Goal: Communication & Community: Answer question/provide support

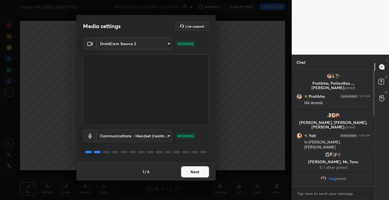
scroll to position [188, 0]
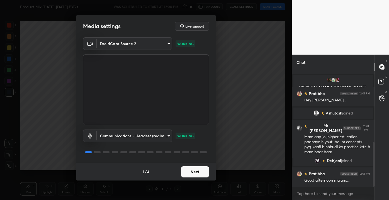
drag, startPoint x: 373, startPoint y: 109, endPoint x: 373, endPoint y: 132, distance: 23.1
click at [373, 132] on div at bounding box center [372, 128] width 3 height 117
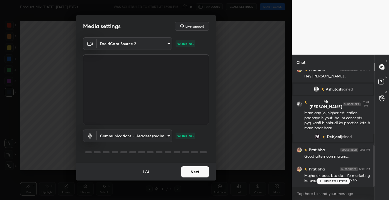
click at [338, 181] on p "JUMP TO LATEST" at bounding box center [335, 180] width 24 height 3
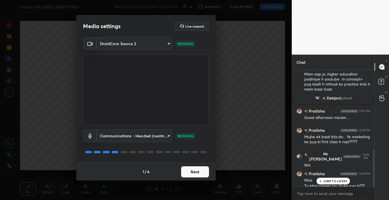
scroll to position [256, 0]
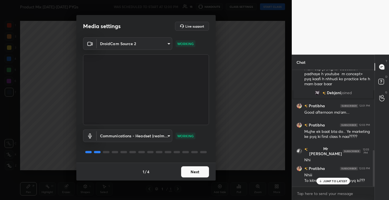
click at [337, 182] on p "JUMP TO LATEST" at bounding box center [335, 180] width 24 height 3
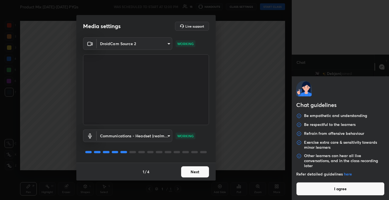
click at [324, 194] on body "1 2 3 4 5 6 7 C X Z C X Z E E Erase all H H Product Mix [DATE]-[DATE] PYQs WAS …" at bounding box center [194, 100] width 389 height 200
click at [324, 194] on button "I agree" at bounding box center [340, 188] width 88 height 13
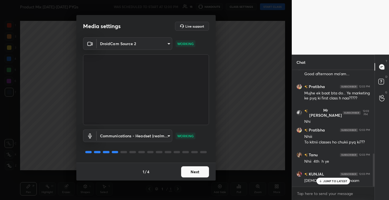
click at [326, 183] on div "JUMP TO LATEST" at bounding box center [332, 181] width 33 height 7
type textarea "x"
click at [320, 196] on textarea at bounding box center [332, 193] width 73 height 9
type textarea "w"
type textarea "x"
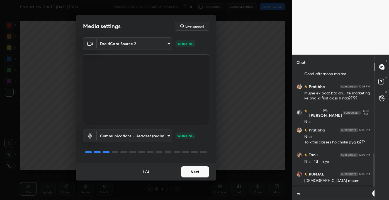
scroll to position [2, 1]
type textarea "wa"
type textarea "x"
type textarea "wai"
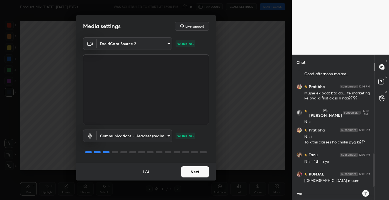
type textarea "x"
type textarea "wait"
type textarea "x"
type textarea "wait"
type textarea "x"
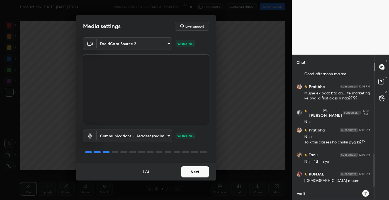
type textarea "wait 1"
type textarea "x"
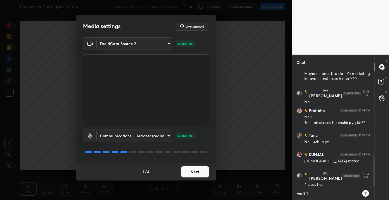
type textarea "wait 1"
type textarea "x"
type textarea "wait 1 m"
type textarea "x"
type textarea "wait 1 mi"
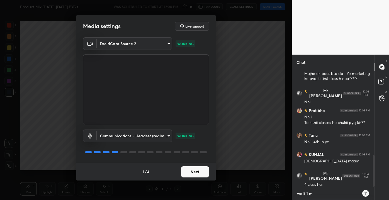
type textarea "x"
type textarea "wait 1 min"
type textarea "x"
type textarea "wait 1 min"
type textarea "x"
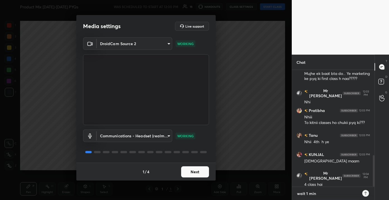
type textarea "wait 1 min t"
type textarea "x"
type textarea "wait 1 min tr"
type textarea "x"
type textarea "wait 1 min try"
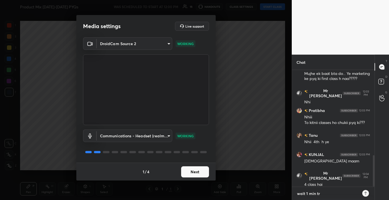
type textarea "x"
type textarea "wait 1 min tryi"
type textarea "x"
type textarea "wait 1 min tryin"
type textarea "x"
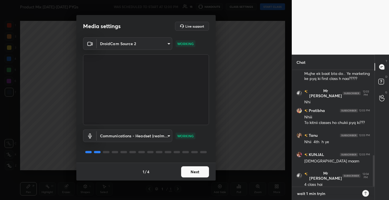
type textarea "wait 1 min trying"
type textarea "x"
type textarea "wait 1 min trying"
type textarea "x"
type textarea "wait 1 min trying t"
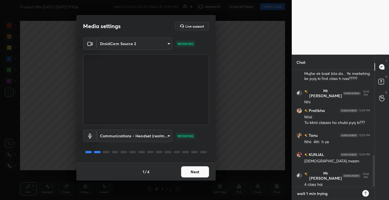
type textarea "x"
type textarea "wait 1 min trying to"
type textarea "x"
type textarea "wait 1 min trying to"
type textarea "x"
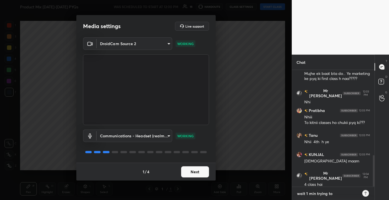
type textarea "wait 1 min trying to c"
type textarea "x"
type textarea "wait 1 min trying to coi"
type textarea "x"
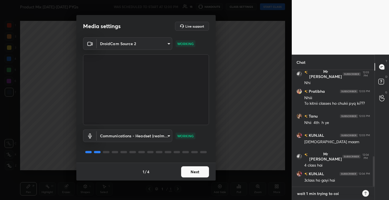
type textarea "wait 1 min trying to co"
type textarea "x"
type textarea "wait 1 min trying to con"
type textarea "x"
type textarea "wait 1 min trying to conn"
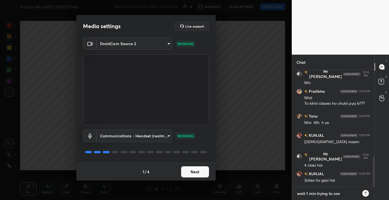
type textarea "x"
type textarea "wait 1 min trying to conne"
type textarea "x"
type textarea "wait 1 min trying to connec"
type textarea "x"
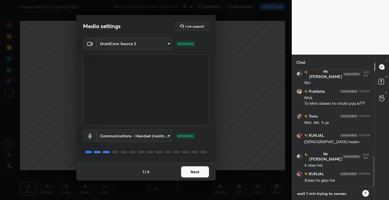
type textarea "wait 1 min trying to connect"
type textarea "x"
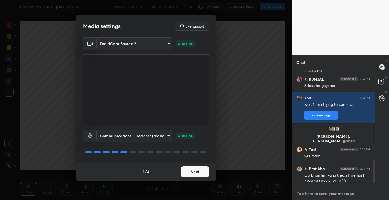
scroll to position [468, 0]
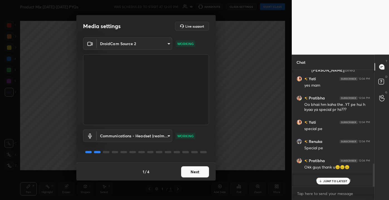
type textarea "x"
click at [251, 61] on div "Media settings Live support DroidCam Source 2 c9814900ff78ce36233347c5ad63e6800…" at bounding box center [145, 100] width 291 height 200
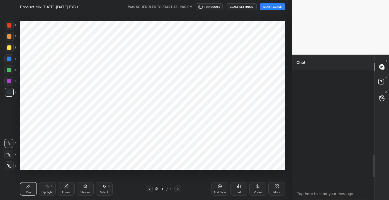
scroll to position [27674, 27569]
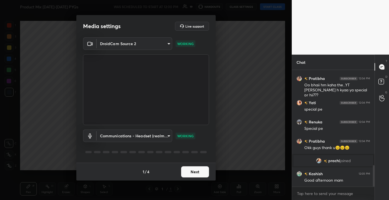
click at [196, 171] on button "Next" at bounding box center [195, 171] width 28 height 11
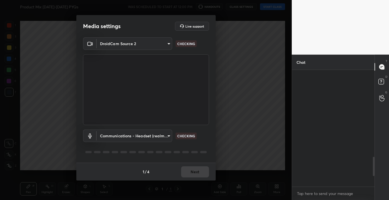
scroll to position [594, 0]
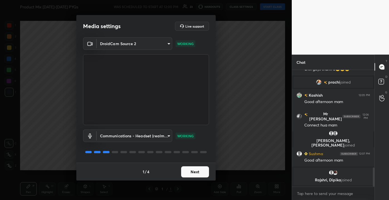
click at [195, 175] on button "Next" at bounding box center [195, 171] width 28 height 11
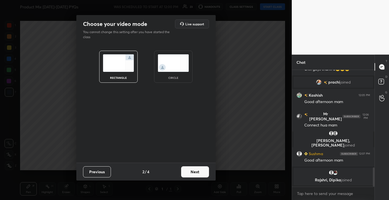
click at [199, 175] on button "Next" at bounding box center [195, 171] width 28 height 11
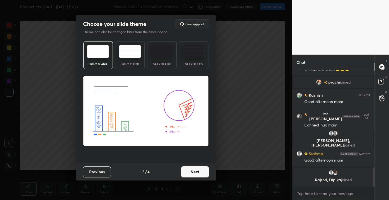
click at [198, 173] on button "Next" at bounding box center [195, 171] width 28 height 11
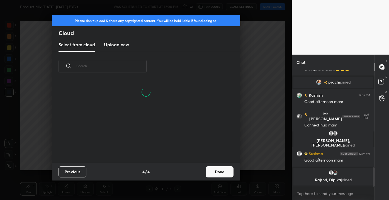
scroll to position [55, 179]
click at [213, 171] on button "Done" at bounding box center [219, 171] width 28 height 11
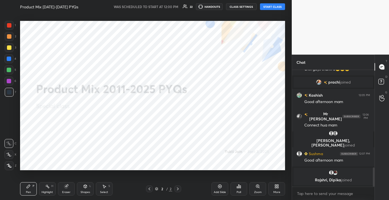
click at [168, 190] on div "/" at bounding box center [167, 188] width 2 height 3
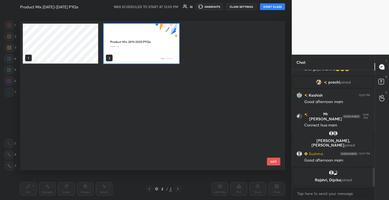
scroll to position [147, 262]
click at [273, 162] on button "EXIT" at bounding box center [273, 162] width 13 height 8
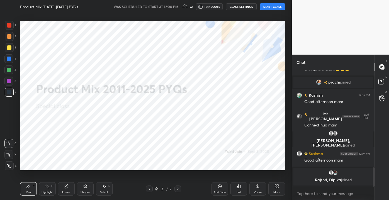
scroll to position [0, 0]
click at [273, 187] on div "More" at bounding box center [276, 188] width 17 height 13
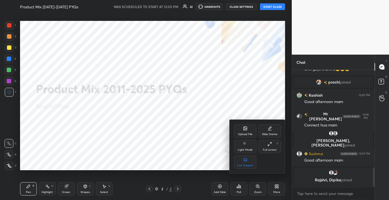
click at [238, 131] on div "Upload File" at bounding box center [245, 130] width 22 height 13
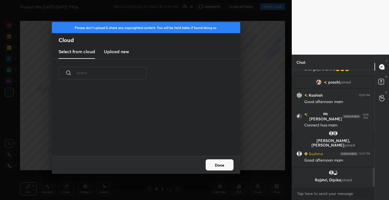
scroll to position [69, 179]
click at [109, 52] on h3 "Upload new" at bounding box center [116, 51] width 25 height 7
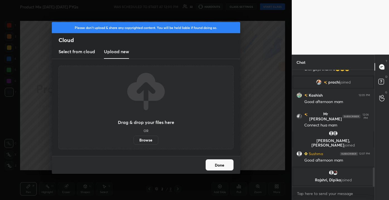
click at [144, 140] on label "Browse" at bounding box center [145, 140] width 25 height 9
click at [133, 140] on input "Browse" at bounding box center [133, 140] width 0 height 9
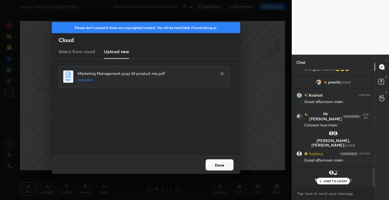
scroll to position [618, 0]
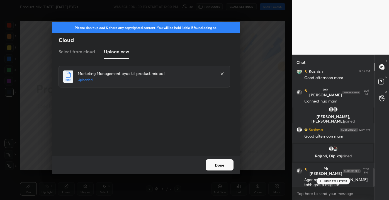
click at [230, 169] on button "Done" at bounding box center [219, 164] width 28 height 11
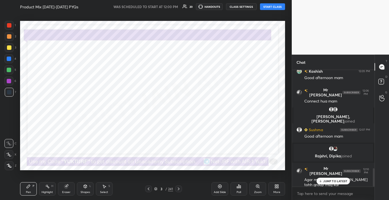
click at [323, 182] on p "JUMP TO LATEST" at bounding box center [335, 180] width 24 height 3
click at [273, 6] on button "START CLASS" at bounding box center [272, 6] width 25 height 7
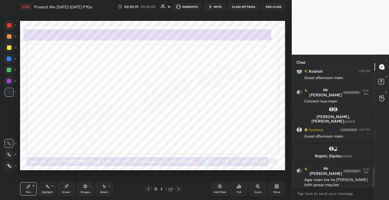
scroll to position [637, 0]
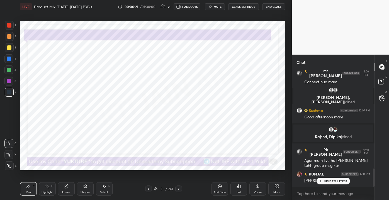
click at [324, 179] on p "JUMP TO LATEST" at bounding box center [335, 180] width 24 height 3
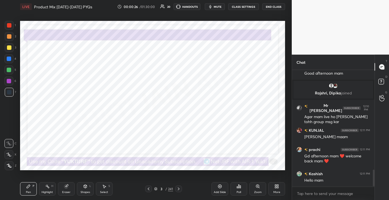
scroll to position [705, 0]
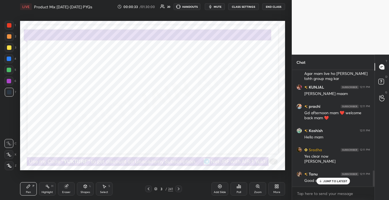
click at [322, 180] on icon at bounding box center [320, 180] width 4 height 3
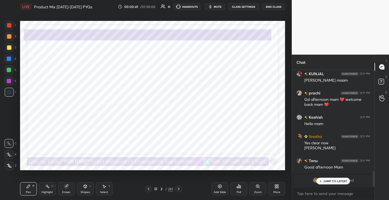
click at [336, 181] on p "JUMP TO LATEST" at bounding box center [335, 180] width 24 height 3
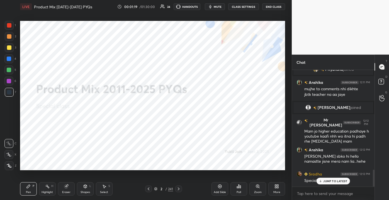
scroll to position [687, 0]
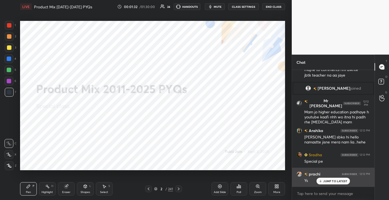
click at [328, 183] on div "JUMP TO LATEST" at bounding box center [332, 181] width 33 height 7
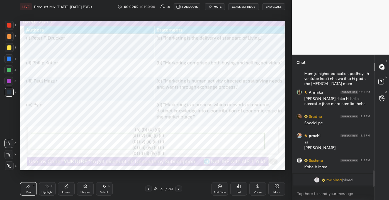
scroll to position [732, 0]
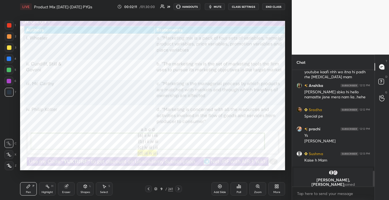
click at [167, 189] on div "9 / 241" at bounding box center [163, 188] width 19 height 5
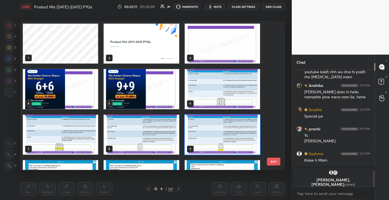
scroll to position [147, 262]
click at [273, 28] on div "1 2 3 4 5 6 7 8 9 10 11 12 13 14 15" at bounding box center [147, 95] width 255 height 149
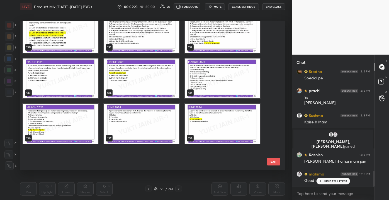
scroll to position [1935, 0]
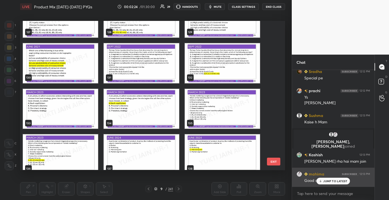
click at [330, 181] on p "JUMP TO LATEST" at bounding box center [335, 180] width 24 height 3
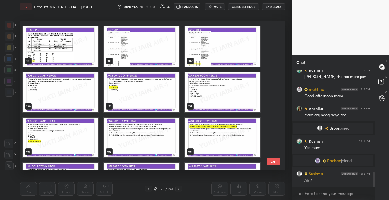
scroll to position [815, 0]
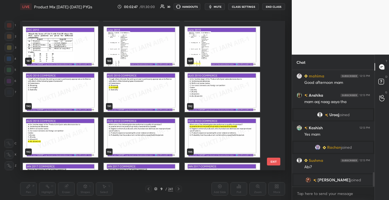
click at [243, 99] on img "grid" at bounding box center [222, 92] width 75 height 40
click at [272, 160] on button "EXIT" at bounding box center [273, 162] width 13 height 8
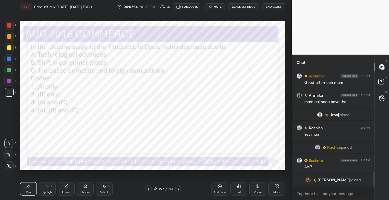
click at [164, 188] on div "192 / 241" at bounding box center [163, 188] width 19 height 5
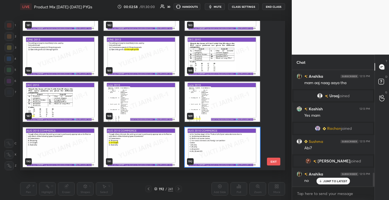
scroll to position [867, 0]
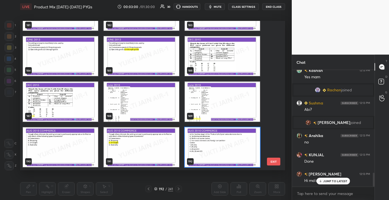
click at [323, 179] on p "JUMP TO LATEST" at bounding box center [335, 180] width 24 height 3
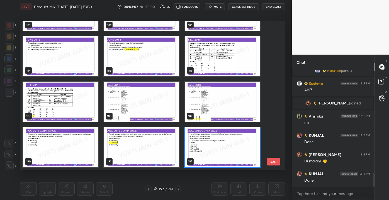
scroll to position [906, 0]
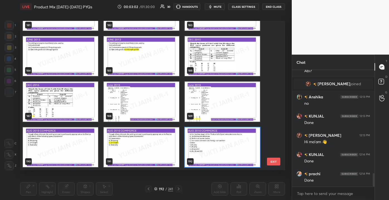
click at [274, 163] on button "EXIT" at bounding box center [273, 162] width 13 height 8
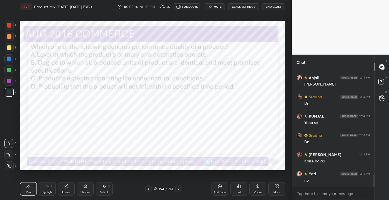
scroll to position [1053, 0]
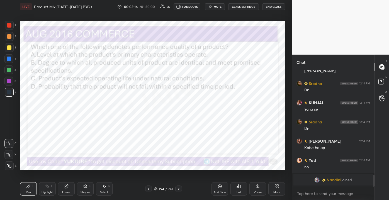
click at [66, 192] on div "Eraser" at bounding box center [66, 192] width 8 height 3
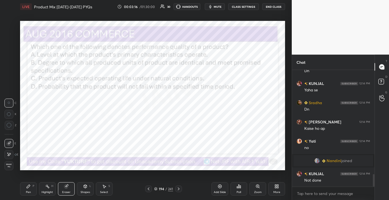
scroll to position [963, 0]
click at [8, 161] on div "Erase all" at bounding box center [8, 165] width 9 height 9
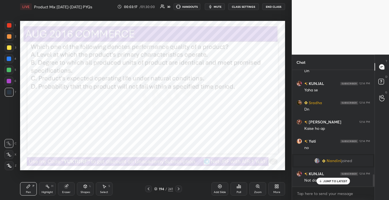
scroll to position [0, 0]
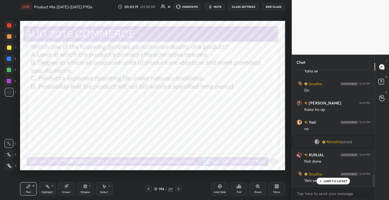
click at [160, 188] on div "194" at bounding box center [161, 188] width 6 height 3
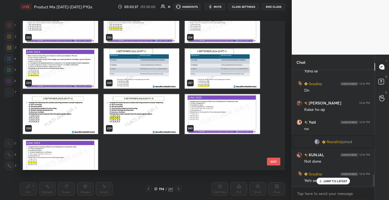
scroll to position [3533, 0]
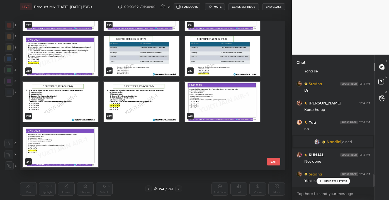
click at [327, 181] on p "JUMP TO LATEST" at bounding box center [335, 180] width 24 height 3
click at [276, 163] on button "EXIT" at bounding box center [273, 162] width 13 height 8
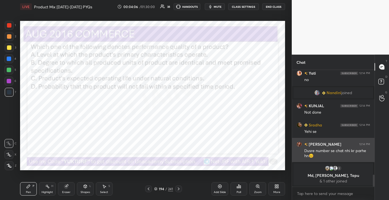
scroll to position [1040, 0]
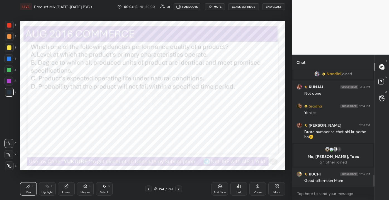
drag, startPoint x: 64, startPoint y: 193, endPoint x: 74, endPoint y: 187, distance: 12.1
click at [64, 191] on div "Eraser" at bounding box center [66, 192] width 8 height 3
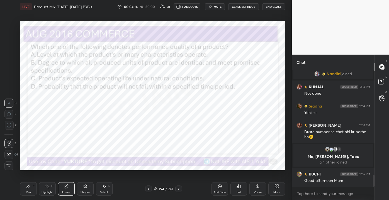
click at [8, 169] on div "Erase all" at bounding box center [8, 165] width 9 height 9
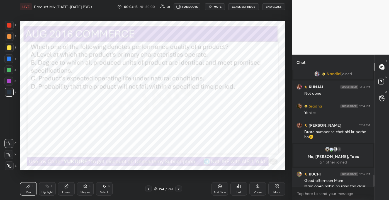
scroll to position [1046, 0]
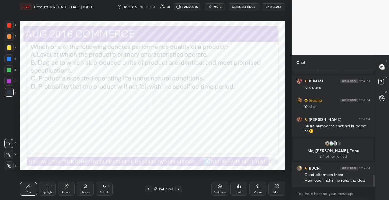
drag, startPoint x: 68, startPoint y: 191, endPoint x: 67, endPoint y: 187, distance: 4.1
click at [68, 191] on div "Eraser" at bounding box center [66, 192] width 8 height 3
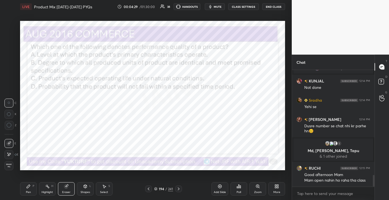
click at [4, 169] on div "1 2 3 4 5 6 7 C X Z C X Z E E Erase all H H" at bounding box center [9, 95] width 18 height 149
click at [9, 170] on div "Erase all" at bounding box center [8, 165] width 9 height 9
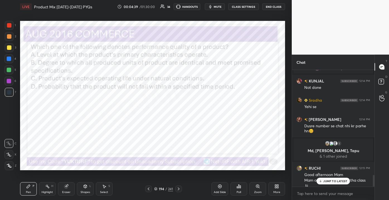
scroll to position [1051, 0]
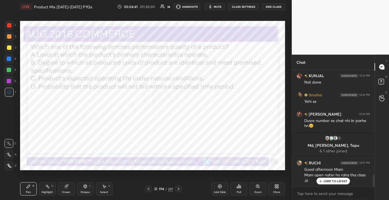
click at [335, 182] on p "JUMP TO LATEST" at bounding box center [335, 180] width 24 height 3
click at [165, 190] on div "/" at bounding box center [166, 188] width 2 height 3
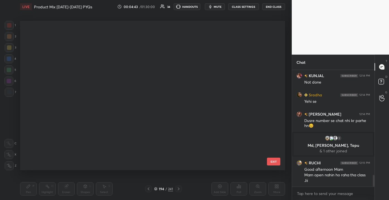
scroll to position [147, 262]
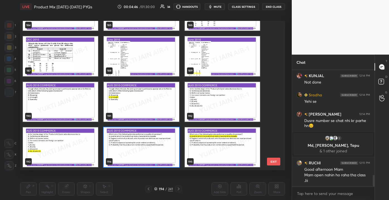
click at [274, 161] on button "EXIT" at bounding box center [273, 162] width 13 height 8
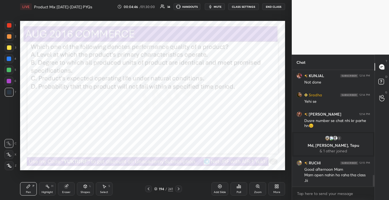
scroll to position [0, 0]
click at [237, 187] on icon at bounding box center [238, 186] width 4 height 4
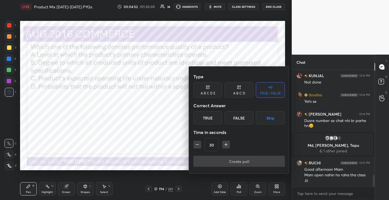
click at [234, 93] on div "A B C D" at bounding box center [239, 93] width 12 height 3
click at [204, 121] on div "A" at bounding box center [201, 117] width 16 height 13
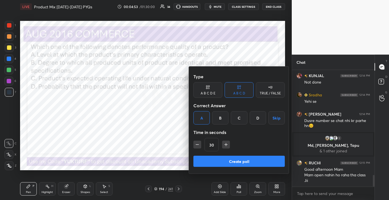
click at [202, 161] on button "Create poll" at bounding box center [238, 161] width 91 height 11
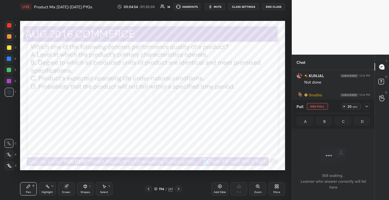
scroll to position [2, 1]
click at [165, 190] on div "194 / 241" at bounding box center [163, 188] width 19 height 5
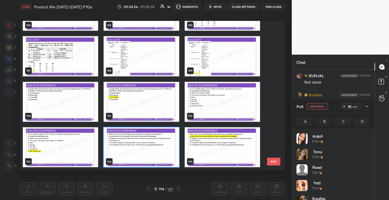
scroll to position [65, 72]
drag, startPoint x: 371, startPoint y: 158, endPoint x: 371, endPoint y: 169, distance: 10.6
click at [373, 175] on div "Anjali 0.9s • 1 Tanu 0.9s • 1 Rosel 1.3s • 1 Yati 1.7s • 1 Sradha 1.9s • 1 Pall…" at bounding box center [333, 164] width 82 height 71
click at [367, 156] on div "Tanu 0.9s • 1" at bounding box center [332, 157] width 73 height 16
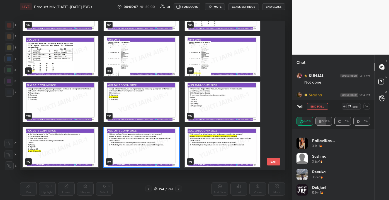
scroll to position [89, 0]
click at [274, 160] on button "EXIT" at bounding box center [273, 162] width 13 height 8
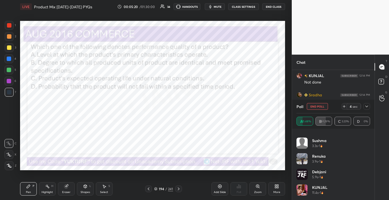
click at [365, 105] on icon at bounding box center [366, 106] width 4 height 4
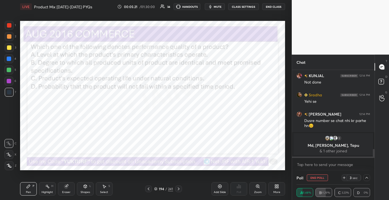
scroll to position [0, 0]
drag, startPoint x: 374, startPoint y: 153, endPoint x: 374, endPoint y: 158, distance: 4.5
click at [374, 159] on div "T Messages (T) D Doubts (D) G Raise Hand (G)" at bounding box center [381, 127] width 14 height 145
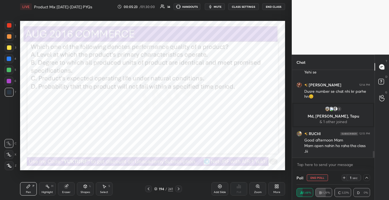
click at [374, 165] on div "Chat KUNJAL 12:14 PM Not done Sradha 12:14 PM Yehi se srishti 12:14 PM Dusre nu…" at bounding box center [339, 127] width 97 height 145
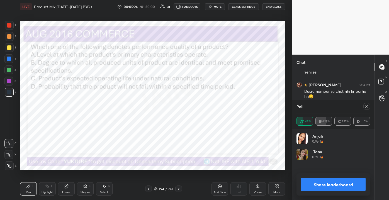
scroll to position [65, 72]
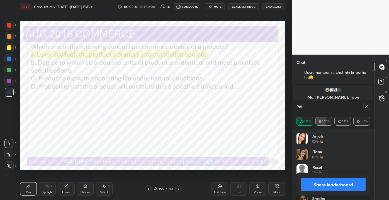
click at [370, 107] on div "Poll A 34.38% B 62.50% C 3.13% D -0%" at bounding box center [333, 114] width 82 height 29
click at [366, 104] on div at bounding box center [366, 106] width 7 height 7
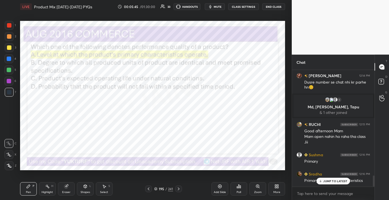
click at [327, 180] on p "JUMP TO LATEST" at bounding box center [335, 180] width 24 height 3
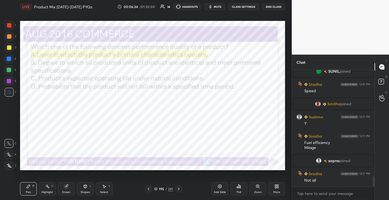
scroll to position [1200, 0]
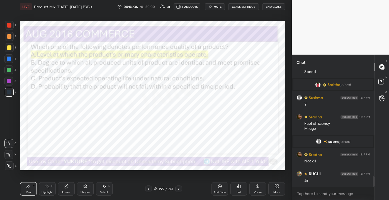
click at [65, 192] on div "Eraser" at bounding box center [66, 192] width 8 height 3
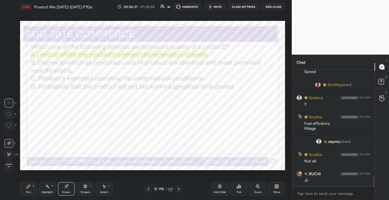
click at [7, 166] on span "Erase all" at bounding box center [9, 165] width 8 height 4
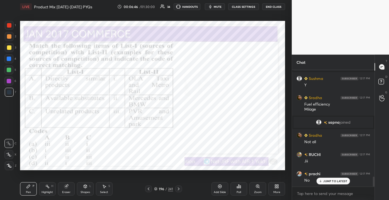
scroll to position [1238, 0]
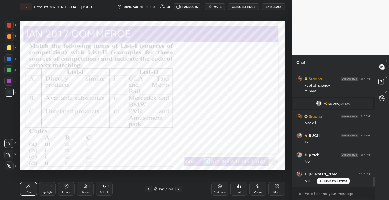
click at [330, 181] on p "JUMP TO LATEST" at bounding box center [335, 180] width 24 height 3
click at [65, 191] on div "Eraser" at bounding box center [66, 192] width 8 height 3
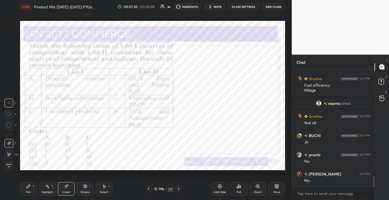
click at [14, 168] on div "Erase all" at bounding box center [9, 165] width 10 height 9
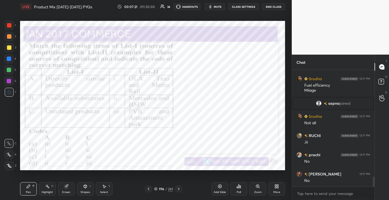
scroll to position [1257, 0]
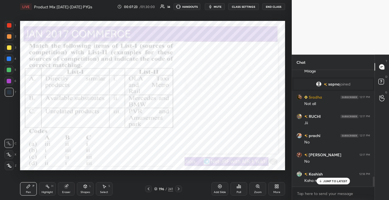
click at [320, 178] on div "JUMP TO LATEST" at bounding box center [332, 181] width 33 height 7
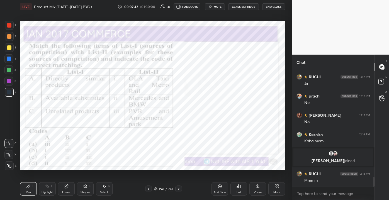
scroll to position [1274, 0]
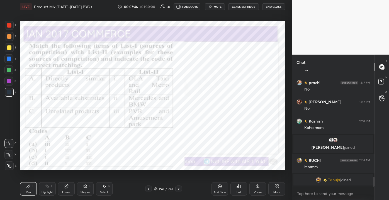
drag, startPoint x: 65, startPoint y: 193, endPoint x: 68, endPoint y: 190, distance: 3.9
click at [64, 193] on div "Eraser" at bounding box center [66, 192] width 8 height 3
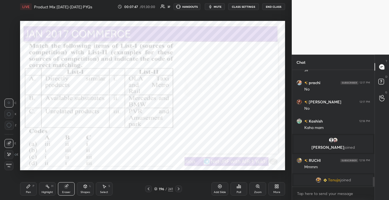
click at [17, 170] on div "1 2 3 4 5 6 7 C X Z C X Z E E Erase all H H LIVE Product Mix 2011-2025 PYQs 00:…" at bounding box center [143, 100] width 287 height 200
click at [13, 167] on div "Erase all" at bounding box center [8, 165] width 9 height 9
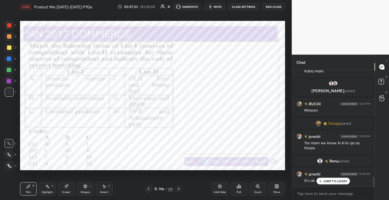
scroll to position [1306, 0]
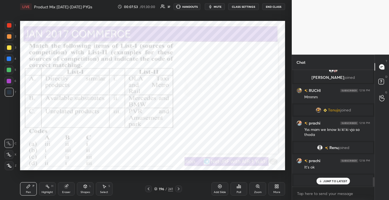
click at [160, 190] on div "196" at bounding box center [161, 188] width 6 height 3
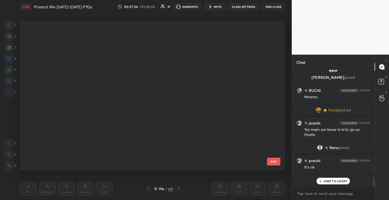
scroll to position [147, 262]
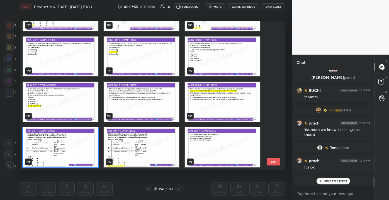
drag, startPoint x: 328, startPoint y: 178, endPoint x: 324, endPoint y: 177, distance: 4.0
click at [327, 178] on div "JUMP TO LATEST" at bounding box center [332, 181] width 33 height 7
click at [272, 160] on button "EXIT" at bounding box center [273, 162] width 13 height 8
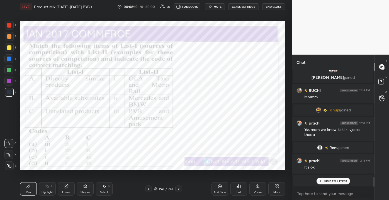
scroll to position [1326, 0]
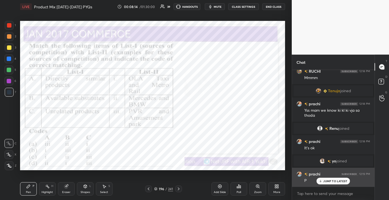
click at [327, 180] on p "JUMP TO LATEST" at bounding box center [335, 180] width 24 height 3
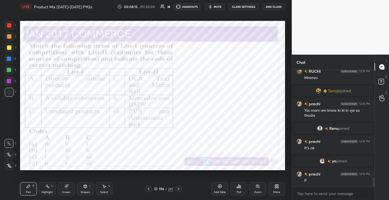
click at [239, 189] on div "Poll" at bounding box center [238, 188] width 17 height 13
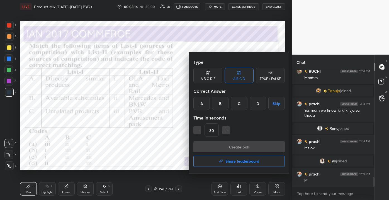
drag, startPoint x: 260, startPoint y: 105, endPoint x: 263, endPoint y: 107, distance: 3.4
click at [262, 105] on div "D" at bounding box center [257, 103] width 16 height 13
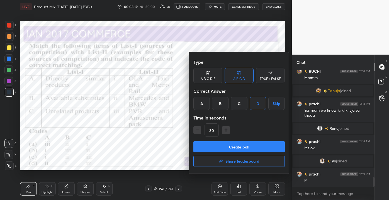
click at [264, 153] on div "Create poll Share leaderboard" at bounding box center [238, 155] width 91 height 28
click at [263, 150] on button "Create poll" at bounding box center [238, 146] width 91 height 11
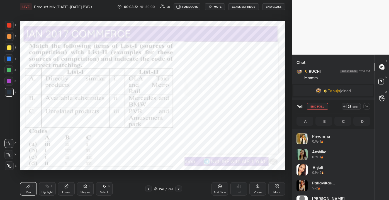
scroll to position [2, 1]
click at [367, 141] on div "Priyanshu 0.9s • 1" at bounding box center [332, 141] width 73 height 16
drag, startPoint x: 367, startPoint y: 137, endPoint x: 367, endPoint y: 142, distance: 4.8
click at [367, 142] on div "Priyanshu 0.9s • 1" at bounding box center [332, 141] width 73 height 16
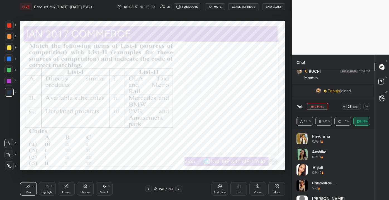
click at [367, 138] on div "Priyanshu 0.9s • 1" at bounding box center [332, 141] width 73 height 16
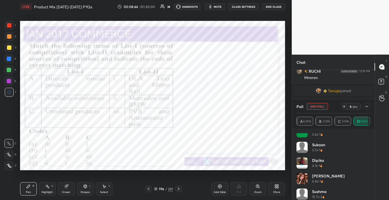
scroll to position [370, 0]
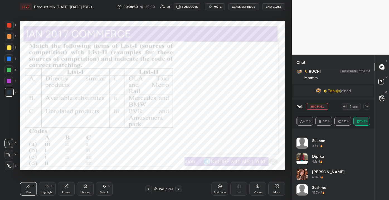
click at [368, 109] on div at bounding box center [366, 106] width 7 height 7
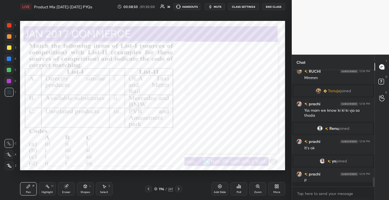
scroll to position [2, 1]
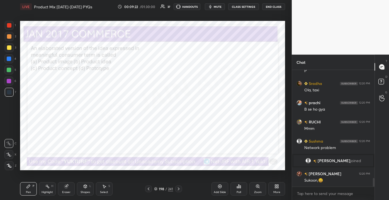
click at [158, 188] on div "198 / 241" at bounding box center [163, 188] width 19 height 5
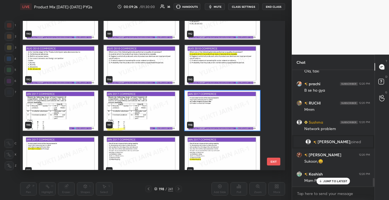
scroll to position [2900, 0]
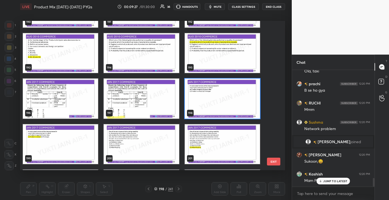
click at [324, 179] on p "JUMP TO LATEST" at bounding box center [335, 180] width 24 height 3
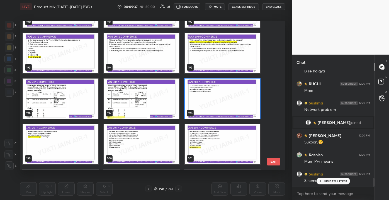
click at [321, 179] on div "JUMP TO LATEST" at bounding box center [332, 181] width 33 height 7
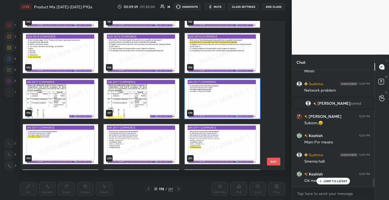
click at [327, 182] on p "JUMP TO LATEST" at bounding box center [335, 180] width 24 height 3
click at [278, 161] on button "EXIT" at bounding box center [273, 162] width 13 height 8
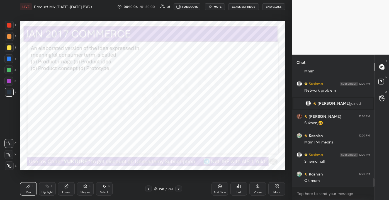
click at [160, 187] on div "198" at bounding box center [161, 188] width 6 height 3
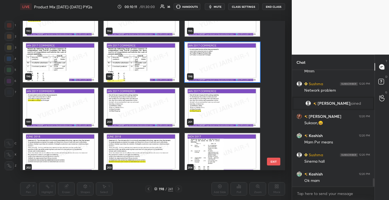
scroll to position [2942, 0]
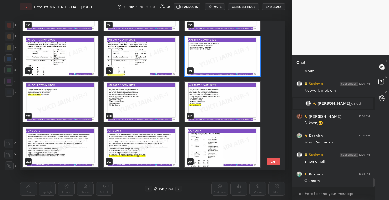
click at [274, 163] on button "EXIT" at bounding box center [273, 162] width 13 height 8
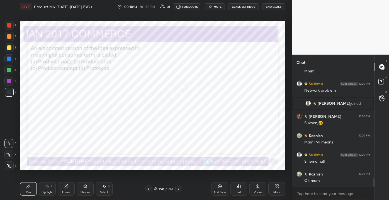
scroll to position [0, 0]
click at [238, 193] on div "Poll" at bounding box center [238, 192] width 4 height 3
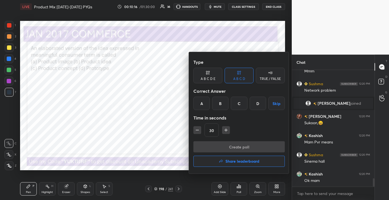
click at [239, 107] on div "C" at bounding box center [238, 103] width 16 height 13
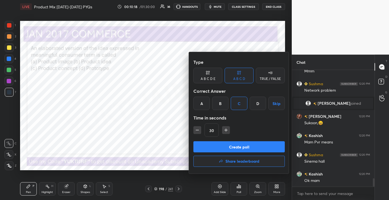
click at [235, 145] on button "Create poll" at bounding box center [238, 146] width 91 height 11
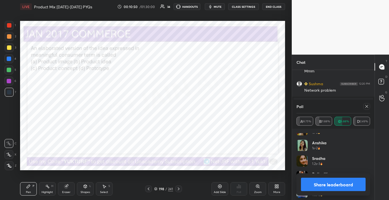
scroll to position [19, 0]
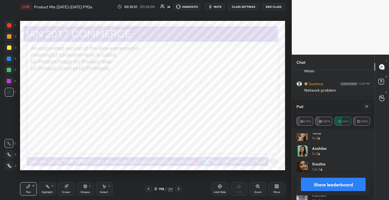
drag, startPoint x: 370, startPoint y: 149, endPoint x: 370, endPoint y: 146, distance: 3.1
click at [370, 144] on div "Rosel 0.9s • 1 Tanu 1s • 3 Anshika 1s • 2 Sradha 1.2s • 3 PallaviKas... 1.3s • …" at bounding box center [333, 164] width 82 height 71
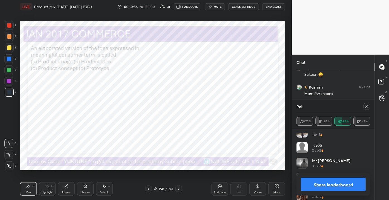
scroll to position [167, 0]
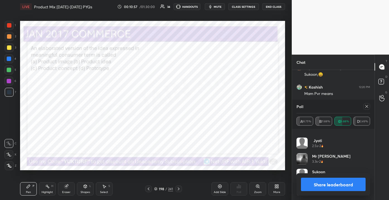
click at [365, 104] on icon at bounding box center [366, 106] width 4 height 4
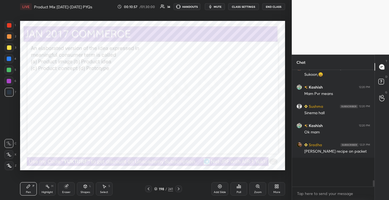
scroll to position [52, 81]
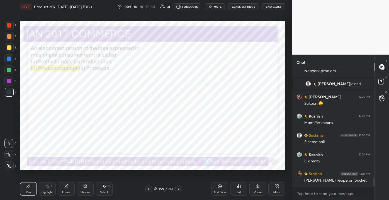
click at [86, 193] on div "Shapes" at bounding box center [84, 192] width 9 height 3
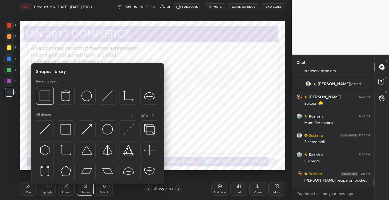
click at [46, 171] on img at bounding box center [45, 171] width 11 height 11
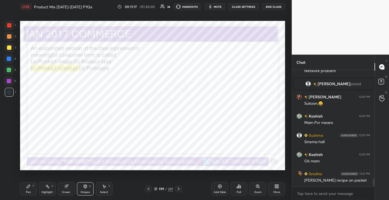
click at [8, 61] on div at bounding box center [8, 58] width 9 height 9
click at [32, 191] on div "Pen P" at bounding box center [28, 188] width 17 height 13
click at [68, 193] on div "Eraser" at bounding box center [66, 192] width 8 height 3
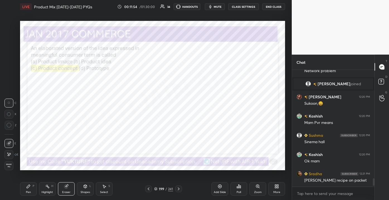
click at [11, 164] on div "Erase all" at bounding box center [8, 165] width 9 height 9
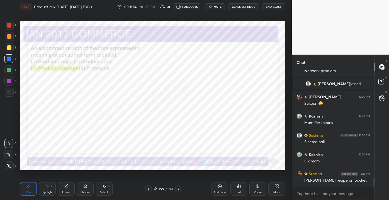
scroll to position [1531, 0]
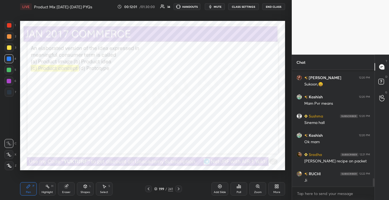
drag, startPoint x: 85, startPoint y: 188, endPoint x: 80, endPoint y: 184, distance: 6.3
click at [85, 187] on icon at bounding box center [85, 186] width 4 height 4
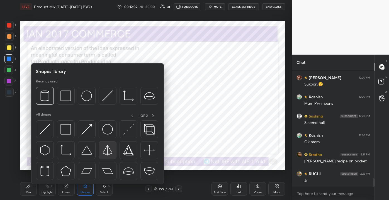
click at [106, 154] on img at bounding box center [107, 150] width 11 height 11
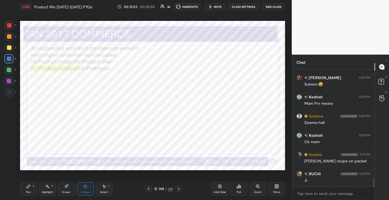
click at [9, 37] on div at bounding box center [9, 36] width 4 height 4
click at [31, 190] on div "Pen P" at bounding box center [28, 188] width 17 height 13
drag, startPoint x: 1, startPoint y: 41, endPoint x: 8, endPoint y: 45, distance: 8.0
click at [0, 41] on div "1 2 3 4 5 6 7 C X Z C X Z E E Erase all H H" at bounding box center [9, 95] width 18 height 149
click at [10, 46] on div at bounding box center [9, 47] width 4 height 4
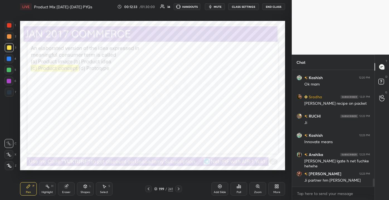
scroll to position [1608, 0]
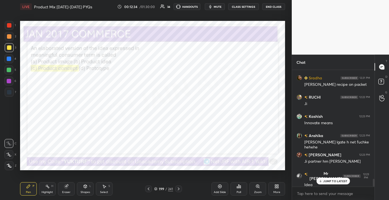
click at [17, 22] on div "1 2 3 4 5 6 7 C X Z C X Z E E Erase all H H" at bounding box center [9, 95] width 18 height 149
click at [326, 180] on p "JUMP TO LATEST" at bounding box center [335, 180] width 24 height 3
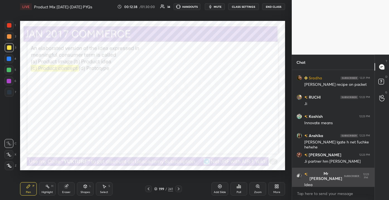
scroll to position [1627, 0]
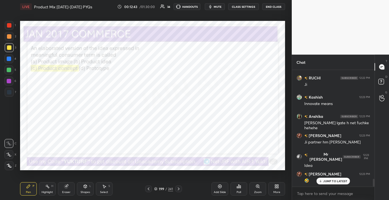
click at [8, 27] on div at bounding box center [9, 25] width 4 height 4
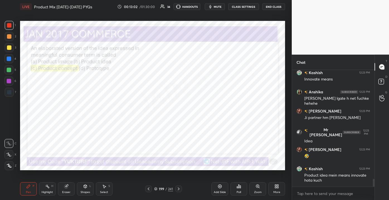
click at [219, 191] on div "Add Slide" at bounding box center [220, 192] width 12 height 3
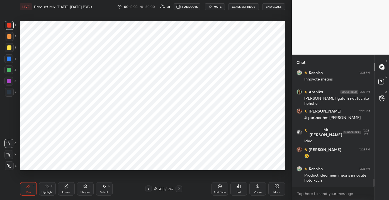
click at [9, 90] on div at bounding box center [9, 92] width 4 height 4
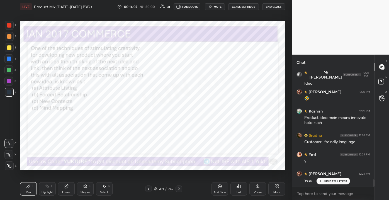
scroll to position [1728, 0]
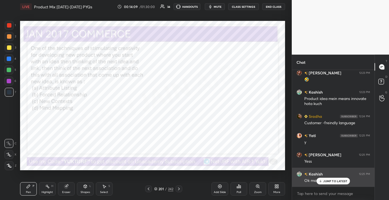
click at [322, 178] on div "JUMP TO LATEST" at bounding box center [332, 181] width 33 height 7
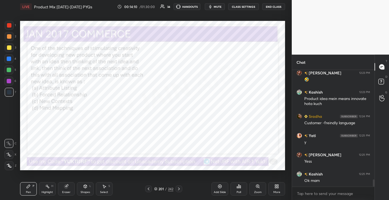
click at [163, 188] on div "201" at bounding box center [161, 188] width 6 height 3
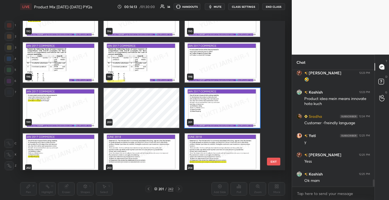
scroll to position [2954, 0]
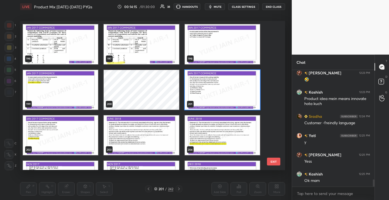
click at [276, 161] on button "EXIT" at bounding box center [273, 162] width 13 height 8
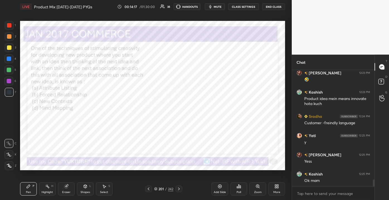
scroll to position [1742, 0]
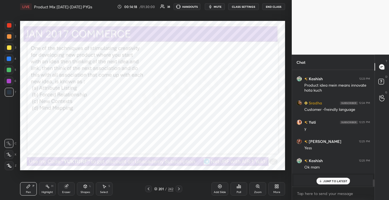
click at [322, 179] on div "JUMP TO LATEST" at bounding box center [332, 181] width 33 height 7
click at [63, 189] on div "Eraser" at bounding box center [66, 188] width 17 height 13
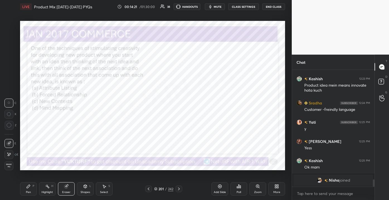
click at [48, 191] on div "Highlight" at bounding box center [46, 192] width 11 height 3
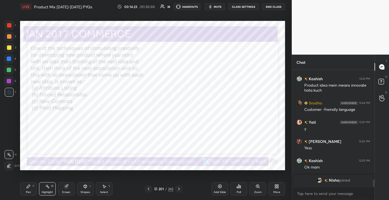
click at [3, 23] on div "1 2 3 4 5 6 7 C X Z C X Z E E Erase all H H" at bounding box center [9, 95] width 18 height 149
click at [7, 49] on div at bounding box center [9, 47] width 4 height 4
drag, startPoint x: 8, startPoint y: 60, endPoint x: 16, endPoint y: 62, distance: 9.1
click at [8, 60] on div at bounding box center [9, 59] width 4 height 4
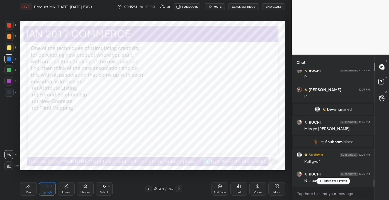
scroll to position [1765, 0]
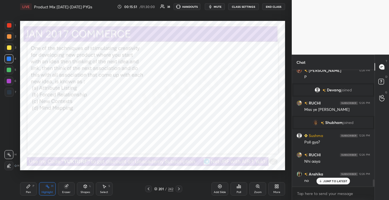
click at [322, 179] on div "JUMP TO LATEST" at bounding box center [332, 181] width 33 height 7
click at [240, 189] on div "Poll" at bounding box center [238, 188] width 17 height 13
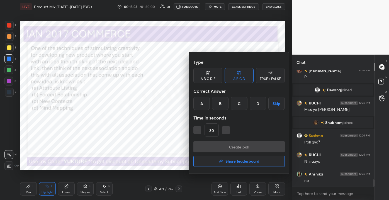
click at [260, 106] on div "D" at bounding box center [257, 103] width 16 height 13
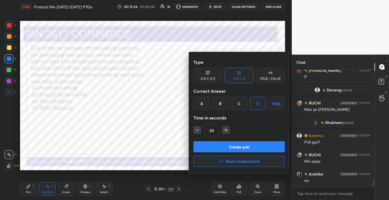
click at [247, 144] on button "Create poll" at bounding box center [238, 146] width 91 height 11
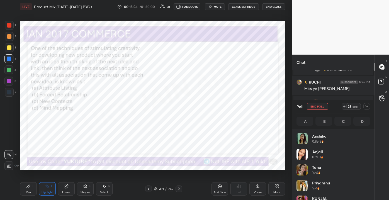
scroll to position [65, 72]
click at [365, 105] on icon at bounding box center [366, 106] width 4 height 4
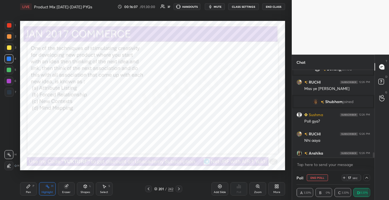
scroll to position [1813, 0]
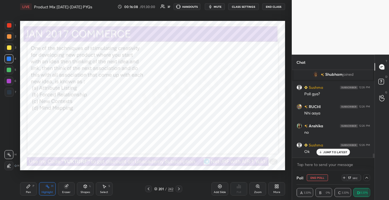
drag, startPoint x: 372, startPoint y: 155, endPoint x: 374, endPoint y: 162, distance: 6.8
click at [373, 162] on div "RUCHI 12:26 PM Miss ye kya hua Shubham joined Sushma 12:26 PM Poll gya? RUCHI 1…" at bounding box center [333, 120] width 82 height 101
click at [336, 152] on p "JUMP TO LATEST" at bounding box center [335, 151] width 24 height 3
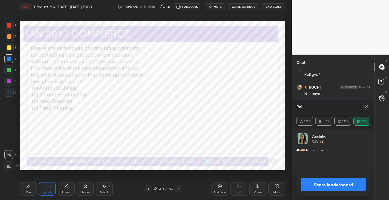
scroll to position [16, 72]
click at [367, 105] on icon at bounding box center [366, 106] width 4 height 4
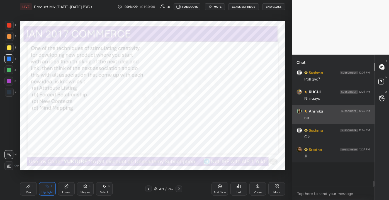
scroll to position [1804, 0]
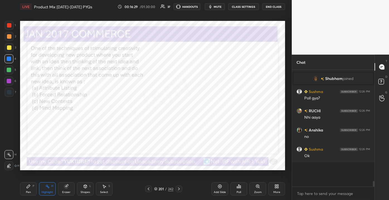
click at [321, 134] on div "Sradha 12:24 PM Customer -freindly language Yati 12:25 PM y srishti 12:25 PM Ye…" at bounding box center [333, 116] width 82 height 92
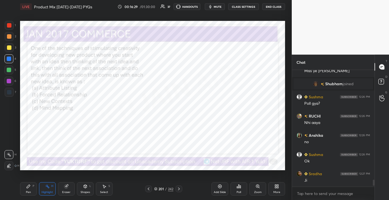
scroll to position [1804, 0]
click at [213, 188] on div "Add Slide" at bounding box center [219, 188] width 17 height 13
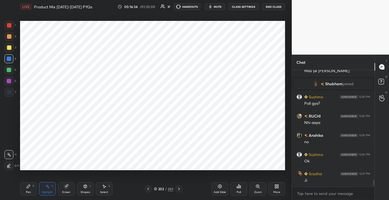
click at [11, 22] on div at bounding box center [9, 25] width 9 height 9
click at [34, 194] on div "Pen P" at bounding box center [28, 188] width 17 height 13
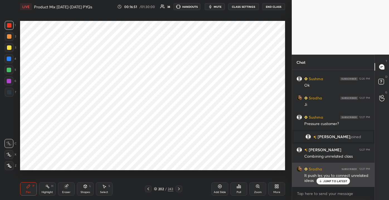
click at [327, 176] on div "It push les you to connect unrelated ideas" at bounding box center [337, 178] width 66 height 11
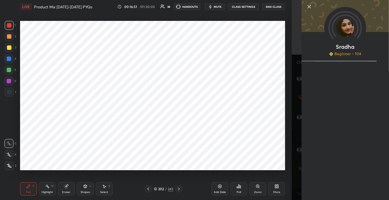
click at [330, 183] on div "Sradha Beginner • 104" at bounding box center [344, 100] width 87 height 200
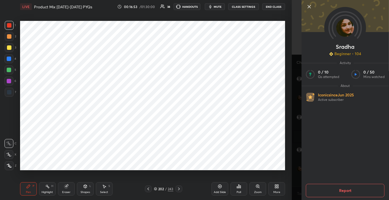
click at [310, 5] on icon at bounding box center [309, 6] width 7 height 7
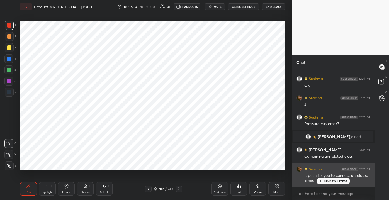
click at [326, 180] on p "JUMP TO LATEST" at bounding box center [335, 180] width 24 height 3
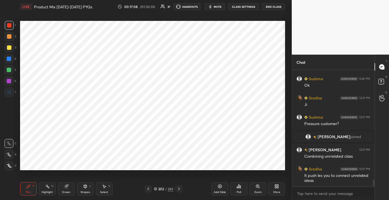
click at [10, 57] on div at bounding box center [9, 59] width 4 height 4
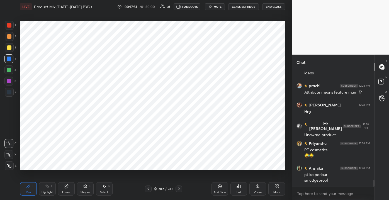
scroll to position [1943, 0]
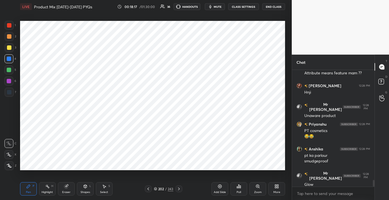
click at [222, 188] on icon at bounding box center [219, 186] width 4 height 4
click at [7, 70] on div at bounding box center [9, 70] width 4 height 4
click at [7, 26] on div at bounding box center [9, 25] width 4 height 4
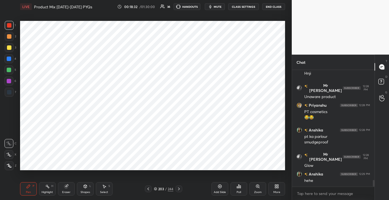
click at [4, 69] on div at bounding box center [8, 69] width 9 height 9
click at [11, 82] on div at bounding box center [8, 81] width 9 height 9
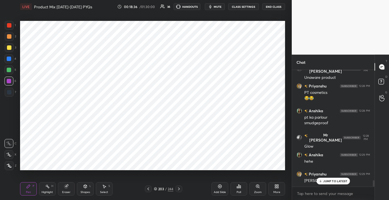
scroll to position [2000, 0]
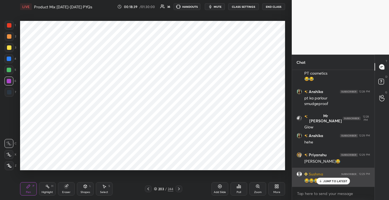
click at [322, 182] on div "JUMP TO LATEST" at bounding box center [332, 181] width 33 height 7
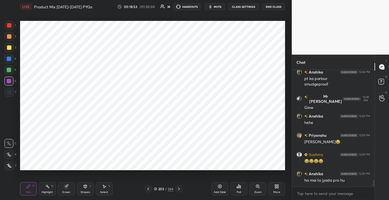
scroll to position [2039, 0]
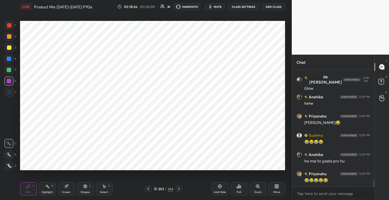
drag, startPoint x: 72, startPoint y: 185, endPoint x: 66, endPoint y: 185, distance: 6.1
click at [71, 186] on div "Eraser" at bounding box center [66, 188] width 17 height 13
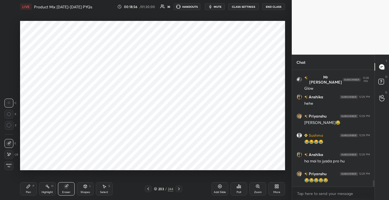
click at [46, 189] on div "Highlight H" at bounding box center [47, 188] width 17 height 13
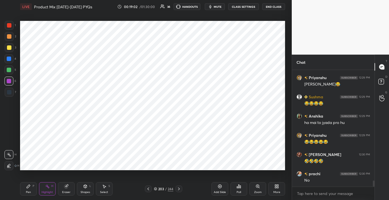
scroll to position [2097, 0]
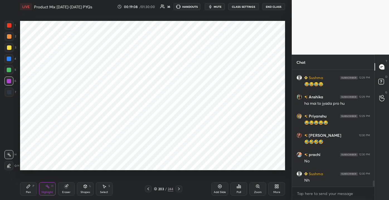
click at [11, 60] on div at bounding box center [8, 58] width 9 height 9
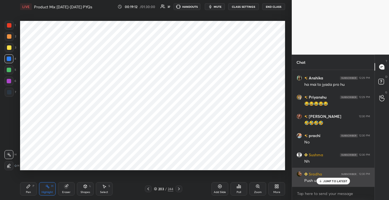
click at [323, 185] on div "Sradha 12:30 PM Push u to unrelated ideas" at bounding box center [333, 177] width 82 height 19
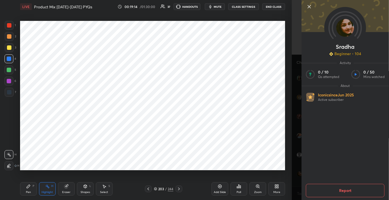
click at [310, 10] on icon at bounding box center [309, 6] width 7 height 7
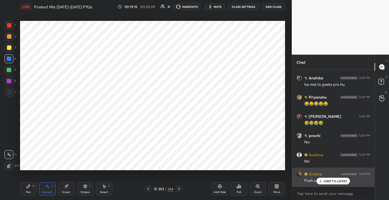
click at [325, 182] on p "JUMP TO LATEST" at bounding box center [335, 180] width 24 height 3
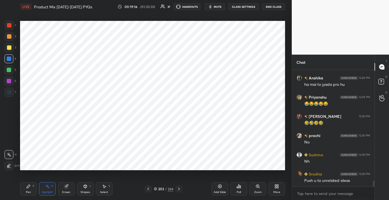
drag, startPoint x: 34, startPoint y: 188, endPoint x: 39, endPoint y: 189, distance: 5.4
click at [34, 188] on div "Pen P" at bounding box center [28, 188] width 17 height 13
click at [9, 27] on div at bounding box center [9, 25] width 4 height 4
click at [68, 193] on div "Eraser" at bounding box center [66, 192] width 8 height 3
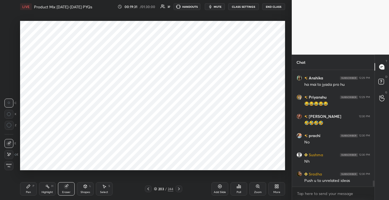
click at [27, 188] on icon at bounding box center [28, 186] width 4 height 4
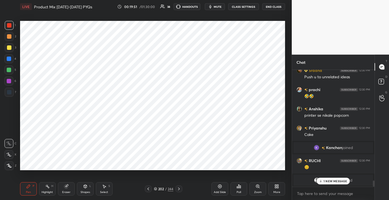
scroll to position [2156, 0]
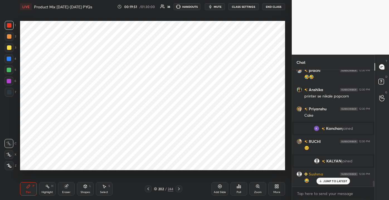
click at [325, 182] on p "JUMP TO LATEST" at bounding box center [335, 180] width 24 height 3
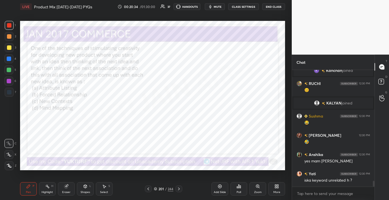
scroll to position [2233, 0]
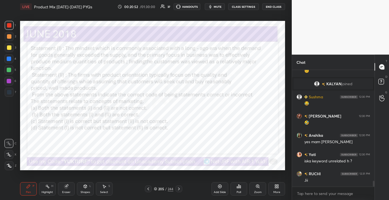
click at [47, 191] on div "Highlight" at bounding box center [46, 192] width 11 height 3
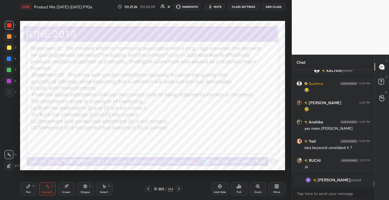
scroll to position [2218, 0]
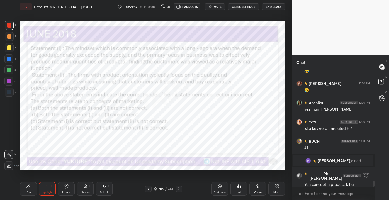
click at [160, 189] on div "205" at bounding box center [161, 188] width 6 height 3
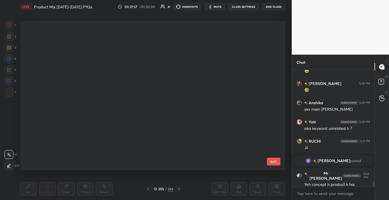
scroll to position [147, 262]
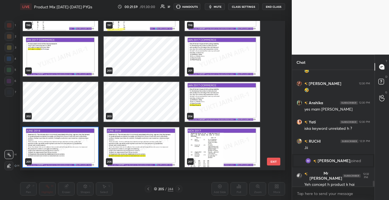
click at [273, 161] on button "EXIT" at bounding box center [273, 162] width 13 height 8
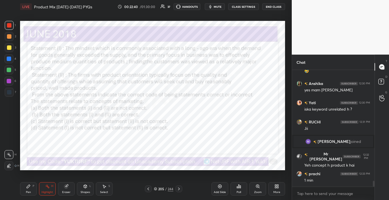
scroll to position [2256, 0]
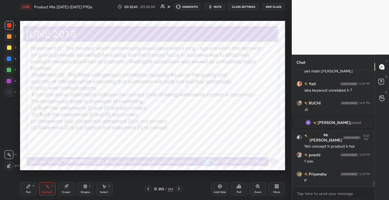
click at [235, 192] on div "Poll" at bounding box center [238, 188] width 17 height 13
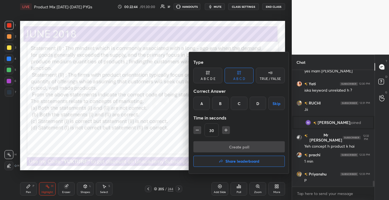
drag, startPoint x: 258, startPoint y: 105, endPoint x: 258, endPoint y: 108, distance: 3.1
click at [258, 106] on div "D" at bounding box center [257, 103] width 16 height 13
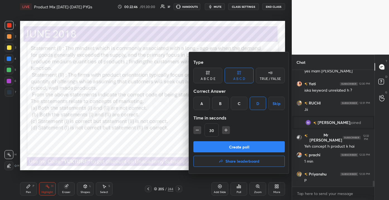
click at [232, 147] on button "Create poll" at bounding box center [238, 146] width 91 height 11
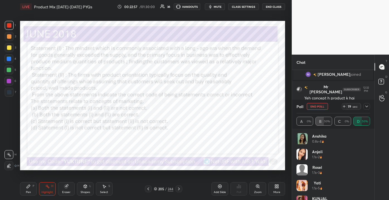
scroll to position [2323, 0]
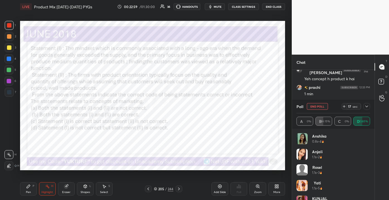
drag, startPoint x: 366, startPoint y: 141, endPoint x: 366, endPoint y: 145, distance: 3.6
click at [366, 146] on div "Anshika 0.8s • 4" at bounding box center [332, 141] width 73 height 16
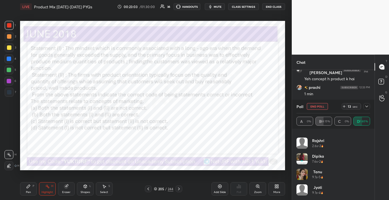
scroll to position [167, 0]
click at [367, 109] on div "Poll End Poll 11 sec" at bounding box center [332, 106] width 73 height 13
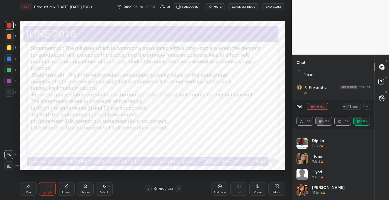
click at [367, 107] on icon at bounding box center [366, 106] width 4 height 4
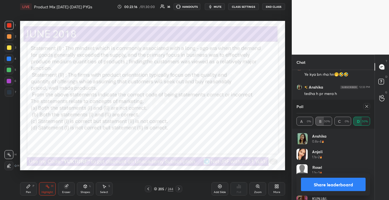
scroll to position [65, 72]
click at [368, 109] on div at bounding box center [366, 106] width 7 height 7
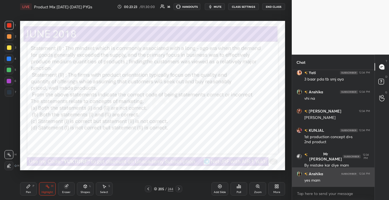
click at [327, 178] on div "yes mam" at bounding box center [337, 181] width 66 height 6
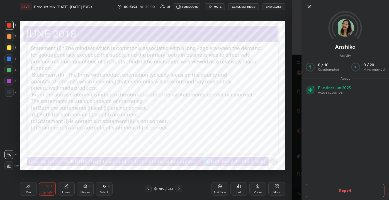
click at [305, 6] on div "Anshika Activity 0 / 10 Qs attempted 0 / 20 Mins watched About Plus since Jun 2…" at bounding box center [344, 100] width 87 height 200
click at [308, 9] on icon at bounding box center [309, 6] width 7 height 7
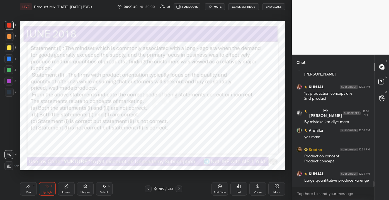
drag, startPoint x: 24, startPoint y: 189, endPoint x: 16, endPoint y: 189, distance: 8.9
click at [25, 189] on div "Pen P" at bounding box center [28, 188] width 17 height 13
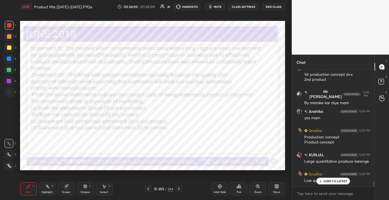
click at [334, 182] on p "JUMP TO LATEST" at bounding box center [335, 180] width 24 height 3
click at [17, 54] on div "1 2 3 4 5 6 7 C X Z C X Z E E Erase all H H" at bounding box center [9, 95] width 18 height 149
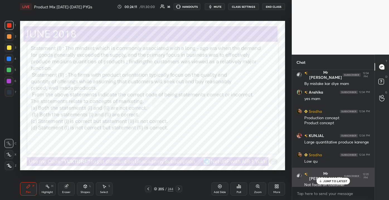
click at [321, 178] on div "JUMP TO LATEST" at bounding box center [332, 181] width 33 height 7
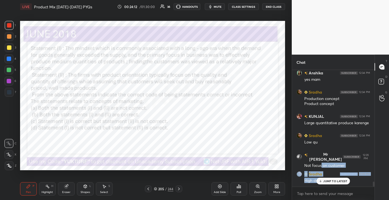
click at [67, 191] on div "Eraser" at bounding box center [66, 188] width 17 height 13
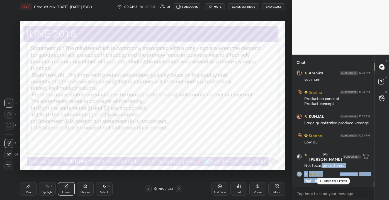
click at [12, 164] on span "Erase all" at bounding box center [9, 165] width 8 height 4
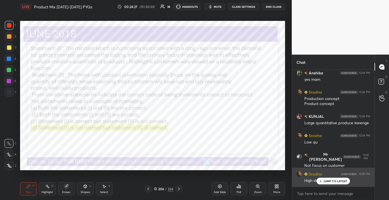
click at [326, 182] on p "JUMP TO LATEST" at bounding box center [335, 180] width 24 height 3
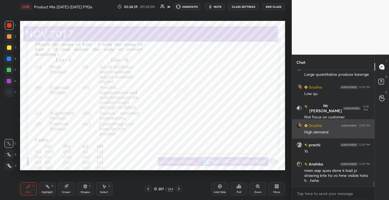
scroll to position [2603, 0]
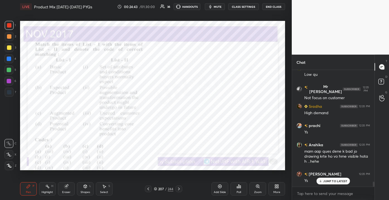
click at [328, 187] on div "x" at bounding box center [333, 193] width 82 height 13
click at [64, 193] on div "Eraser" at bounding box center [66, 192] width 8 height 3
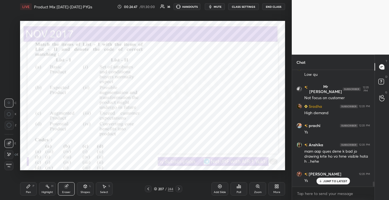
click at [10, 169] on div "Erase all" at bounding box center [8, 165] width 9 height 9
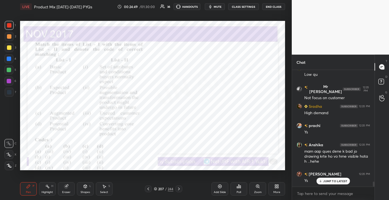
click at [42, 193] on div "Highlight" at bounding box center [46, 192] width 11 height 3
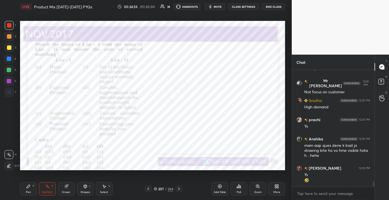
click at [8, 69] on div at bounding box center [9, 70] width 4 height 4
drag, startPoint x: 7, startPoint y: 24, endPoint x: 0, endPoint y: 22, distance: 7.4
click at [7, 24] on div at bounding box center [9, 25] width 4 height 4
drag, startPoint x: 11, startPoint y: 57, endPoint x: 14, endPoint y: 58, distance: 3.9
click at [11, 57] on div at bounding box center [8, 58] width 9 height 9
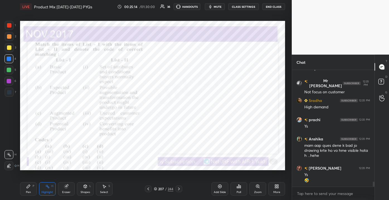
click at [26, 191] on div "Pen P" at bounding box center [28, 188] width 17 height 13
click at [9, 39] on div at bounding box center [9, 36] width 9 height 9
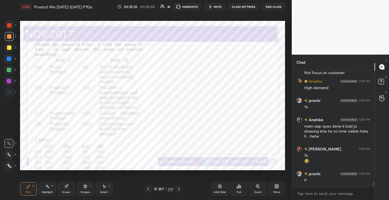
drag, startPoint x: 160, startPoint y: 193, endPoint x: 152, endPoint y: 197, distance: 9.0
click at [161, 195] on div "Pen P Highlight H Eraser Shapes L Select S 207 / 244 Add Slide Poll Zoom More" at bounding box center [152, 189] width 265 height 22
click at [166, 190] on div "/" at bounding box center [166, 188] width 2 height 3
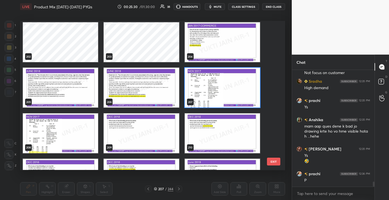
scroll to position [3060, 0]
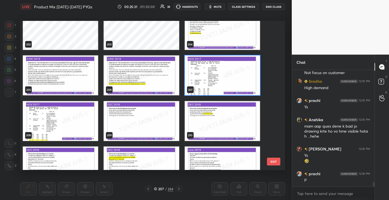
click at [273, 161] on button "EXIT" at bounding box center [273, 162] width 13 height 8
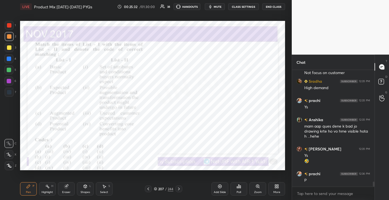
scroll to position [0, 0]
click at [238, 191] on div "Poll" at bounding box center [238, 192] width 4 height 3
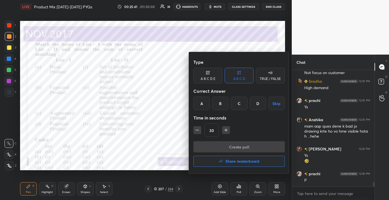
click at [256, 95] on div "Correct Answer" at bounding box center [238, 90] width 91 height 11
click at [258, 101] on div "D" at bounding box center [257, 103] width 16 height 13
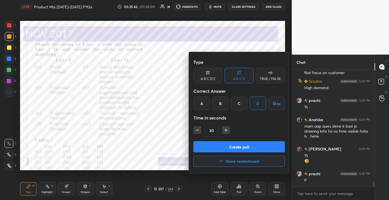
click at [254, 143] on button "Create poll" at bounding box center [238, 146] width 91 height 11
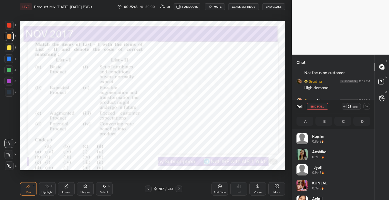
scroll to position [65, 72]
click at [64, 189] on div "Eraser" at bounding box center [66, 188] width 17 height 13
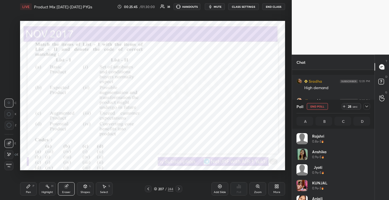
scroll to position [2670, 0]
click at [8, 168] on div "Erase all" at bounding box center [8, 165] width 9 height 9
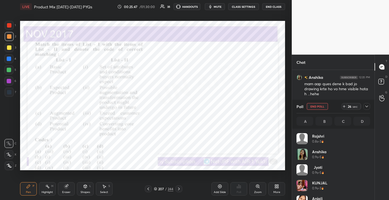
click at [366, 105] on icon at bounding box center [366, 106] width 4 height 4
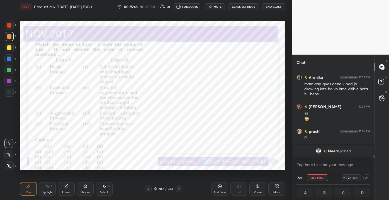
scroll to position [0, 0]
drag, startPoint x: 373, startPoint y: 155, endPoint x: 373, endPoint y: 161, distance: 6.1
click at [373, 161] on div "Sradha 12:35 PM High demand prachi 12:35 PM Ys Anshika 12:35 PM mam aap ques de…" at bounding box center [333, 120] width 82 height 101
click at [366, 178] on icon at bounding box center [366, 177] width 4 height 4
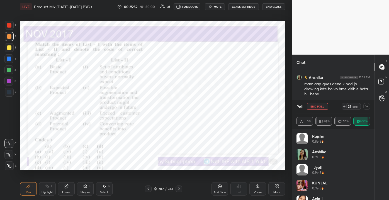
scroll to position [65, 72]
click at [371, 143] on div "Rajshri 0.8s • 3 Anshika 0.9s • 5 Jyoti 0.9s • 5 KUNJAL 0.9s • 3 Anjali 1s • 3 …" at bounding box center [333, 164] width 82 height 71
drag, startPoint x: 370, startPoint y: 139, endPoint x: 371, endPoint y: 144, distance: 4.5
click at [371, 144] on div "Rajshri 0.8s • 3 Anshika 0.9s • 5 Jyoti 0.9s • 5 KUNJAL 0.9s • 3 Anjali 1s • 3 …" at bounding box center [333, 164] width 82 height 71
click at [370, 142] on div "Rajshri 0.8s • 3 Anshika 0.9s • 5 Jyoti 0.9s • 5 KUNJAL 0.9s • 3 Anjali 1s • 3 …" at bounding box center [333, 164] width 82 height 71
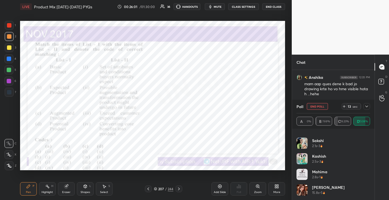
scroll to position [103, 0]
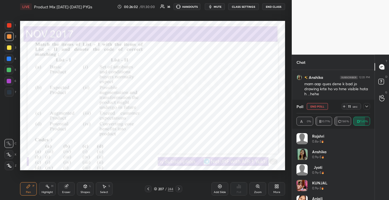
drag, startPoint x: 370, startPoint y: 119, endPoint x: 375, endPoint y: 141, distance: 22.1
click at [374, 144] on div "Poll End Poll 11 sec A 0% B 10.71% C 17.86% D 71.43% Rajshri 0.8s • 3 Anshika 0…" at bounding box center [333, 150] width 82 height 100
drag, startPoint x: 367, startPoint y: 139, endPoint x: 367, endPoint y: 149, distance: 9.5
drag, startPoint x: 370, startPoint y: 141, endPoint x: 371, endPoint y: 152, distance: 11.5
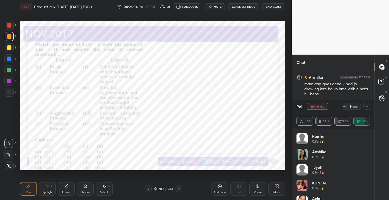
click at [371, 156] on div "Rajshri 0.8s • 3 Anshika 0.9s • 5 Jyoti 0.9s • 5 KUNJAL 0.9s • 3 Anjali 1s • 3 …" at bounding box center [333, 164] width 82 height 71
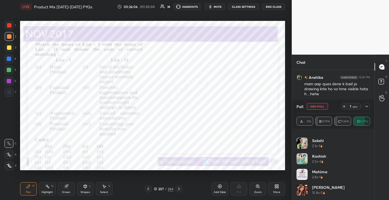
click at [378, 193] on div "T Messages (T) D Doubts (D) G Raise Hand (G)" at bounding box center [381, 127] width 14 height 145
click at [377, 190] on div "T Messages (T) D Doubts (D) G Raise Hand (G)" at bounding box center [381, 127] width 14 height 145
click at [376, 190] on div "T Messages (T) D Doubts (D) G Raise Hand (G)" at bounding box center [381, 127] width 14 height 145
drag, startPoint x: 371, startPoint y: 190, endPoint x: 367, endPoint y: 189, distance: 3.4
click at [367, 188] on div "ummehani 1.8s • 1 Renuka 1.8s • 1 Sakshi 2.1s • 3 Kashish 2.5s • 3 mahima 2.8s …" at bounding box center [333, 164] width 82 height 71
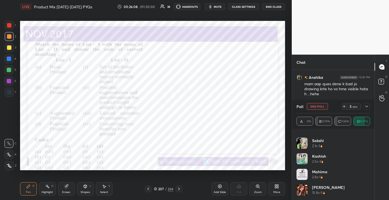
drag, startPoint x: 368, startPoint y: 192, endPoint x: 370, endPoint y: 178, distance: 13.5
click at [370, 178] on div "ummehani 1.8s • 1 Renuka 1.8s • 1 Sakshi 2.1s • 3 Kashish 2.5s • 3 mahima 2.8s …" at bounding box center [333, 164] width 82 height 71
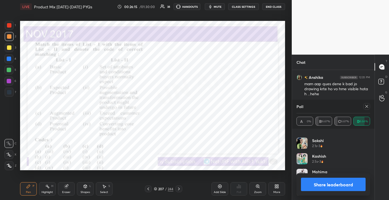
drag, startPoint x: 366, startPoint y: 105, endPoint x: 372, endPoint y: 104, distance: 6.2
click at [367, 106] on icon at bounding box center [366, 106] width 4 height 4
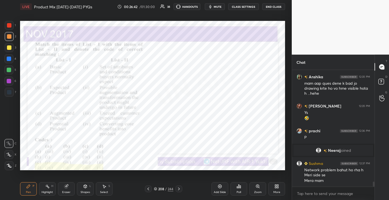
click at [67, 189] on div "Eraser" at bounding box center [66, 188] width 17 height 13
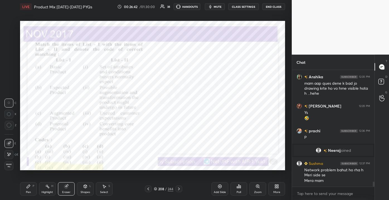
drag, startPoint x: 10, startPoint y: 167, endPoint x: 14, endPoint y: 173, distance: 7.0
click at [9, 166] on span "Erase all" at bounding box center [9, 165] width 8 height 4
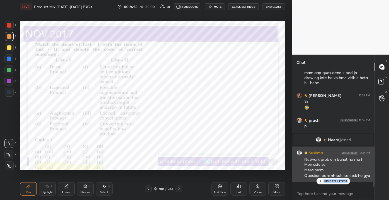
click at [332, 182] on div "Sushma 12:37 PM Network problem bahut ho rha h Meri side se Mera mam Question p…" at bounding box center [333, 163] width 82 height 35
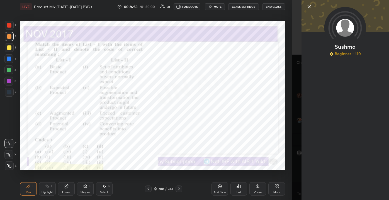
click at [331, 181] on div "Sushma Beginner • 110" at bounding box center [344, 100] width 87 height 200
click at [303, 6] on div "Sushma Beginner • 110" at bounding box center [344, 100] width 87 height 200
click at [311, 7] on div at bounding box center [349, 6] width 87 height 7
click at [313, 8] on div at bounding box center [349, 6] width 87 height 7
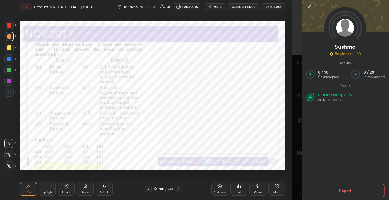
click at [320, 9] on div at bounding box center [349, 6] width 87 height 7
click at [317, 8] on div at bounding box center [349, 6] width 87 height 7
click at [316, 6] on div at bounding box center [349, 6] width 87 height 7
click at [307, 7] on icon at bounding box center [309, 6] width 7 height 7
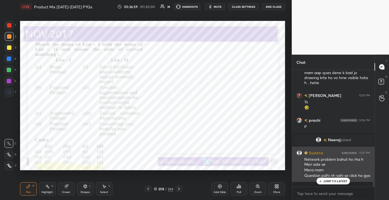
click at [335, 178] on div "JUMP TO LATEST" at bounding box center [332, 181] width 33 height 7
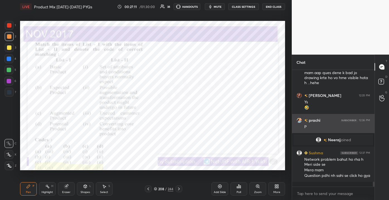
scroll to position [2580, 0]
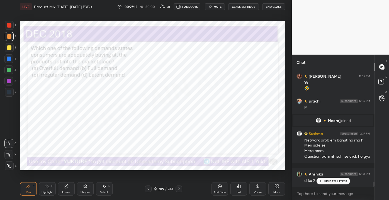
click at [324, 183] on div "JUMP TO LATEST" at bounding box center [332, 181] width 33 height 7
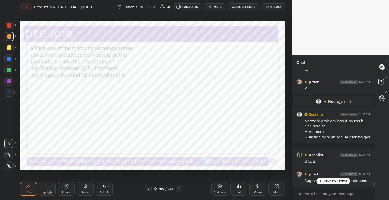
click at [335, 180] on p "JUMP TO LATEST" at bounding box center [335, 180] width 24 height 3
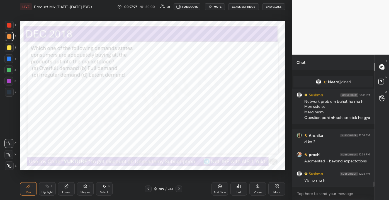
scroll to position [2638, 0]
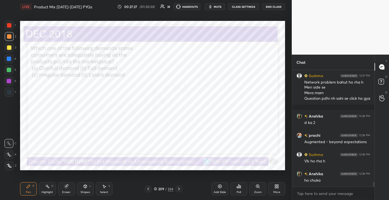
click at [162, 190] on div "209" at bounding box center [161, 188] width 6 height 3
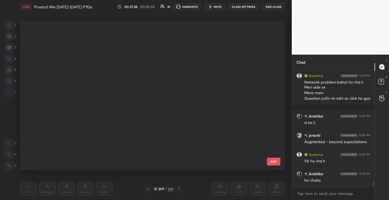
scroll to position [147, 262]
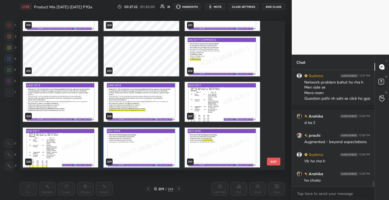
click at [267, 163] on button "EXIT" at bounding box center [273, 162] width 13 height 8
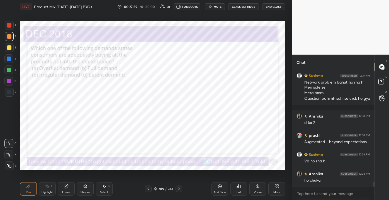
click at [240, 194] on div "Poll" at bounding box center [238, 188] width 17 height 13
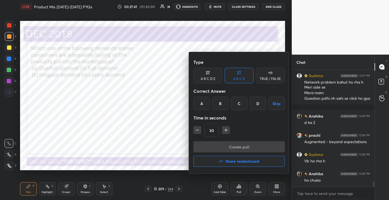
scroll to position [2657, 0]
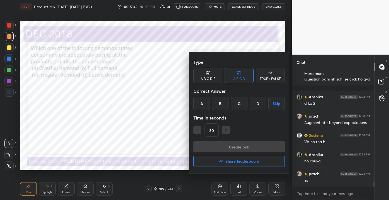
drag, startPoint x: 221, startPoint y: 104, endPoint x: 223, endPoint y: 124, distance: 20.7
click at [221, 104] on div "B" at bounding box center [220, 103] width 16 height 13
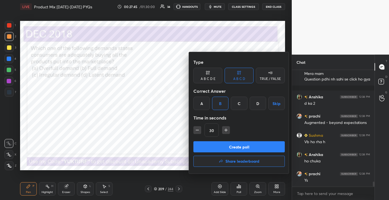
click at [235, 144] on button "Create poll" at bounding box center [238, 146] width 91 height 11
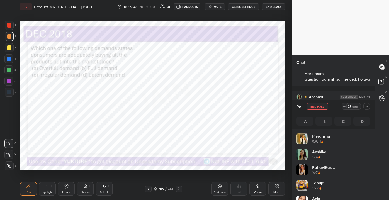
scroll to position [65, 72]
drag, startPoint x: 367, startPoint y: 140, endPoint x: 368, endPoint y: 148, distance: 7.8
click at [368, 148] on div "Priyanshu 0.9s • 1" at bounding box center [332, 141] width 73 height 16
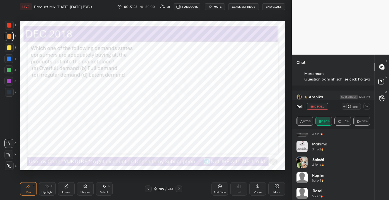
scroll to position [292, 0]
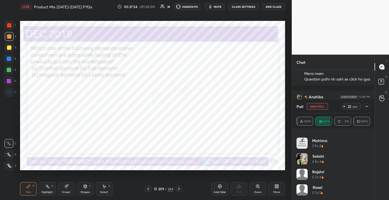
click at [368, 104] on div at bounding box center [366, 106] width 7 height 7
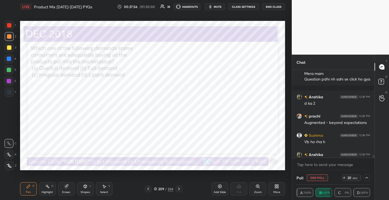
scroll to position [2686, 0]
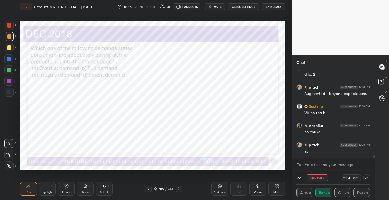
drag, startPoint x: 374, startPoint y: 156, endPoint x: 374, endPoint y: 161, distance: 4.8
click at [374, 162] on div "Chat Sushma 12:37 PM Network problem bahut ho rha h Meri side se Mera mam Quest…" at bounding box center [339, 127] width 97 height 145
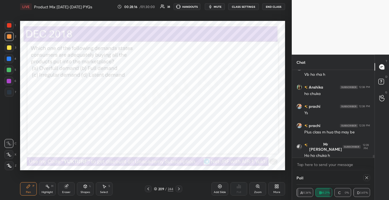
scroll to position [0, 0]
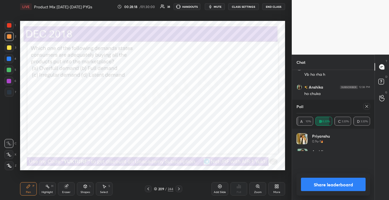
click at [367, 106] on icon at bounding box center [366, 106] width 4 height 4
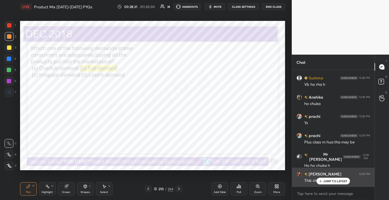
click at [323, 185] on div "srishti 12:39 PM Thik chl rhi hn" at bounding box center [333, 177] width 82 height 19
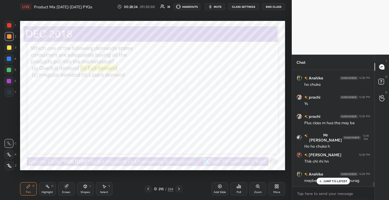
click at [323, 182] on p "JUMP TO LATEST" at bounding box center [335, 180] width 24 height 3
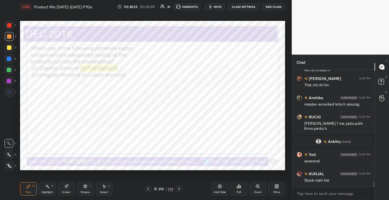
scroll to position [2747, 0]
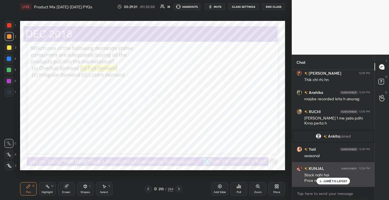
click at [330, 180] on p "JUMP TO LATEST" at bounding box center [335, 180] width 24 height 3
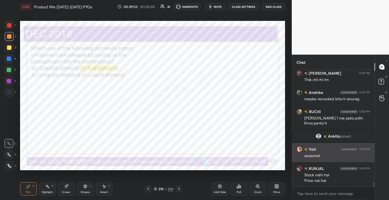
scroll to position [2767, 0]
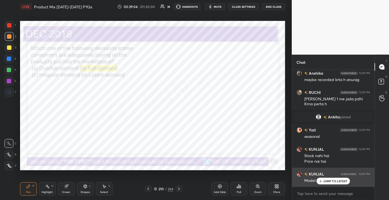
click at [323, 181] on p "JUMP TO LATEST" at bounding box center [335, 180] width 24 height 3
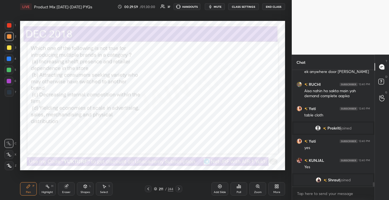
scroll to position [2908, 0]
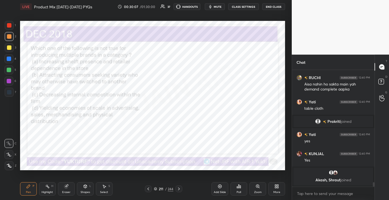
click at [161, 190] on div "211" at bounding box center [161, 188] width 6 height 3
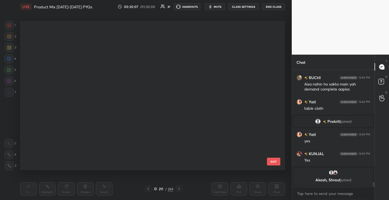
scroll to position [147, 262]
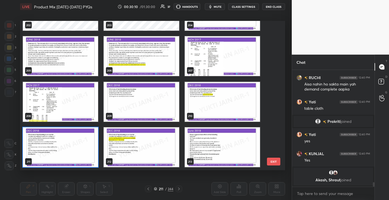
click at [278, 162] on button "EXIT" at bounding box center [273, 162] width 13 height 8
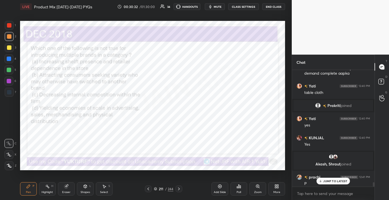
scroll to position [2911, 0]
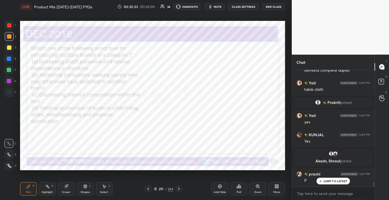
click at [160, 185] on div "211 / 244" at bounding box center [163, 188] width 37 height 7
click at [165, 191] on div "211 / 244" at bounding box center [163, 188] width 19 height 5
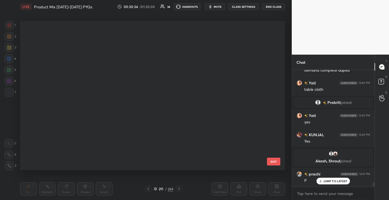
scroll to position [147, 262]
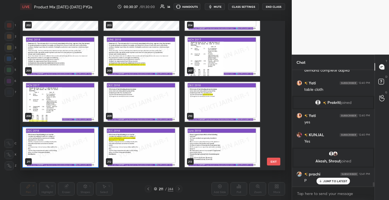
click at [271, 160] on button "EXIT" at bounding box center [273, 162] width 13 height 8
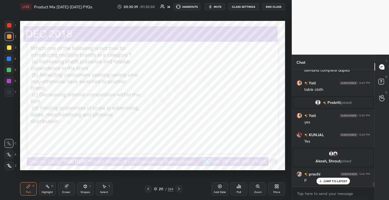
click at [165, 188] on div "/" at bounding box center [166, 188] width 2 height 3
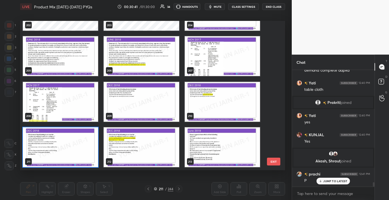
click at [271, 165] on button "EXIT" at bounding box center [273, 162] width 13 height 8
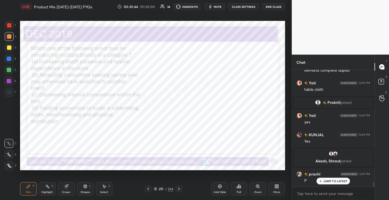
click at [327, 183] on div "JUMP TO LATEST" at bounding box center [332, 181] width 33 height 7
click at [238, 191] on div "Poll" at bounding box center [238, 192] width 4 height 3
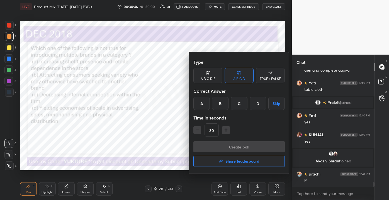
click at [204, 109] on div "A" at bounding box center [201, 103] width 16 height 13
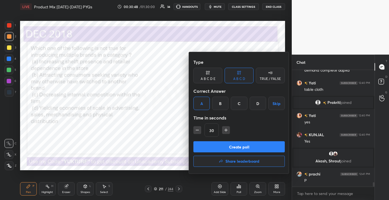
click at [223, 147] on button "Create poll" at bounding box center [238, 146] width 91 height 11
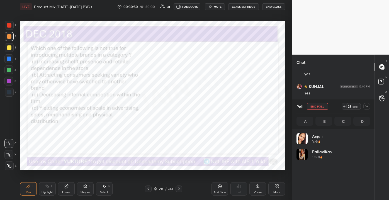
scroll to position [65, 72]
click at [159, 187] on div "211" at bounding box center [161, 188] width 6 height 3
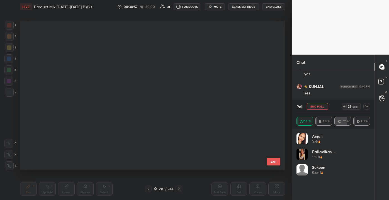
scroll to position [147, 262]
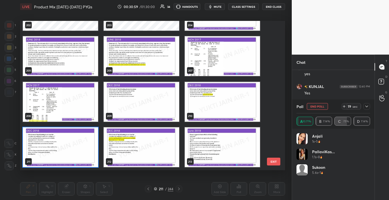
click at [270, 158] on button "EXIT" at bounding box center [273, 162] width 13 height 8
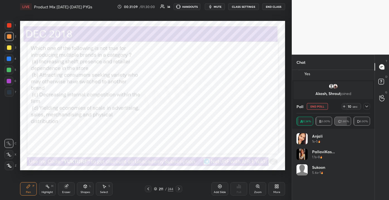
scroll to position [2998, 0]
click at [367, 109] on icon at bounding box center [366, 106] width 4 height 4
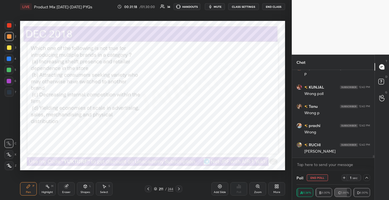
click at [165, 186] on div "211 / 244" at bounding box center [163, 188] width 37 height 7
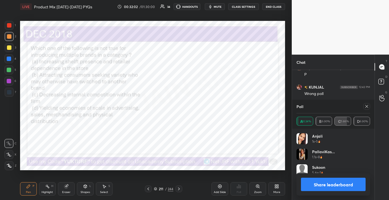
scroll to position [3147, 0]
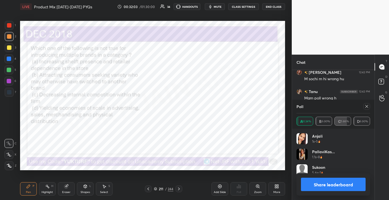
click at [369, 106] on div at bounding box center [366, 106] width 7 height 7
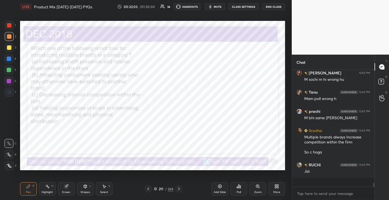
scroll to position [112, 81]
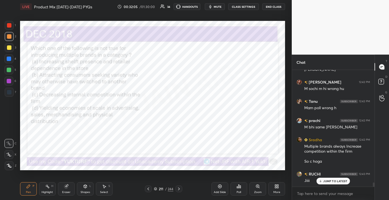
click at [236, 193] on div "Poll" at bounding box center [238, 188] width 17 height 13
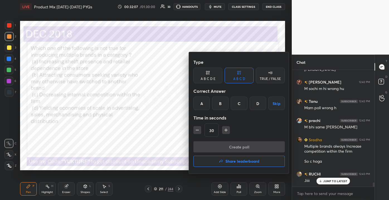
click at [239, 99] on div "C" at bounding box center [238, 103] width 16 height 13
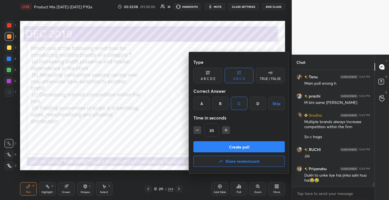
click at [245, 150] on button "Create poll" at bounding box center [238, 146] width 91 height 11
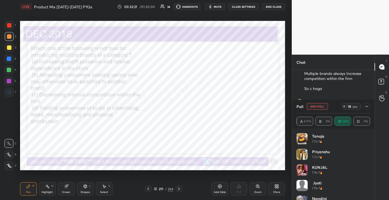
click at [212, 6] on icon "button" at bounding box center [210, 6] width 4 height 4
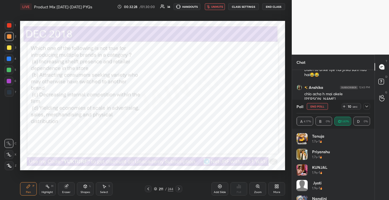
click at [365, 105] on icon at bounding box center [366, 106] width 4 height 4
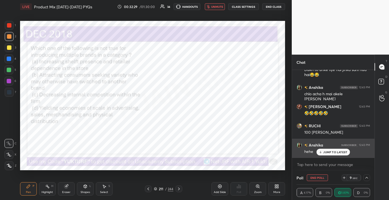
click at [326, 150] on p "JUMP TO LATEST" at bounding box center [335, 151] width 24 height 3
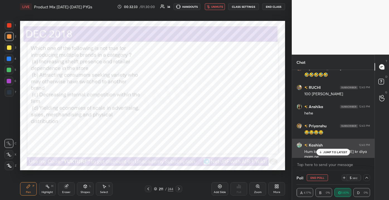
click at [325, 153] on p "JUMP TO LATEST" at bounding box center [335, 151] width 24 height 3
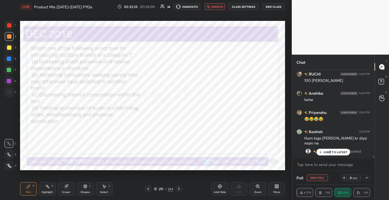
click at [330, 150] on p "JUMP TO LATEST" at bounding box center [335, 151] width 24 height 3
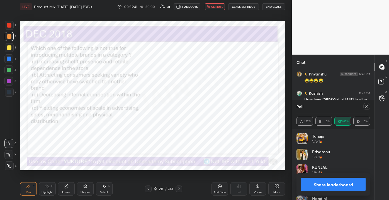
click at [211, 8] on button "unmute" at bounding box center [215, 6] width 20 height 7
click at [362, 106] on div at bounding box center [365, 106] width 9 height 7
click at [67, 190] on div "Eraser" at bounding box center [66, 188] width 17 height 13
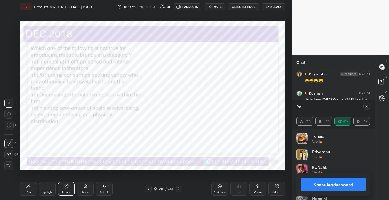
click at [9, 164] on span "Erase all" at bounding box center [9, 165] width 8 height 4
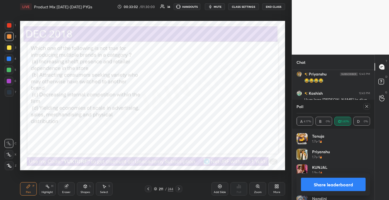
click at [367, 107] on icon at bounding box center [366, 106] width 4 height 4
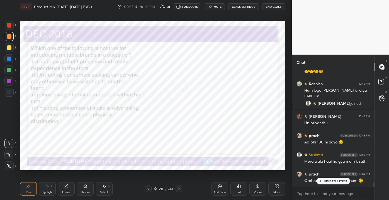
click at [332, 184] on div "JUMP TO LATEST" at bounding box center [332, 181] width 33 height 7
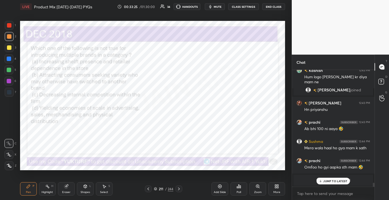
click at [223, 191] on div "Add Slide" at bounding box center [220, 192] width 12 height 3
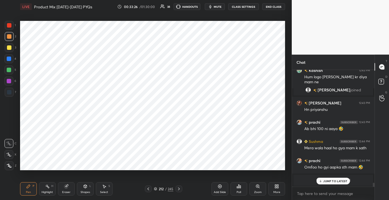
click at [326, 183] on div "JUMP TO LATEST" at bounding box center [332, 181] width 33 height 7
click at [17, 92] on div "1 2 3 4 5 6 7 C X Z C X Z E E Erase all H H" at bounding box center [9, 95] width 18 height 149
click at [8, 82] on div at bounding box center [9, 81] width 4 height 4
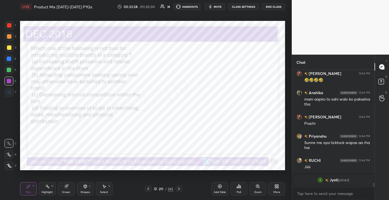
scroll to position [3331, 0]
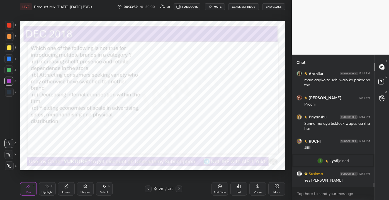
drag, startPoint x: 164, startPoint y: 187, endPoint x: 159, endPoint y: 186, distance: 5.6
click at [165, 187] on div "211 / 245" at bounding box center [163, 188] width 19 height 5
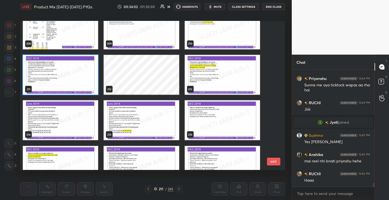
scroll to position [3182, 0]
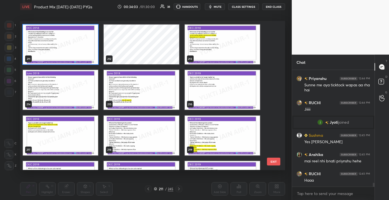
click at [82, 90] on img "grid" at bounding box center [60, 90] width 75 height 40
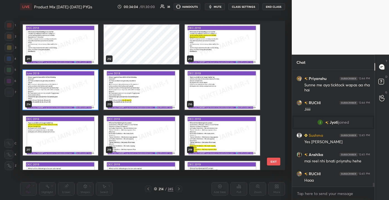
click at [82, 92] on img "grid" at bounding box center [60, 90] width 75 height 40
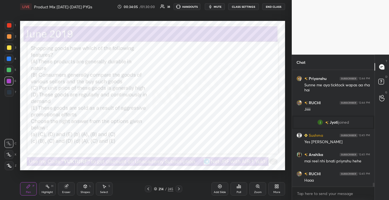
scroll to position [3393, 0]
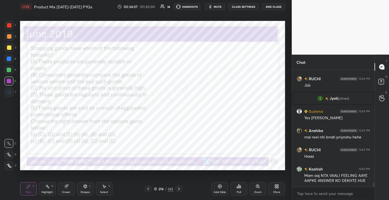
click at [329, 195] on div "JUMP TO LATEST" at bounding box center [332, 198] width 33 height 7
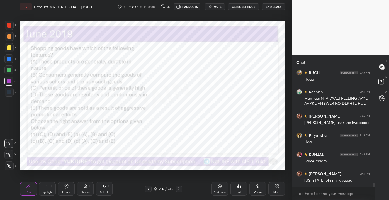
scroll to position [3490, 0]
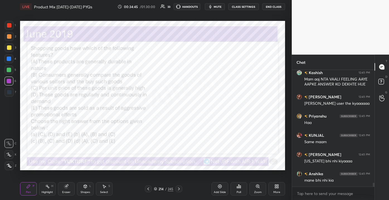
click at [66, 191] on div "Eraser" at bounding box center [66, 192] width 8 height 3
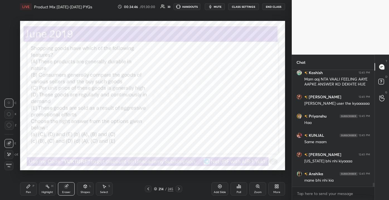
click at [11, 165] on span "Erase all" at bounding box center [9, 165] width 8 height 4
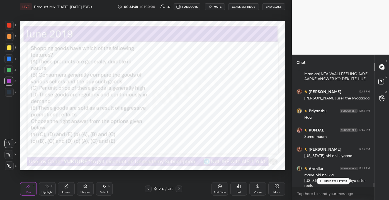
scroll to position [3514, 0]
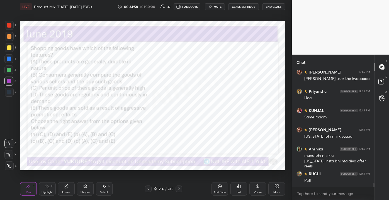
drag, startPoint x: 162, startPoint y: 188, endPoint x: 170, endPoint y: 188, distance: 7.8
click at [161, 188] on div "214" at bounding box center [161, 188] width 6 height 3
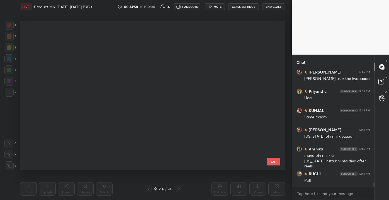
scroll to position [147, 262]
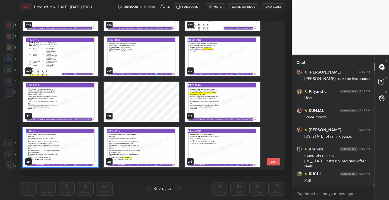
drag, startPoint x: 268, startPoint y: 162, endPoint x: 275, endPoint y: 166, distance: 8.0
click at [269, 163] on button "EXIT" at bounding box center [273, 162] width 13 height 8
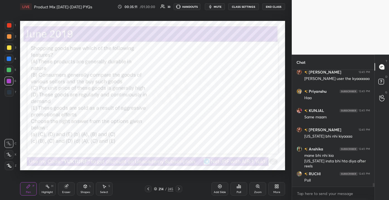
scroll to position [3533, 0]
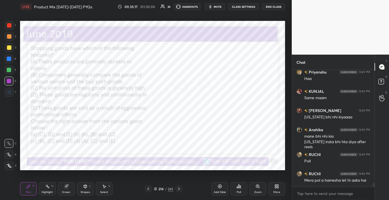
click at [239, 189] on div "Poll" at bounding box center [238, 188] width 17 height 13
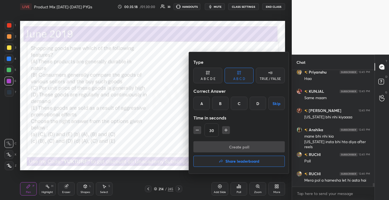
click at [221, 105] on div "B" at bounding box center [220, 103] width 16 height 13
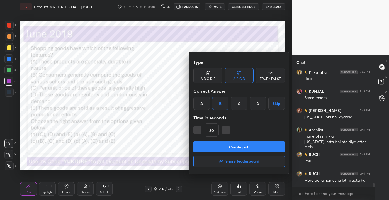
click at [224, 146] on button "Create poll" at bounding box center [238, 146] width 91 height 11
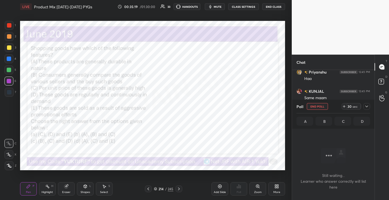
scroll to position [40, 81]
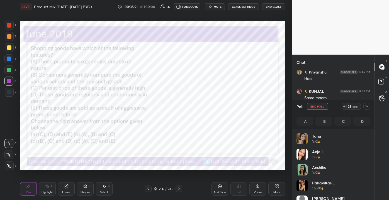
click at [365, 107] on icon at bounding box center [366, 106] width 4 height 4
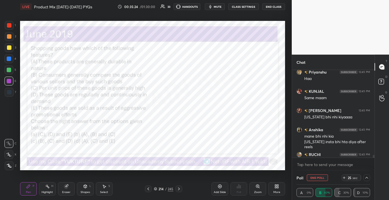
scroll to position [3562, 0]
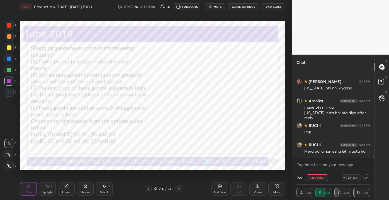
drag, startPoint x: 373, startPoint y: 156, endPoint x: 377, endPoint y: 161, distance: 5.6
click at [375, 160] on div "Chat Priyanshu 12:45 PM Haa KUNJAL 12:45 PM Same maam srishti 12:45 PM Maine bh…" at bounding box center [339, 127] width 97 height 145
click at [66, 189] on div "Eraser" at bounding box center [66, 188] width 17 height 13
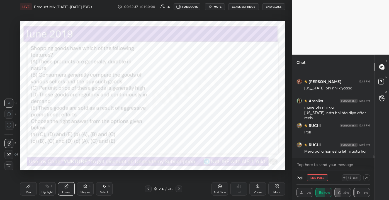
click at [12, 164] on span "Erase all" at bounding box center [9, 165] width 8 height 4
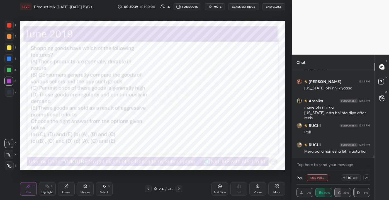
drag, startPoint x: 374, startPoint y: 178, endPoint x: 367, endPoint y: 180, distance: 6.9
click at [373, 178] on div "Chat Priyanshu 12:45 PM Haa KUNJAL 12:45 PM Same maam srishti 12:45 PM Maine bh…" at bounding box center [339, 127] width 97 height 145
click at [367, 177] on icon at bounding box center [366, 178] width 3 height 2
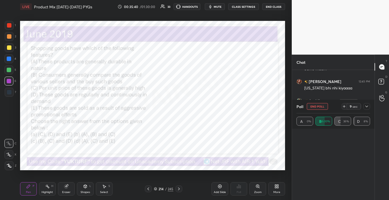
scroll to position [65, 72]
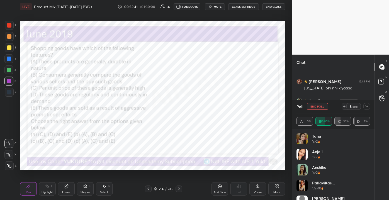
drag, startPoint x: 365, startPoint y: 138, endPoint x: 366, endPoint y: 143, distance: 5.0
click at [366, 143] on div "Tanu 1s • 2" at bounding box center [332, 141] width 73 height 16
click at [366, 147] on div "Tanu 1s • 2" at bounding box center [332, 141] width 73 height 16
drag, startPoint x: 368, startPoint y: 143, endPoint x: 369, endPoint y: 148, distance: 4.3
click at [369, 148] on div "Tanu 1s • 2 Anjali 1s • 7 Anshika 1s • 2 PallaviKas... 1.1s • 10 Amelia 1.1s • …" at bounding box center [332, 166] width 73 height 67
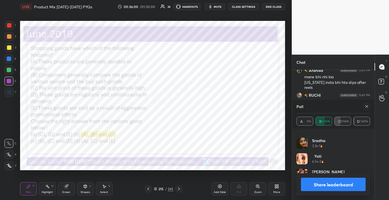
scroll to position [3622, 0]
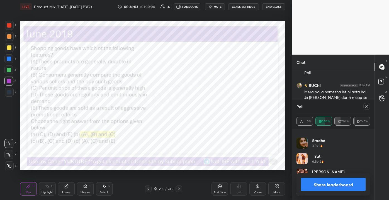
click at [367, 105] on icon at bounding box center [366, 106] width 4 height 4
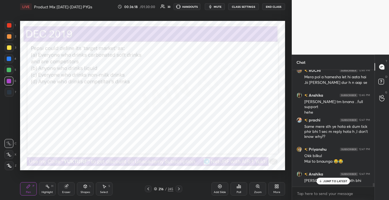
click at [332, 180] on p "JUMP TO LATEST" at bounding box center [335, 180] width 24 height 3
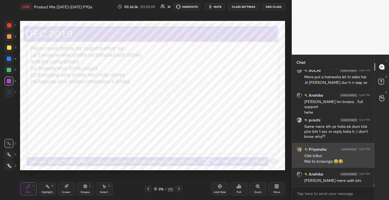
scroll to position [3661, 0]
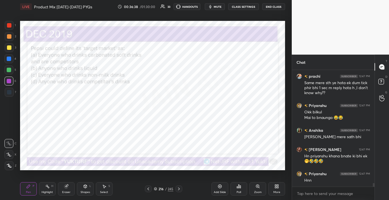
click at [66, 188] on div "Eraser" at bounding box center [66, 188] width 17 height 13
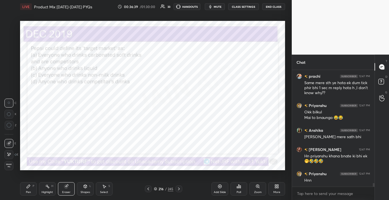
click at [12, 168] on div "Erase all" at bounding box center [8, 165] width 9 height 9
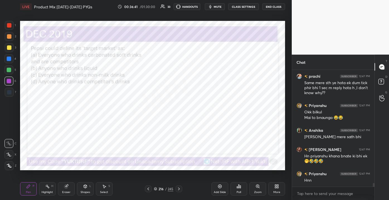
drag, startPoint x: 162, startPoint y: 186, endPoint x: 165, endPoint y: 185, distance: 3.2
click at [162, 185] on div "216 / 245" at bounding box center [163, 188] width 37 height 7
click at [160, 189] on div "216" at bounding box center [161, 188] width 6 height 3
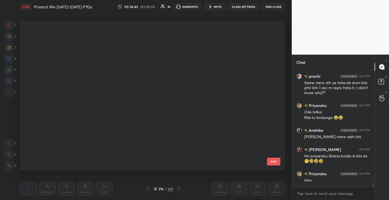
scroll to position [3124, 0]
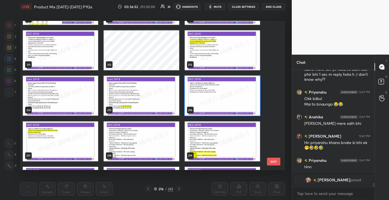
click at [276, 160] on button "EXIT" at bounding box center [273, 162] width 13 height 8
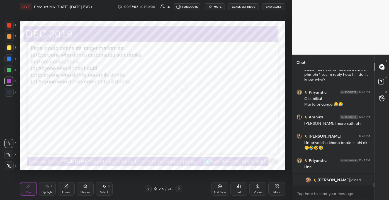
click at [238, 190] on div "Poll" at bounding box center [238, 188] width 17 height 13
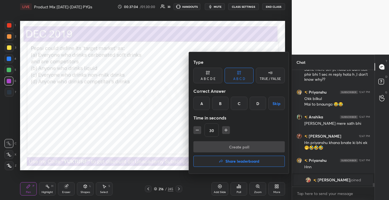
drag, startPoint x: 200, startPoint y: 109, endPoint x: 199, endPoint y: 112, distance: 2.8
click at [200, 109] on div "A" at bounding box center [201, 103] width 16 height 13
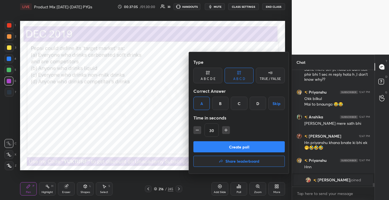
drag, startPoint x: 212, startPoint y: 146, endPoint x: 219, endPoint y: 149, distance: 7.1
click at [212, 146] on button "Create poll" at bounding box center [238, 146] width 91 height 11
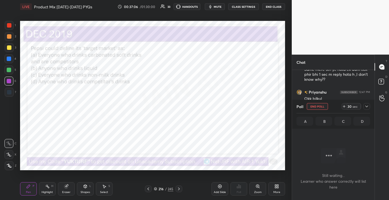
scroll to position [86, 81]
click at [162, 188] on div "216" at bounding box center [161, 188] width 6 height 3
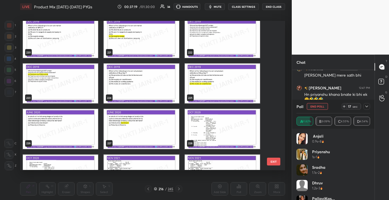
scroll to position [3649, 0]
click at [279, 160] on button "EXIT" at bounding box center [273, 162] width 13 height 8
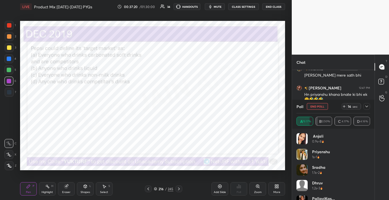
click at [362, 106] on div "16 sec" at bounding box center [355, 106] width 28 height 7
click at [366, 106] on icon at bounding box center [366, 106] width 4 height 4
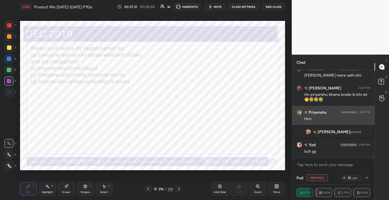
scroll to position [0, 1]
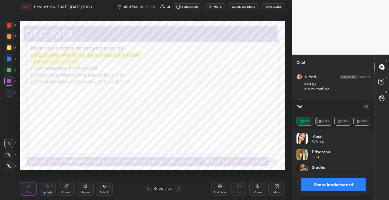
click at [6, 40] on div "1 2 3 4 5 6 7 C X Z C X Z E E Erase all H H LIVE Product Mix 2011-2025 PYQs 00:…" at bounding box center [143, 100] width 287 height 200
click at [366, 107] on icon at bounding box center [366, 106] width 4 height 4
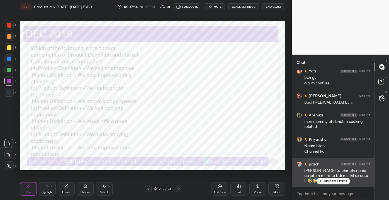
click at [324, 178] on div "JUMP TO LATEST" at bounding box center [332, 181] width 33 height 7
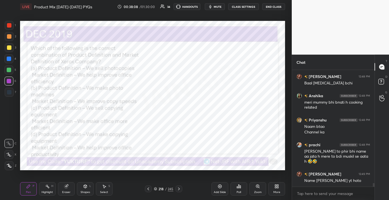
scroll to position [3755, 0]
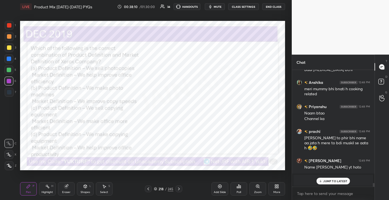
click at [318, 178] on div "JUMP TO LATEST" at bounding box center [332, 181] width 33 height 7
click at [159, 189] on div "218 / 245" at bounding box center [163, 188] width 19 height 5
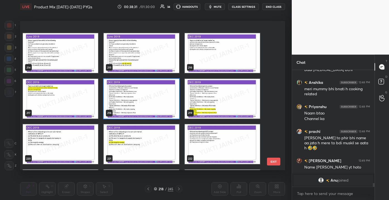
scroll to position [3243, 0]
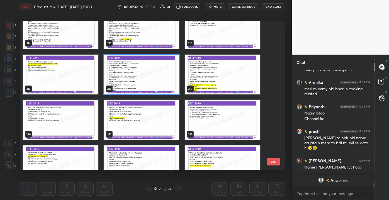
click at [274, 159] on button "EXIT" at bounding box center [273, 162] width 13 height 8
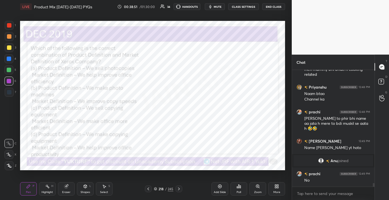
scroll to position [3741, 0]
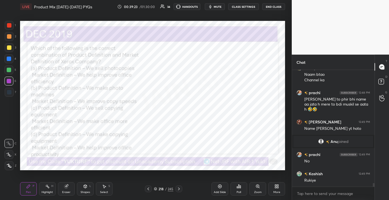
click at [236, 187] on icon at bounding box center [238, 186] width 4 height 4
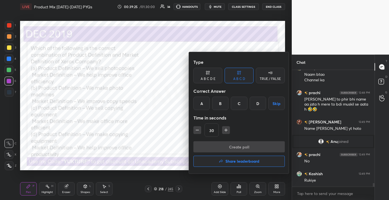
click at [256, 106] on div "D" at bounding box center [257, 103] width 16 height 13
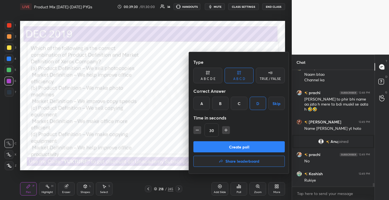
click at [251, 146] on button "Create poll" at bounding box center [238, 146] width 91 height 11
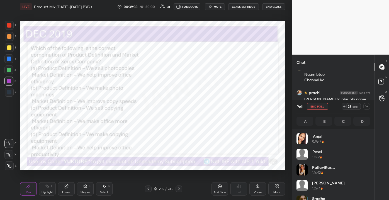
scroll to position [2, 1]
click at [64, 193] on div "Eraser" at bounding box center [66, 192] width 8 height 3
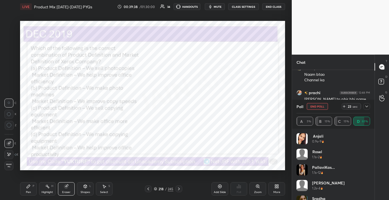
click at [11, 170] on div "Erase all" at bounding box center [8, 165] width 9 height 9
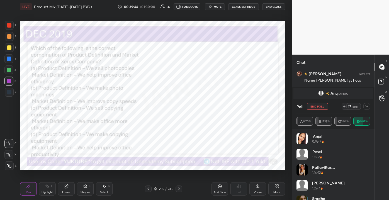
scroll to position [3808, 0]
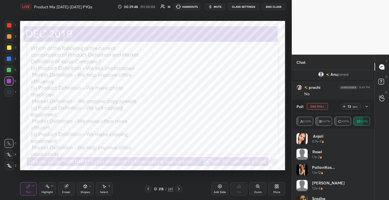
click at [363, 102] on div "Poll End Poll 13 sec" at bounding box center [332, 106] width 73 height 13
drag, startPoint x: 363, startPoint y: 102, endPoint x: 366, endPoint y: 102, distance: 3.1
click at [364, 102] on div "Poll End Poll 13 sec" at bounding box center [332, 106] width 73 height 13
click at [367, 103] on div at bounding box center [366, 106] width 7 height 7
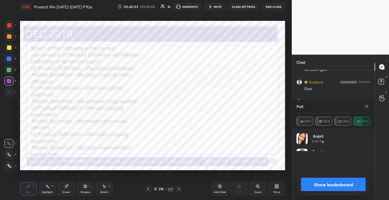
scroll to position [3914, 0]
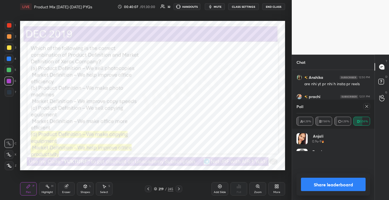
click at [368, 103] on div "Poll" at bounding box center [332, 106] width 73 height 13
click at [367, 105] on icon at bounding box center [366, 106] width 4 height 4
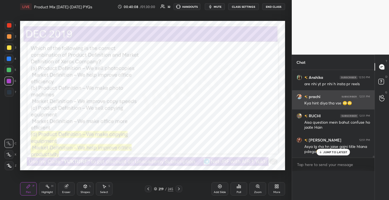
scroll to position [0, 1]
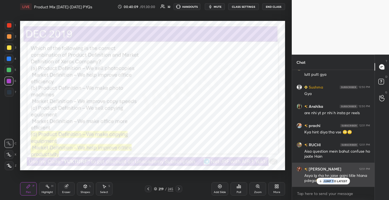
click at [334, 184] on div "Yati 12:48 PM bch gy a b m confuse srishti 12:48 PM Baal bal bchi Anshika 12:48…" at bounding box center [333, 128] width 82 height 117
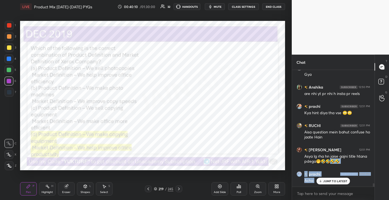
click at [330, 183] on div "JUMP TO LATEST" at bounding box center [332, 181] width 33 height 7
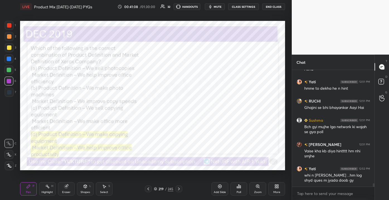
scroll to position [4035, 0]
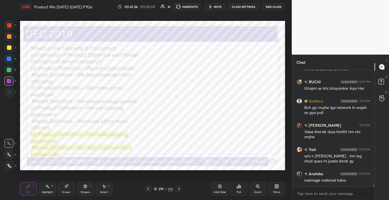
drag, startPoint x: 62, startPoint y: 183, endPoint x: 49, endPoint y: 182, distance: 12.6
click at [62, 184] on div "Eraser" at bounding box center [66, 188] width 17 height 13
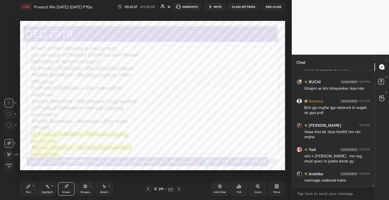
click at [11, 167] on span "Erase all" at bounding box center [9, 165] width 8 height 4
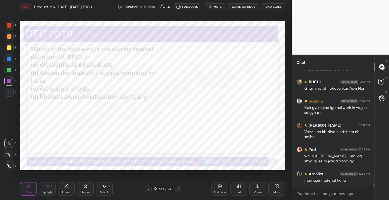
scroll to position [4054, 0]
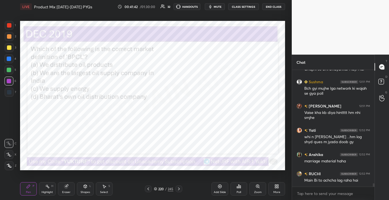
drag, startPoint x: 160, startPoint y: 188, endPoint x: 163, endPoint y: 187, distance: 3.4
click at [161, 188] on div "220" at bounding box center [161, 188] width 6 height 3
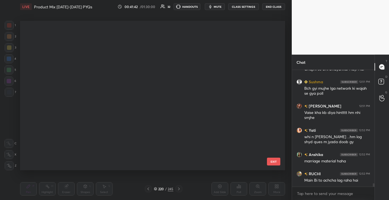
scroll to position [147, 262]
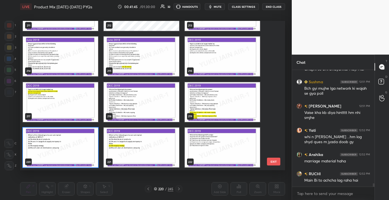
click at [277, 164] on button "EXIT" at bounding box center [273, 162] width 13 height 8
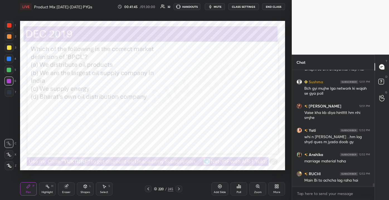
scroll to position [0, 0]
click at [164, 186] on div "220 / 245" at bounding box center [163, 188] width 37 height 7
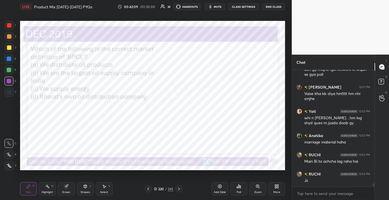
click at [162, 187] on div "220" at bounding box center [161, 188] width 6 height 3
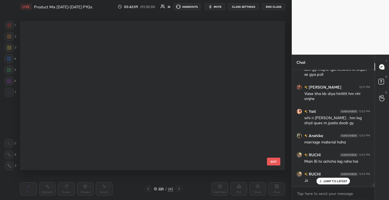
scroll to position [147, 262]
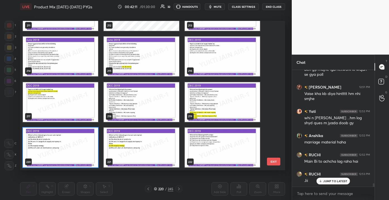
click at [274, 162] on button "EXIT" at bounding box center [273, 162] width 13 height 8
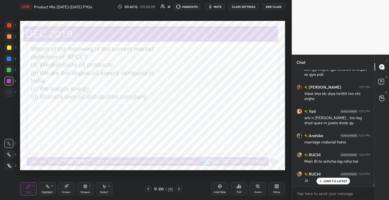
click at [238, 187] on icon at bounding box center [238, 186] width 4 height 4
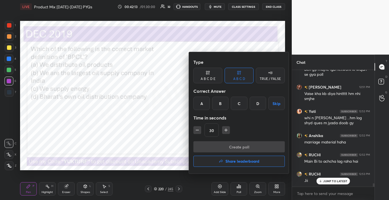
click at [239, 105] on div "C" at bounding box center [238, 103] width 16 height 13
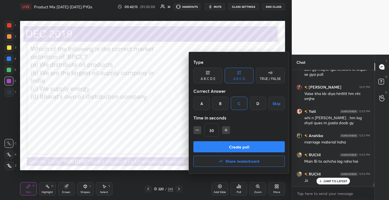
click at [229, 148] on button "Create poll" at bounding box center [238, 146] width 91 height 11
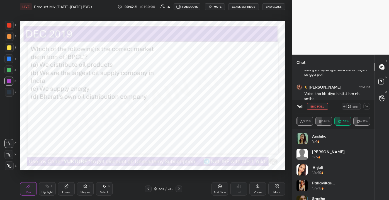
scroll to position [27, 0]
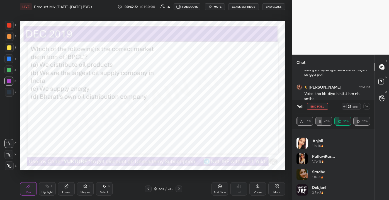
click at [369, 104] on div at bounding box center [366, 106] width 7 height 7
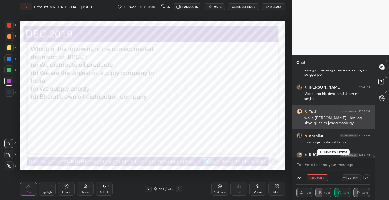
scroll to position [0, 0]
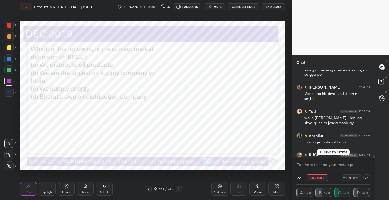
click at [335, 149] on div "JUMP TO LATEST" at bounding box center [332, 152] width 33 height 7
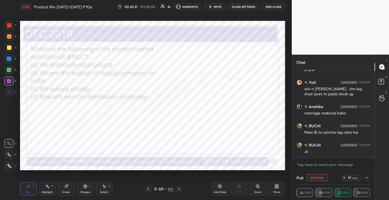
click at [366, 175] on icon at bounding box center [366, 177] width 4 height 4
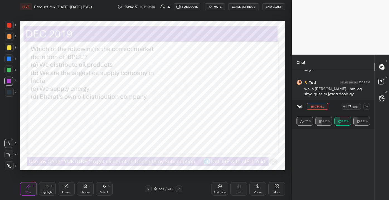
scroll to position [0, 0]
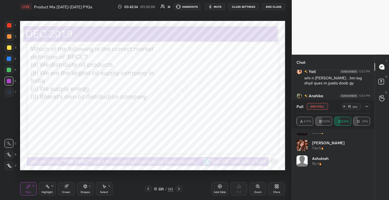
click at [364, 103] on div "Poll End Poll 11 sec" at bounding box center [332, 106] width 73 height 13
click at [366, 105] on icon at bounding box center [366, 106] width 4 height 4
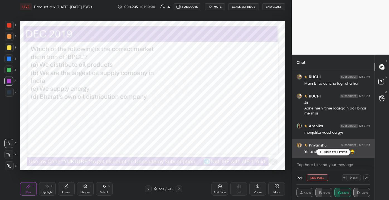
click at [344, 150] on p "JUMP TO LATEST" at bounding box center [335, 151] width 24 height 3
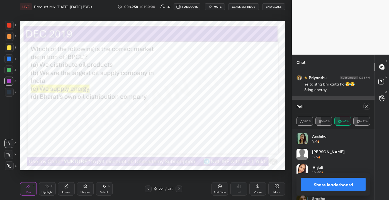
click at [368, 108] on icon at bounding box center [366, 106] width 4 height 4
drag, startPoint x: 367, startPoint y: 108, endPoint x: 372, endPoint y: 109, distance: 4.8
click at [368, 109] on div "Chat srishti 12:51 PM Asya lg rha hn jaise gajni title htana pdega🤭🤣🤣🤣🤣 prachi …" at bounding box center [332, 127] width 83 height 145
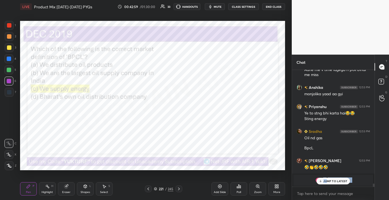
click at [328, 184] on div "RUCHI 12:51 PM Aisa question mein bahut confuse ho jaate Hain srishti 12:51 PM …" at bounding box center [333, 128] width 82 height 117
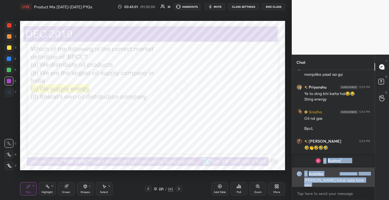
click at [328, 179] on div "ha ruchi bihar aate time lgta" at bounding box center [337, 183] width 66 height 11
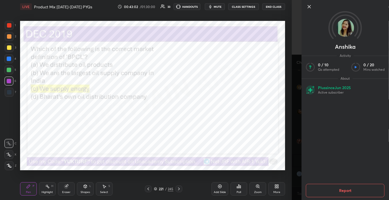
click at [308, 4] on icon at bounding box center [309, 6] width 7 height 7
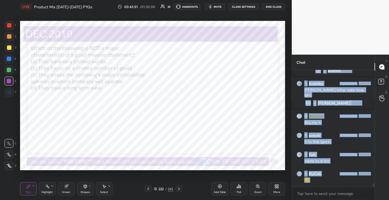
click at [164, 190] on div "222" at bounding box center [161, 188] width 6 height 3
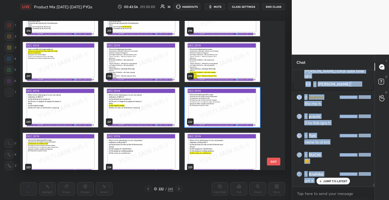
scroll to position [3267, 0]
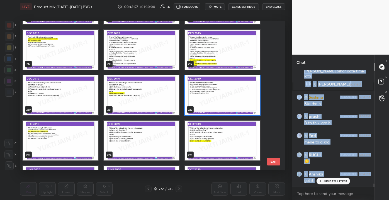
click at [279, 164] on button "EXIT" at bounding box center [273, 162] width 13 height 8
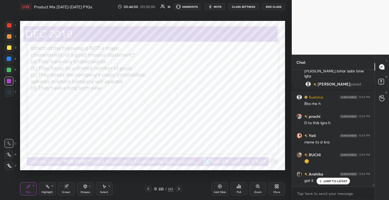
click at [327, 181] on p "JUMP TO LATEST" at bounding box center [335, 180] width 24 height 3
click at [162, 187] on div "222" at bounding box center [161, 188] width 6 height 3
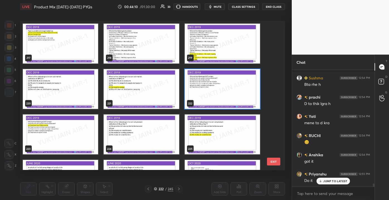
scroll to position [3304, 0]
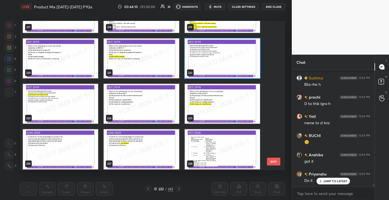
click at [274, 160] on button "EXIT" at bounding box center [273, 162] width 13 height 8
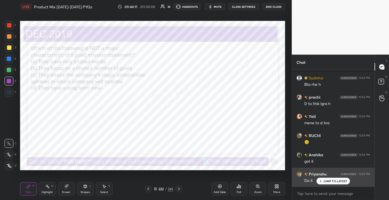
scroll to position [0, 0]
click at [328, 182] on p "JUMP TO LATEST" at bounding box center [335, 180] width 24 height 3
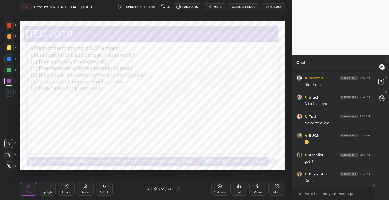
click at [235, 192] on div "Poll" at bounding box center [238, 188] width 17 height 13
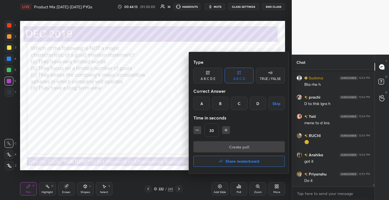
click at [224, 102] on div "B" at bounding box center [220, 103] width 16 height 13
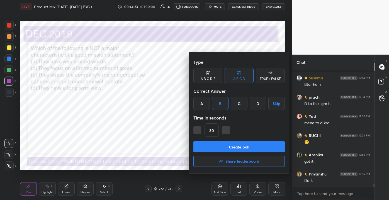
click at [218, 99] on div "B" at bounding box center [220, 103] width 16 height 13
click at [219, 102] on div "B" at bounding box center [220, 103] width 16 height 13
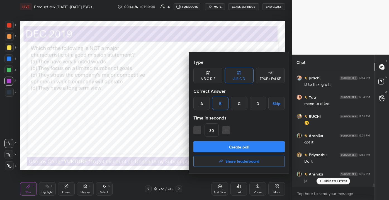
click at [146, 101] on div at bounding box center [194, 100] width 389 height 200
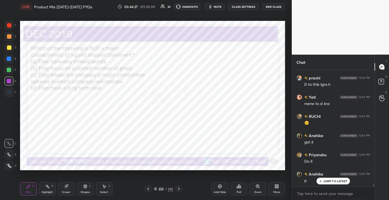
click at [325, 180] on p "JUMP TO LATEST" at bounding box center [335, 180] width 24 height 3
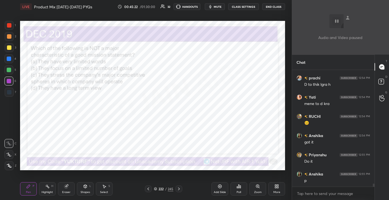
click at [258, 179] on div "Add Slide Poll Zoom More" at bounding box center [247, 188] width 73 height 31
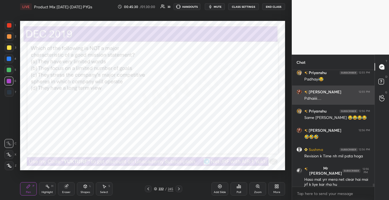
scroll to position [4391, 0]
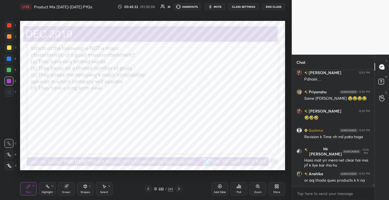
click at [167, 187] on div "222 / 245" at bounding box center [163, 188] width 19 height 5
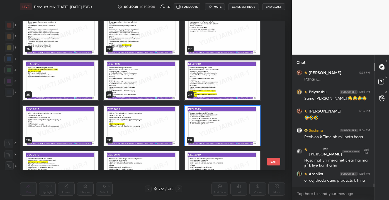
scroll to position [3243, 0]
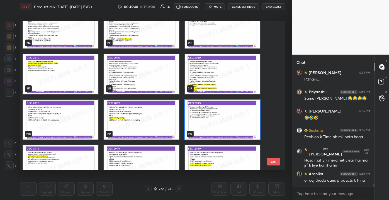
click at [273, 161] on button "EXIT" at bounding box center [273, 162] width 13 height 8
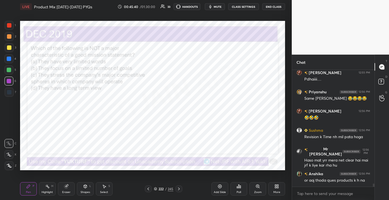
scroll to position [0, 0]
click at [240, 189] on div "Poll" at bounding box center [238, 188] width 17 height 13
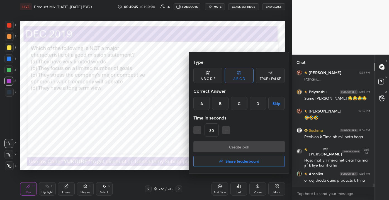
click at [220, 107] on div "B" at bounding box center [220, 103] width 16 height 13
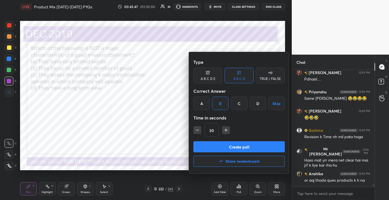
click at [223, 146] on button "Create poll" at bounding box center [238, 146] width 91 height 11
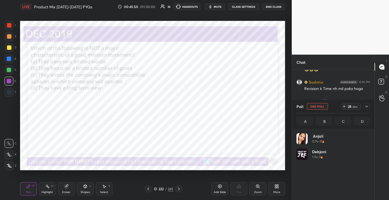
scroll to position [2, 1]
click at [365, 104] on div at bounding box center [366, 106] width 7 height 7
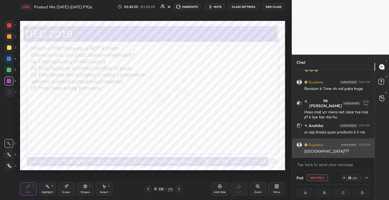
scroll to position [0, 1]
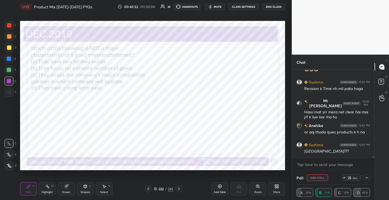
click at [372, 157] on div "Priyanshu 12:56 PM Same shrishti 😂😂😂😂 srishti 12:56 PM 🤣🤣🤣 Sushma 12:56 PM Revi…" at bounding box center [333, 120] width 82 height 101
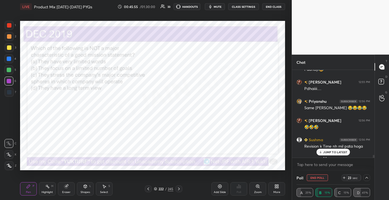
scroll to position [4440, 0]
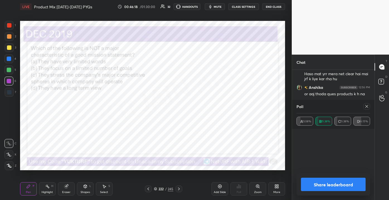
drag, startPoint x: 373, startPoint y: 157, endPoint x: 370, endPoint y: 163, distance: 7.2
click at [370, 163] on div "Chat Sushma 12:56 PM Revision k Time nh mil pata hoga Mr Nobody 12:56 PM Haso m…" at bounding box center [332, 127] width 83 height 145
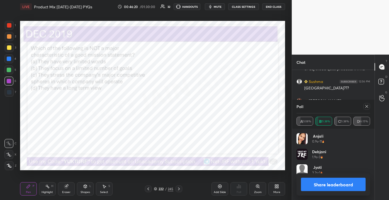
drag, startPoint x: 370, startPoint y: 140, endPoint x: 371, endPoint y: 170, distance: 30.6
click at [369, 174] on div "Poll A 23.08% B 15.38% C 15.38% D 46.15% Anjali 0.9s • 11 Debjani 1.9s • 3 Jyot…" at bounding box center [333, 150] width 82 height 100
drag, startPoint x: 376, startPoint y: 148, endPoint x: 378, endPoint y: 162, distance: 14.4
click at [375, 178] on div "T Messages (T) D Doubts (D) G Raise Hand (G)" at bounding box center [381, 127] width 14 height 145
drag, startPoint x: 379, startPoint y: 151, endPoint x: 377, endPoint y: 141, distance: 10.9
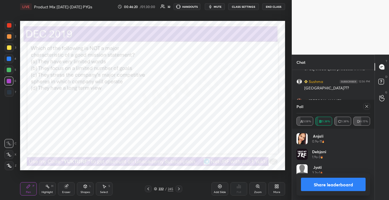
click at [377, 169] on div "T Messages (T) D Doubts (D) G Raise Hand (G)" at bounding box center [381, 127] width 14 height 145
click at [372, 161] on div "Chat Mr Nobody 12:55 PM Question galat ho rha kya kre Anshika 12:55 PM anurag r…" at bounding box center [339, 127] width 97 height 145
drag, startPoint x: 375, startPoint y: 139, endPoint x: 370, endPoint y: 163, distance: 24.5
click at [369, 181] on div "Chat Mr Nobody 12:55 PM Question galat ho rha kya kre Anshika 12:55 PM anurag r…" at bounding box center [339, 127] width 97 height 145
drag, startPoint x: 374, startPoint y: 146, endPoint x: 372, endPoint y: 153, distance: 6.7
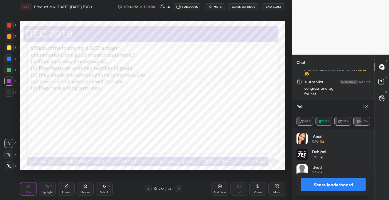
click at [372, 175] on div "Anjali 0.9s • 11 Debjani 1.9s • 3 Jyoti 3.2s • 1 srishti 22.2s • 6" at bounding box center [333, 164] width 82 height 71
click at [322, 149] on h4 "Debjani" at bounding box center [319, 152] width 14 height 6
drag, startPoint x: 323, startPoint y: 157, endPoint x: 327, endPoint y: 154, distance: 4.6
click at [324, 156] on div "1.9s • 3" at bounding box center [319, 157] width 14 height 5
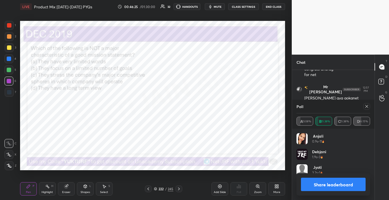
click at [378, 163] on div "T Messages (T) D Doubts (D) G Raise Hand (G)" at bounding box center [381, 127] width 14 height 145
drag, startPoint x: 369, startPoint y: 201, endPoint x: 369, endPoint y: 169, distance: 32.0
click at [369, 198] on div "Chat Anshika 12:55 PM anurag revision se ho jayega Priyanshu 12:55 PM Padhayi😂 …" at bounding box center [339, 127] width 97 height 145
drag, startPoint x: 368, startPoint y: 160, endPoint x: 367, endPoint y: 187, distance: 27.6
click at [367, 183] on div "Poll A 23.08% B 15.38% C 15.38% D 46.15% Anjali 0.9s • 11 Debjani 1.9s • 3 Jyot…" at bounding box center [333, 150] width 82 height 100
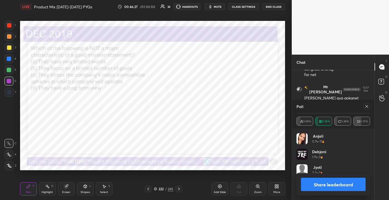
drag, startPoint x: 366, startPoint y: 167, endPoint x: 369, endPoint y: 176, distance: 9.3
click at [369, 176] on div "Poll A 23.08% B 15.38% C 15.38% D 46.15% Anjali 0.9s • 11 Debjani 1.9s • 3 Jyot…" at bounding box center [333, 150] width 82 height 100
click at [369, 107] on div at bounding box center [366, 106] width 7 height 7
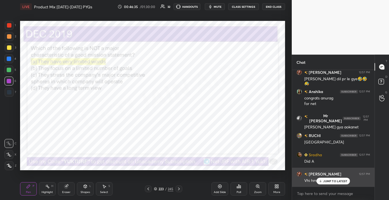
click at [326, 180] on p "JUMP TO LATEST" at bounding box center [335, 180] width 24 height 3
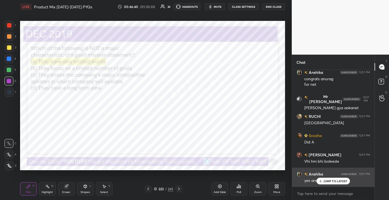
click at [330, 182] on p "JUMP TO LATEST" at bounding box center [335, 180] width 24 height 3
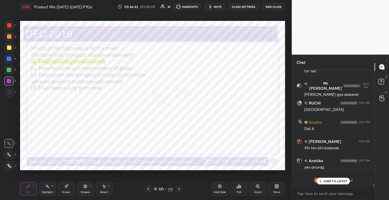
click at [328, 177] on div "Himangi joined" at bounding box center [333, 180] width 80 height 11
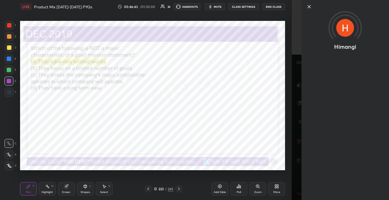
click at [328, 180] on div "Himangi" at bounding box center [339, 100] width 97 height 200
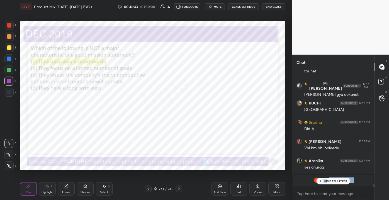
click at [328, 178] on div "Anshika 12:55 PM anurag revision se ho jayega Priyanshu 12:55 PM Padhayi😂 srish…" at bounding box center [333, 128] width 82 height 117
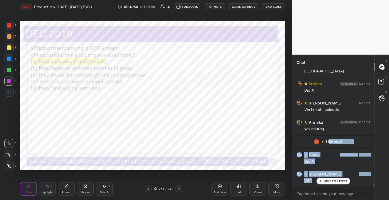
click at [321, 183] on icon at bounding box center [320, 180] width 4 height 3
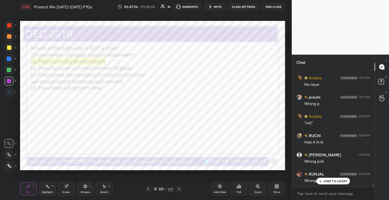
click at [327, 183] on div "JUMP TO LATEST" at bounding box center [332, 181] width 33 height 7
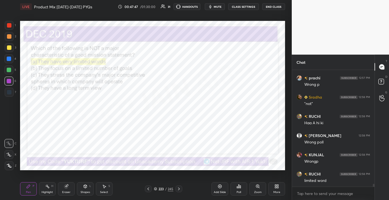
click at [63, 188] on div "Eraser" at bounding box center [66, 188] width 17 height 13
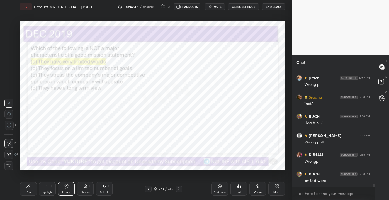
click at [10, 164] on div "Erase all" at bounding box center [9, 165] width 10 height 9
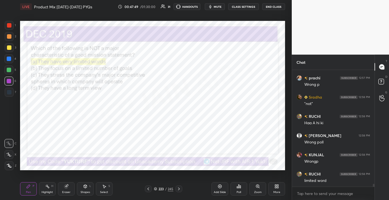
click at [215, 191] on div "Add Slide" at bounding box center [220, 192] width 12 height 3
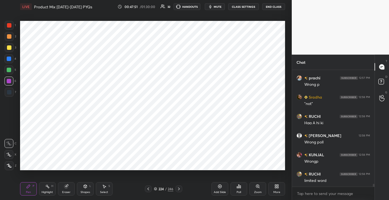
click at [11, 23] on div at bounding box center [9, 25] width 4 height 4
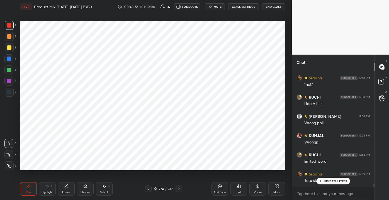
click at [325, 182] on p "JUMP TO LATEST" at bounding box center [335, 180] width 24 height 3
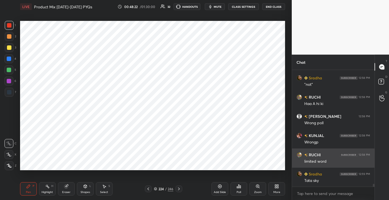
scroll to position [4588, 0]
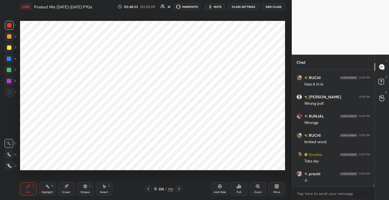
click at [64, 189] on div "Eraser" at bounding box center [66, 188] width 17 height 13
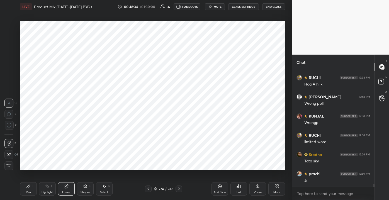
click at [7, 169] on div "Erase all" at bounding box center [8, 165] width 9 height 9
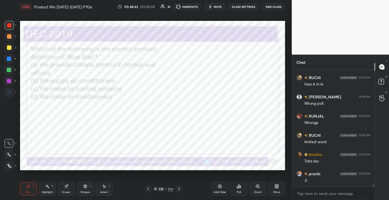
click at [163, 188] on div "225" at bounding box center [161, 188] width 6 height 3
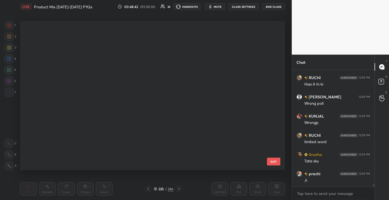
scroll to position [147, 262]
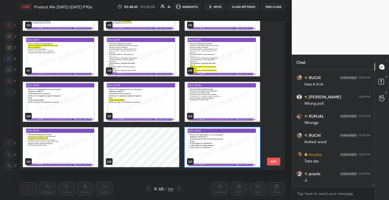
drag, startPoint x: 275, startPoint y: 138, endPoint x: 275, endPoint y: 141, distance: 3.9
click at [275, 141] on div "214 215 216 217 218 219 220 221 222 223 224 225 226 227 228 229 230 231 EXIT" at bounding box center [152, 95] width 265 height 149
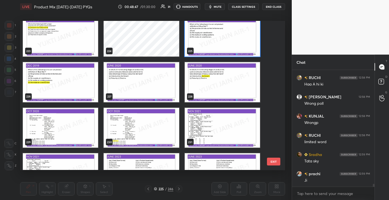
scroll to position [3377, 0]
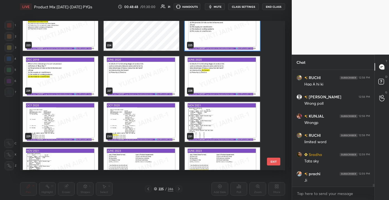
click at [274, 162] on button "EXIT" at bounding box center [273, 162] width 13 height 8
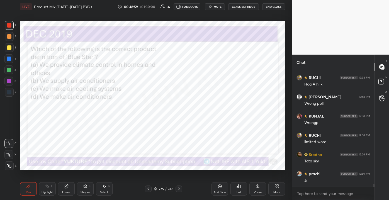
click at [240, 192] on div "Poll" at bounding box center [238, 192] width 4 height 3
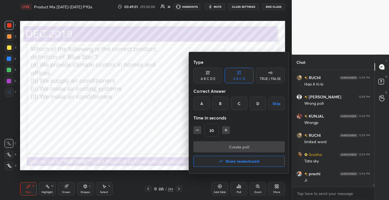
drag, startPoint x: 257, startPoint y: 103, endPoint x: 253, endPoint y: 115, distance: 12.6
click at [257, 103] on div "D" at bounding box center [257, 103] width 16 height 13
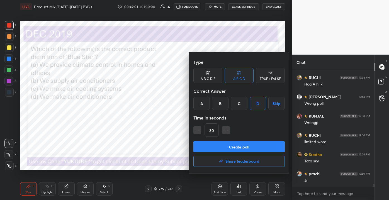
scroll to position [4607, 0]
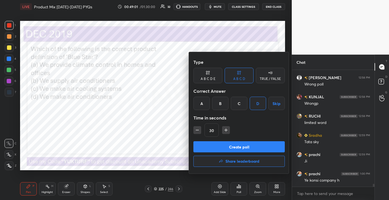
click at [240, 146] on button "Create poll" at bounding box center [238, 146] width 91 height 11
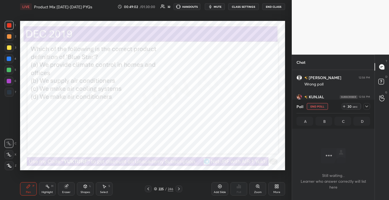
scroll to position [86, 81]
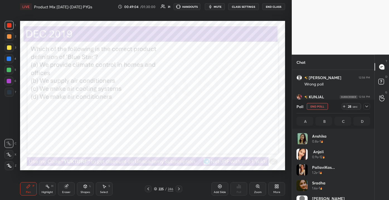
click at [365, 104] on div at bounding box center [366, 106] width 7 height 7
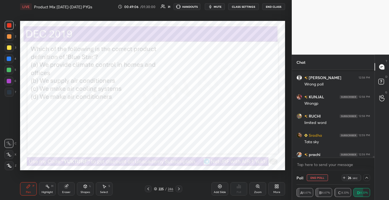
scroll to position [4636, 0]
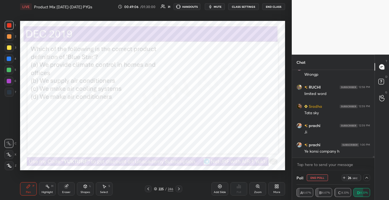
drag, startPoint x: 373, startPoint y: 155, endPoint x: 374, endPoint y: 160, distance: 4.3
click at [374, 160] on div "Amelia 12:58 PM Wrong poll KUNJAL 12:58 PM Wrongp RUCHI 12:58 PM limited word S…" at bounding box center [333, 120] width 82 height 101
click at [65, 186] on icon at bounding box center [66, 187] width 4 height 4
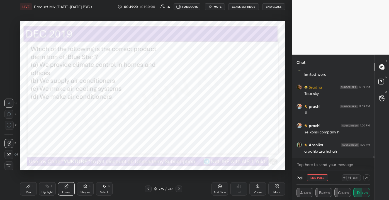
drag, startPoint x: 10, startPoint y: 165, endPoint x: 11, endPoint y: 162, distance: 3.7
click at [11, 166] on span "Erase all" at bounding box center [9, 165] width 8 height 4
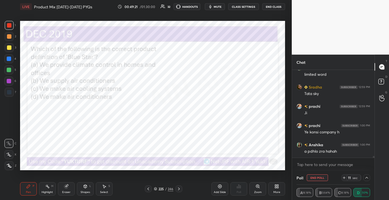
scroll to position [4660, 0]
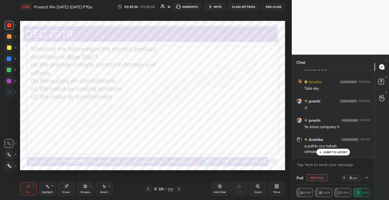
click at [334, 155] on div "JUMP TO LATEST" at bounding box center [332, 152] width 33 height 7
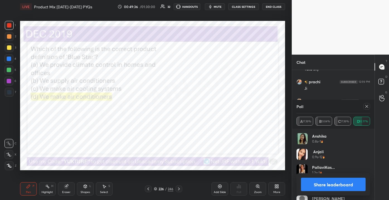
scroll to position [4699, 0]
click at [366, 110] on div "Poll" at bounding box center [332, 106] width 73 height 13
click at [366, 107] on icon at bounding box center [366, 106] width 3 height 3
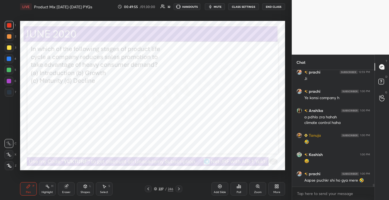
click at [166, 189] on div "227 / 246" at bounding box center [163, 188] width 19 height 5
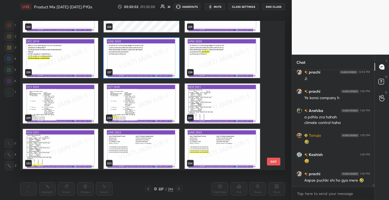
click at [273, 161] on button "EXIT" at bounding box center [273, 162] width 13 height 8
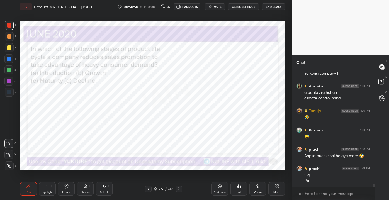
click at [241, 191] on div "Poll" at bounding box center [238, 192] width 4 height 3
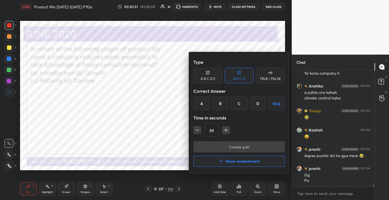
click at [218, 99] on div "B" at bounding box center [220, 103] width 16 height 13
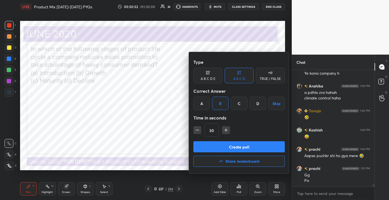
click at [232, 145] on button "Create poll" at bounding box center [238, 146] width 91 height 11
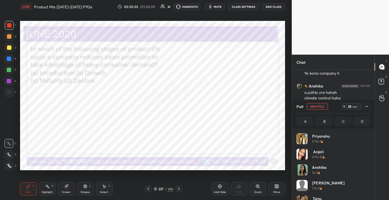
scroll to position [65, 72]
click at [369, 107] on div at bounding box center [366, 106] width 7 height 7
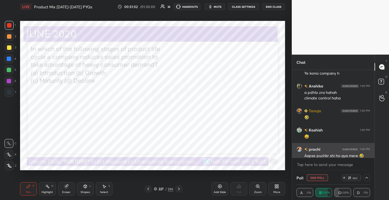
scroll to position [0, 1]
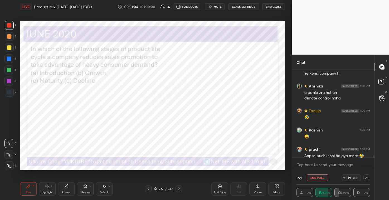
drag, startPoint x: 373, startPoint y: 158, endPoint x: 374, endPoint y: 163, distance: 4.7
click at [374, 164] on div "x" at bounding box center [333, 164] width 82 height 13
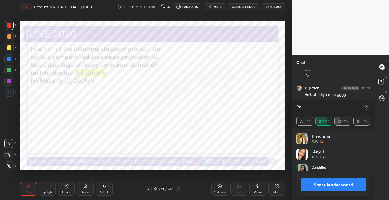
scroll to position [4709, 0]
click at [365, 105] on icon at bounding box center [366, 106] width 4 height 4
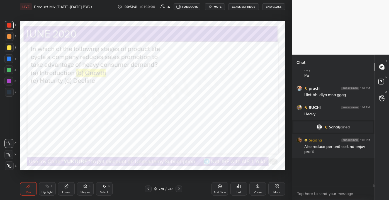
scroll to position [2, 1]
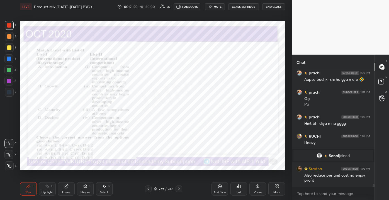
click at [165, 190] on div "229 / 246" at bounding box center [163, 188] width 19 height 5
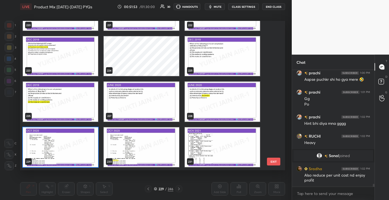
drag, startPoint x: 276, startPoint y: 142, endPoint x: 276, endPoint y: 146, distance: 3.4
click at [276, 146] on div "217 218 219 220 221 222 223 224 225 226 227 228 229 230 231 EXIT" at bounding box center [152, 95] width 265 height 149
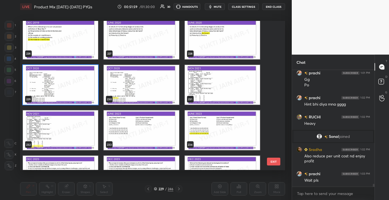
click at [275, 161] on button "EXIT" at bounding box center [273, 162] width 13 height 8
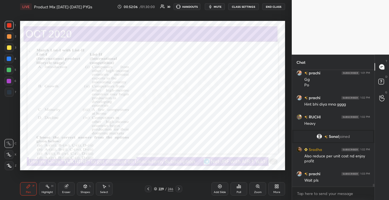
click at [259, 190] on div "Zoom" at bounding box center [257, 188] width 17 height 13
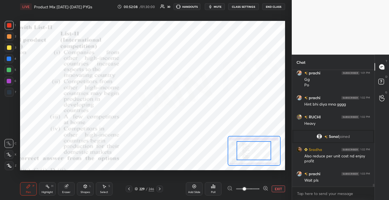
click at [242, 153] on div at bounding box center [253, 150] width 35 height 19
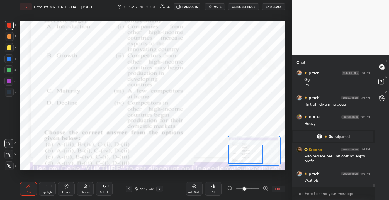
click at [223, 155] on div "Setting up your live class Poll for secs No correct answer Start poll" at bounding box center [152, 95] width 265 height 149
click at [140, 187] on div "229" at bounding box center [142, 188] width 6 height 3
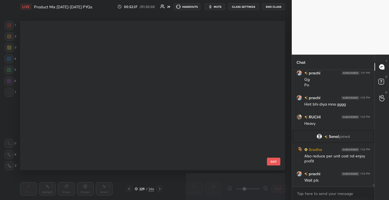
scroll to position [147, 262]
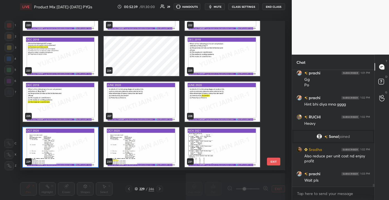
click at [272, 161] on button "EXIT" at bounding box center [273, 162] width 13 height 8
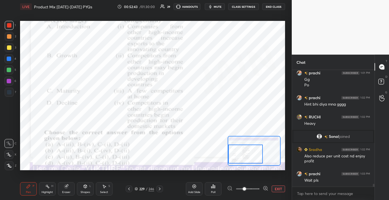
click at [211, 190] on div "Poll" at bounding box center [213, 188] width 17 height 13
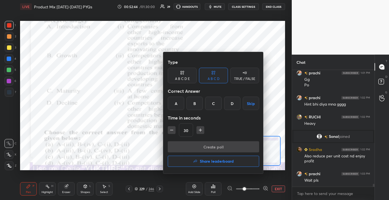
click at [175, 108] on div "A" at bounding box center [176, 103] width 16 height 13
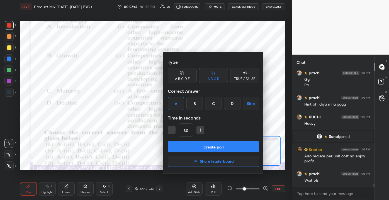
click at [205, 147] on button "Create poll" at bounding box center [213, 146] width 91 height 11
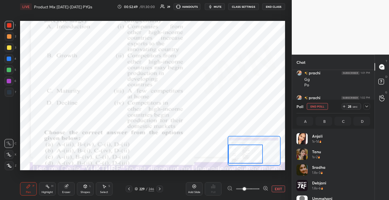
scroll to position [65, 72]
click at [143, 188] on div "229" at bounding box center [142, 188] width 6 height 3
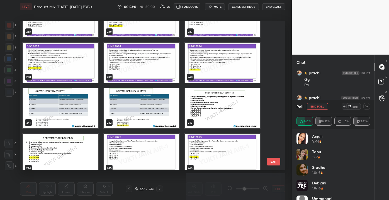
scroll to position [3579, 0]
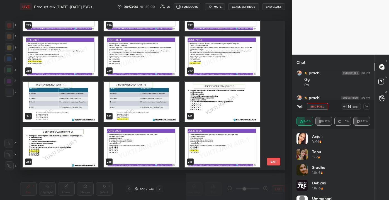
click at [272, 160] on button "EXIT" at bounding box center [273, 162] width 13 height 8
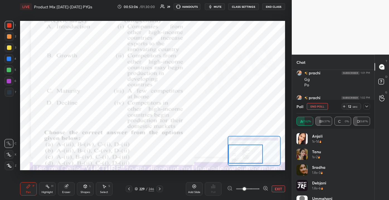
click at [366, 109] on div at bounding box center [366, 106] width 7 height 7
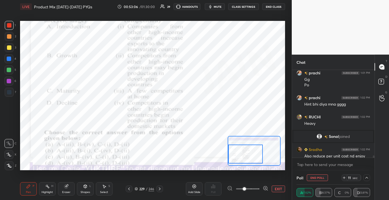
scroll to position [0, 1]
click at [372, 161] on div "x" at bounding box center [333, 164] width 82 height 13
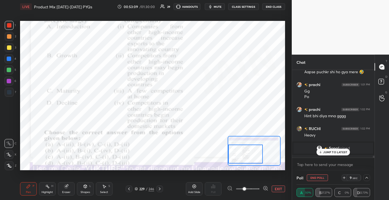
scroll to position [4728, 0]
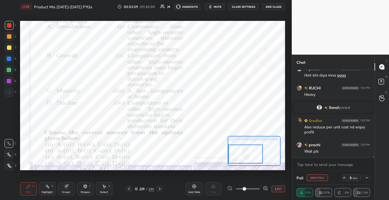
drag, startPoint x: 373, startPoint y: 156, endPoint x: 373, endPoint y: 161, distance: 4.2
click at [373, 161] on div "prachi 1:01 PM Gg Po prachi 1:02 PM Hint bhi diya mna gggg RUCHI 1:02 PM Heavy …" at bounding box center [333, 120] width 82 height 101
click at [279, 187] on button "EXIT" at bounding box center [277, 188] width 13 height 7
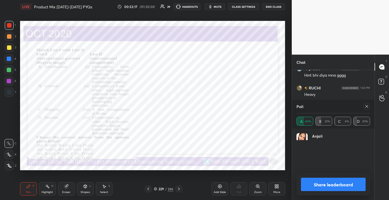
scroll to position [4741, 0]
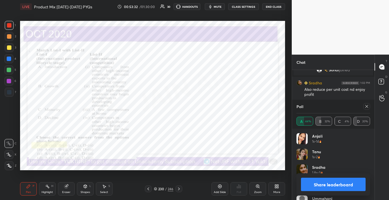
click at [368, 106] on div at bounding box center [366, 106] width 7 height 7
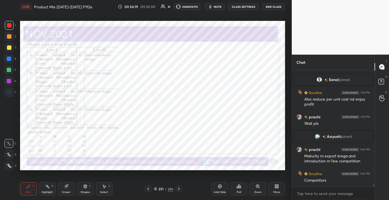
click at [65, 193] on div "Eraser" at bounding box center [66, 192] width 8 height 3
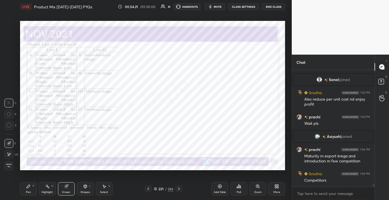
click at [66, 190] on div "Eraser" at bounding box center [66, 188] width 17 height 13
click at [9, 166] on span "Erase all" at bounding box center [9, 165] width 8 height 4
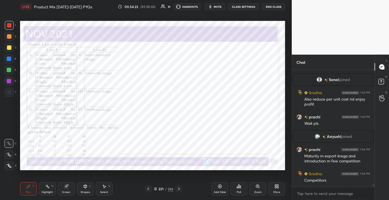
click at [258, 191] on div "Zoom" at bounding box center [258, 192] width 8 height 3
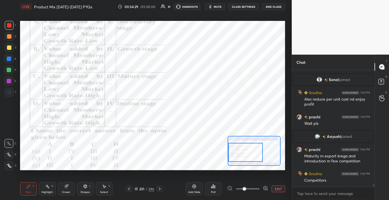
drag, startPoint x: 239, startPoint y: 152, endPoint x: 228, endPoint y: 155, distance: 12.2
click at [228, 155] on div at bounding box center [245, 152] width 35 height 19
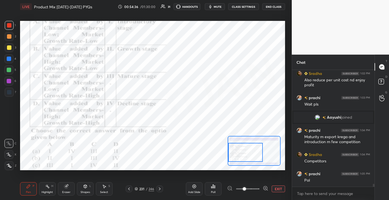
click at [278, 190] on button "EXIT" at bounding box center [277, 188] width 13 height 7
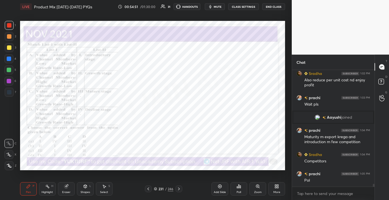
click at [159, 189] on div "231" at bounding box center [161, 188] width 6 height 3
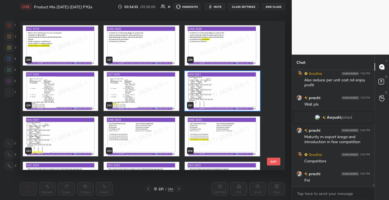
scroll to position [3420, 0]
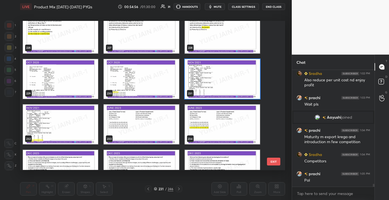
click at [273, 160] on button "EXIT" at bounding box center [273, 162] width 13 height 8
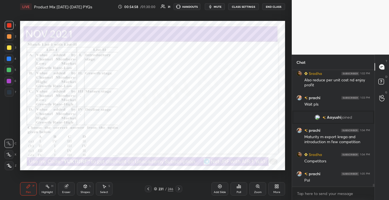
click at [241, 192] on div "Poll" at bounding box center [238, 192] width 4 height 3
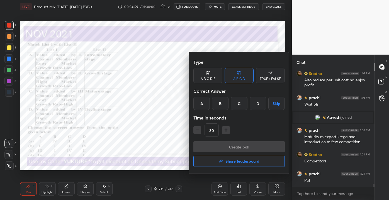
drag, startPoint x: 261, startPoint y: 107, endPoint x: 262, endPoint y: 112, distance: 5.7
click at [260, 108] on div "D" at bounding box center [257, 103] width 16 height 13
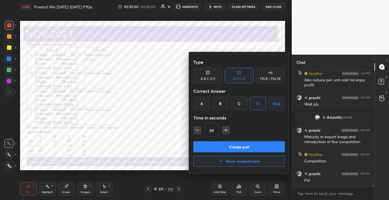
click at [252, 146] on button "Create poll" at bounding box center [238, 146] width 91 height 11
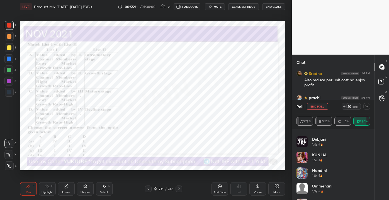
scroll to position [167, 0]
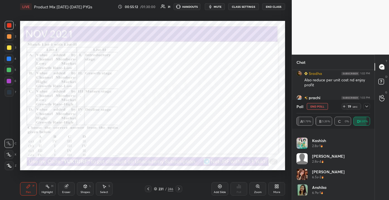
click at [369, 107] on div at bounding box center [366, 106] width 7 height 7
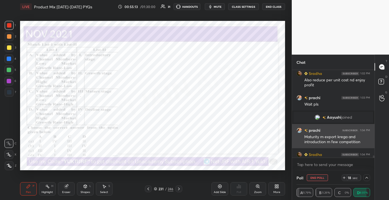
scroll to position [0, 0]
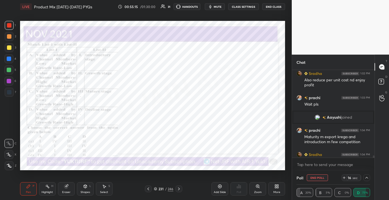
click at [376, 158] on div "T Messages (T) D Doubts (D) G Raise Hand (G)" at bounding box center [381, 127] width 14 height 145
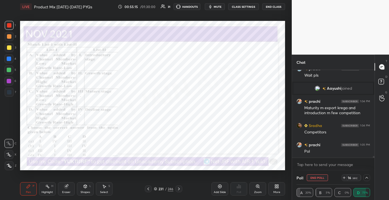
drag, startPoint x: 373, startPoint y: 156, endPoint x: 372, endPoint y: 161, distance: 5.7
click at [372, 161] on div "Sradha 1:02 PM Also reduce per unit cost nd enjoy profit prachi 1:03 PM Wait pl…" at bounding box center [333, 120] width 82 height 101
click at [367, 177] on icon at bounding box center [366, 177] width 4 height 4
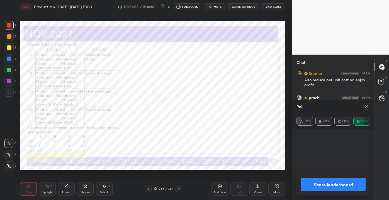
scroll to position [87, 81]
drag, startPoint x: 371, startPoint y: 141, endPoint x: 372, endPoint y: 151, distance: 10.4
click at [372, 151] on div "Priyanshu 0.9s • 1 Yati 1s • 1 PallaviKas... 1.1s • 4 Anjali 1.2s • 15 Tanu 1.2…" at bounding box center [333, 164] width 82 height 71
drag, startPoint x: 373, startPoint y: 141, endPoint x: 373, endPoint y: 151, distance: 9.5
click at [373, 151] on div "Priyanshu 0.9s • 1 Yati 1s • 1 PallaviKas... 1.1s • 4 Anjali 1.2s • 15 Tanu 1.2…" at bounding box center [333, 164] width 82 height 71
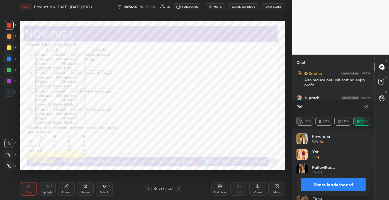
click at [369, 148] on div "Priyanshu 0.9s • 1 Yati 1s • 1 PallaviKas... 1.1s • 4 Anjali 1.2s • 15 Tanu 1.2…" at bounding box center [332, 166] width 73 height 67
drag, startPoint x: 370, startPoint y: 142, endPoint x: 372, endPoint y: 164, distance: 21.9
click at [372, 165] on div "Priyanshu 0.9s • 1 Yati 1s • 1 PallaviKas... 1.1s • 4 Anjali 1.2s • 15 Tanu 1.2…" at bounding box center [333, 164] width 82 height 71
click at [371, 164] on div "Priyanshu 0.9s • 1 Yati 1s • 1 PallaviKas... 1.1s • 4 Anjali 1.2s • 15 Tanu 1.2…" at bounding box center [333, 164] width 82 height 71
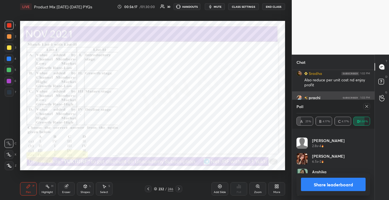
click at [365, 108] on icon at bounding box center [366, 106] width 4 height 4
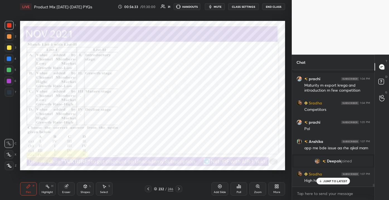
click at [330, 182] on p "JUMP TO LATEST" at bounding box center [335, 180] width 24 height 3
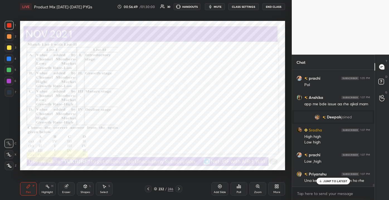
click at [328, 182] on p "JUMP TO LATEST" at bounding box center [335, 180] width 24 height 3
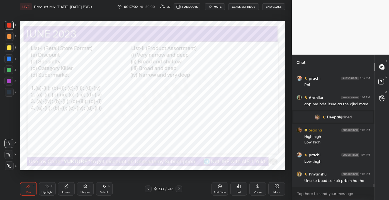
click at [160, 188] on div "233" at bounding box center [161, 188] width 6 height 3
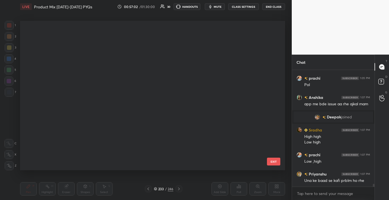
scroll to position [147, 262]
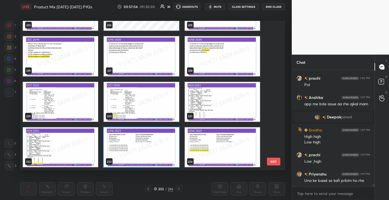
click at [273, 161] on button "EXIT" at bounding box center [273, 162] width 13 height 8
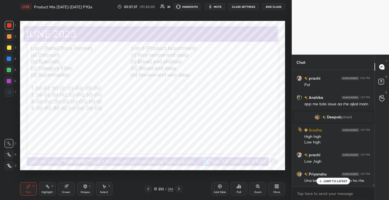
scroll to position [4857, 0]
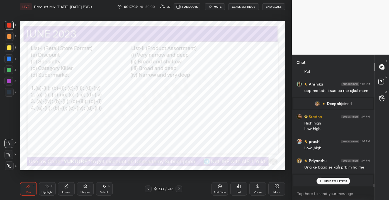
click at [339, 181] on p "JUMP TO LATEST" at bounding box center [335, 180] width 24 height 3
click at [243, 195] on div "Poll" at bounding box center [238, 188] width 17 height 13
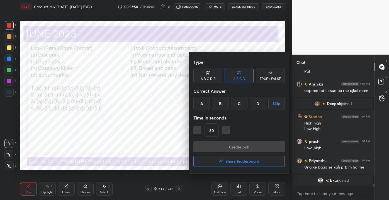
click at [256, 106] on div "D" at bounding box center [257, 103] width 16 height 13
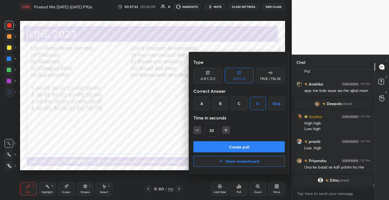
click at [236, 150] on button "Create poll" at bounding box center [238, 146] width 91 height 11
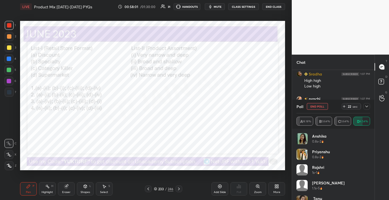
scroll to position [4863, 0]
click at [368, 107] on icon at bounding box center [366, 106] width 4 height 4
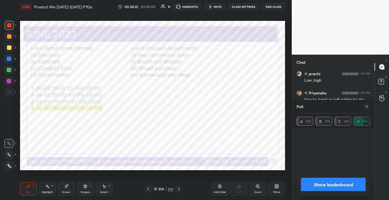
scroll to position [65, 72]
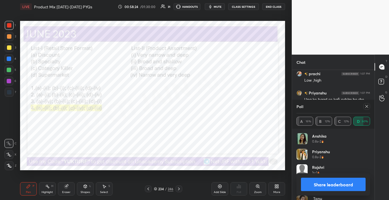
click at [214, 190] on div "Add Slide" at bounding box center [219, 188] width 17 height 13
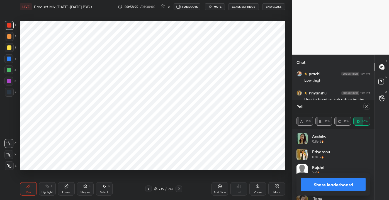
click at [8, 82] on div at bounding box center [9, 81] width 4 height 4
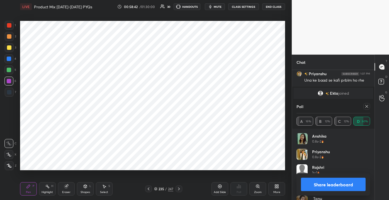
click at [368, 105] on icon at bounding box center [366, 106] width 4 height 4
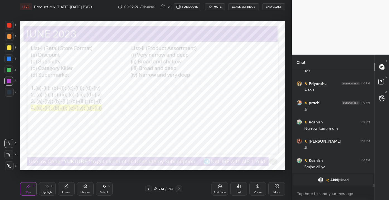
scroll to position [4960, 0]
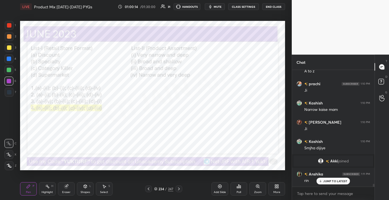
click at [324, 182] on p "JUMP TO LATEST" at bounding box center [335, 180] width 24 height 3
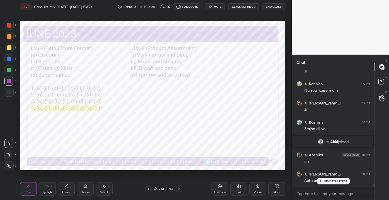
click at [65, 192] on div "Eraser" at bounding box center [66, 188] width 17 height 13
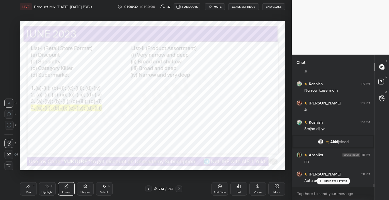
click at [8, 169] on div "Erase all" at bounding box center [8, 165] width 9 height 9
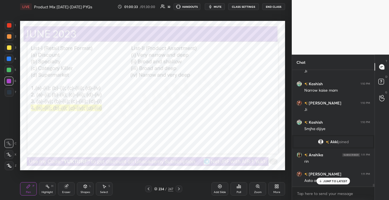
click at [326, 180] on p "JUMP TO LATEST" at bounding box center [335, 180] width 24 height 3
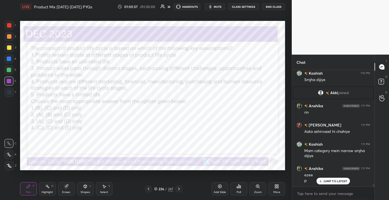
scroll to position [5041, 0]
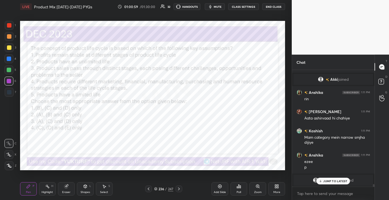
click at [321, 180] on icon at bounding box center [320, 180] width 4 height 3
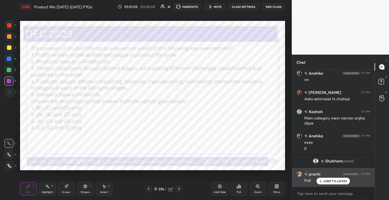
click at [324, 181] on p "JUMP TO LATEST" at bounding box center [335, 180] width 24 height 3
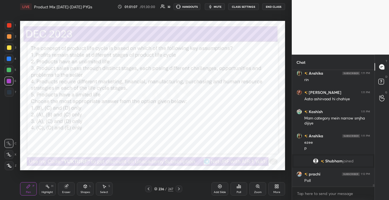
click at [156, 189] on icon at bounding box center [155, 187] width 3 height 1
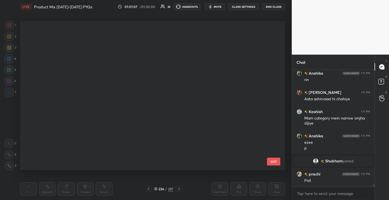
scroll to position [147, 262]
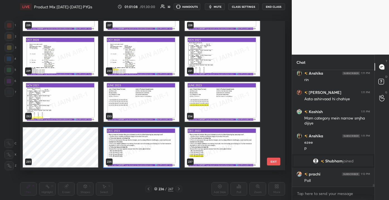
click at [275, 162] on button "EXIT" at bounding box center [273, 162] width 13 height 8
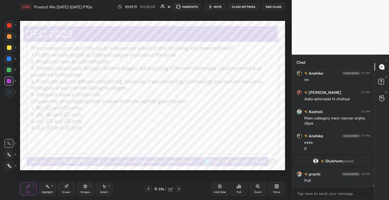
click at [240, 191] on div "Poll" at bounding box center [238, 192] width 4 height 3
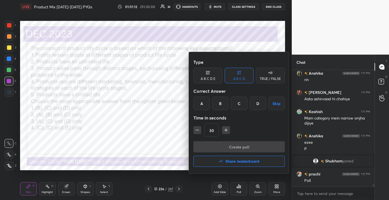
click at [256, 102] on div "D" at bounding box center [257, 103] width 16 height 13
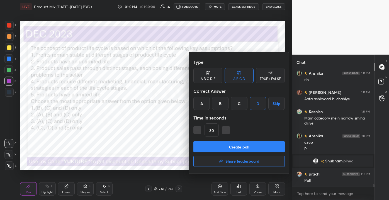
click at [243, 147] on button "Create poll" at bounding box center [238, 146] width 91 height 11
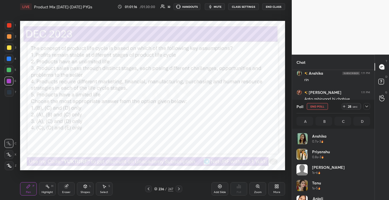
scroll to position [65, 72]
click at [366, 107] on icon at bounding box center [366, 107] width 3 height 2
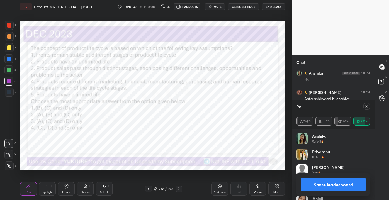
click at [365, 108] on icon at bounding box center [366, 106] width 4 height 4
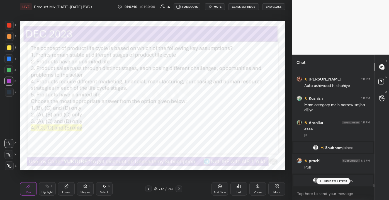
click at [329, 178] on div "JUMP TO LATEST" at bounding box center [332, 181] width 33 height 7
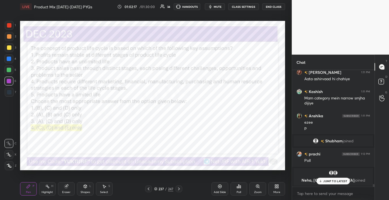
click at [333, 183] on div "JUMP TO LATEST" at bounding box center [332, 181] width 33 height 7
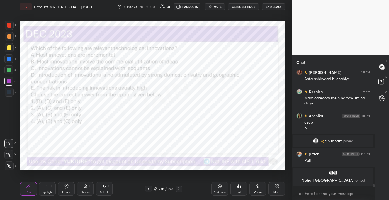
click at [167, 190] on div "238 / 247" at bounding box center [163, 188] width 19 height 5
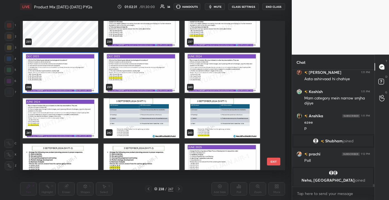
scroll to position [3562, 0]
click at [272, 161] on button "EXIT" at bounding box center [273, 162] width 13 height 8
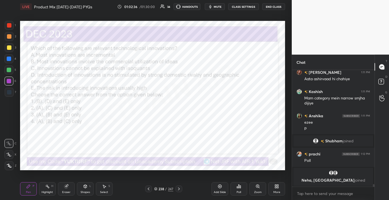
click at [165, 185] on div "Pen P Highlight H Eraser Shapes L Select S 238 / 247 Add Slide Poll Zoom More" at bounding box center [152, 189] width 265 height 22
click at [164, 188] on div "238 / 247" at bounding box center [163, 188] width 19 height 5
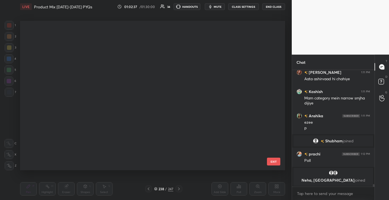
scroll to position [3488, 0]
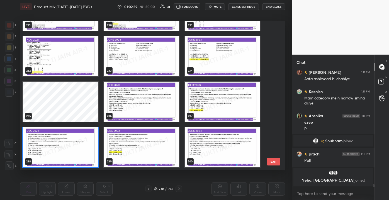
click at [267, 162] on button "EXIT" at bounding box center [273, 162] width 13 height 8
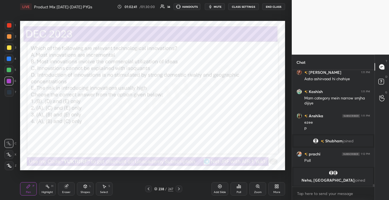
click at [239, 189] on div "Poll" at bounding box center [238, 188] width 17 height 13
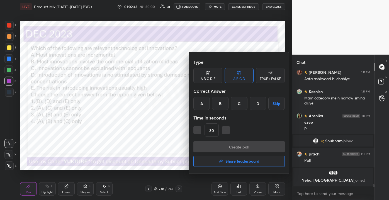
click at [237, 106] on div "C" at bounding box center [238, 103] width 16 height 13
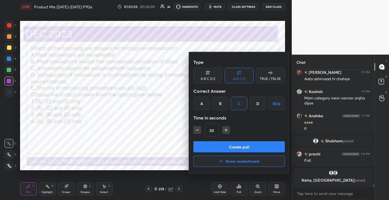
click at [229, 147] on button "Create poll" at bounding box center [238, 146] width 91 height 11
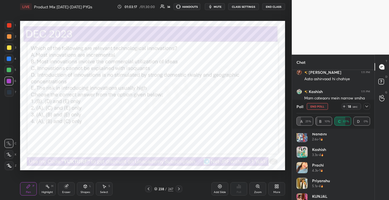
scroll to position [151, 0]
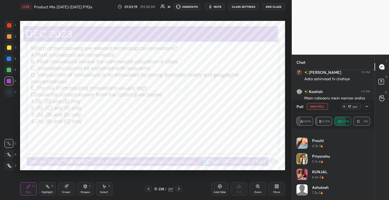
click at [366, 105] on icon at bounding box center [366, 106] width 4 height 4
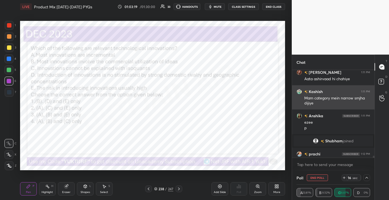
scroll to position [0, 0]
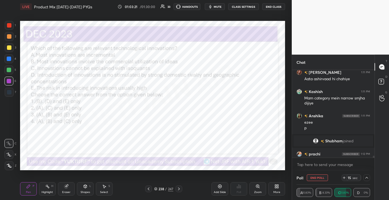
drag, startPoint x: 374, startPoint y: 154, endPoint x: 375, endPoint y: 161, distance: 7.5
click at [375, 161] on div "T Messages (T) D Doubts (D) G Raise Hand (G)" at bounding box center [381, 127] width 14 height 145
click at [374, 160] on div "T Messages (T) D Doubts (D) G Raise Hand (G)" at bounding box center [381, 127] width 14 height 145
drag, startPoint x: 374, startPoint y: 161, endPoint x: 374, endPoint y: 157, distance: 4.2
click at [374, 161] on div "Chat Anshika 1:11 PM rin srishti 1:11 PM Aata ashirvaad hi chahiye Kashish 1:11…" at bounding box center [339, 127] width 97 height 145
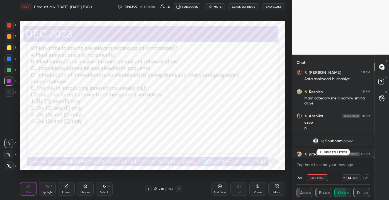
click at [372, 164] on div "srishti 1:11 PM Aata ashirvaad hi chahiye Kashish 1:11 PM Mam category mein nar…" at bounding box center [333, 120] width 82 height 101
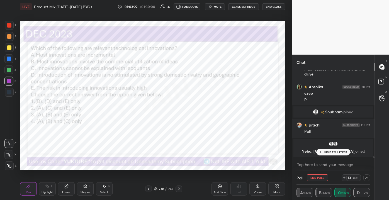
click at [332, 151] on p "JUMP TO LATEST" at bounding box center [335, 151] width 24 height 3
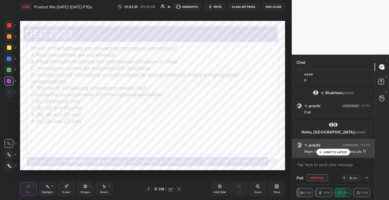
click at [319, 150] on icon at bounding box center [320, 151] width 4 height 3
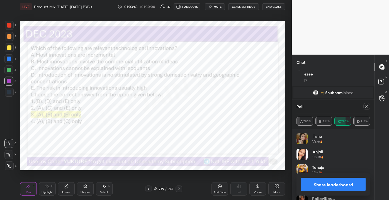
scroll to position [5101, 0]
click at [364, 107] on icon at bounding box center [366, 106] width 4 height 4
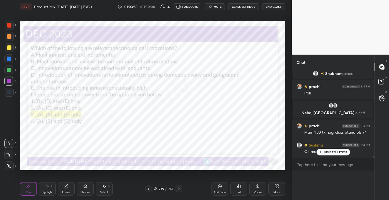
scroll to position [0, 0]
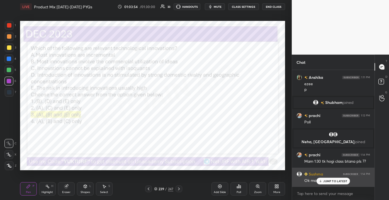
click at [326, 182] on div "JUMP TO LATEST" at bounding box center [332, 181] width 33 height 7
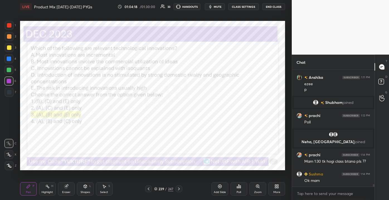
click at [238, 192] on div "Poll" at bounding box center [238, 192] width 4 height 3
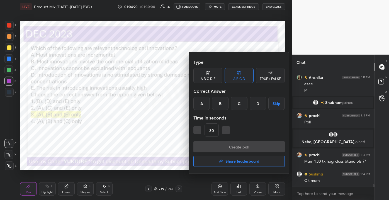
click at [223, 163] on button "Share leaderboard" at bounding box center [238, 161] width 91 height 11
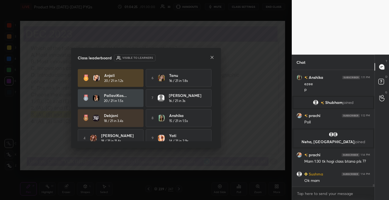
click at [217, 94] on div "Class leaderboard Visible to learners Anjali 20 / 21 in 1.2s 6 Tanu 16 / 21 in …" at bounding box center [146, 98] width 150 height 100
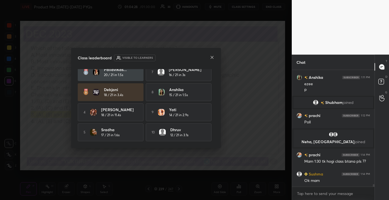
scroll to position [23, 0]
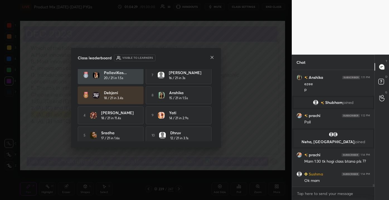
drag, startPoint x: 214, startPoint y: 122, endPoint x: 213, endPoint y: 106, distance: 15.9
click at [213, 106] on div "Class leaderboard Visible to learners Anjali 20 / 21 in 1.2s 6 Tanu 16 / 21 in …" at bounding box center [146, 98] width 150 height 100
drag, startPoint x: 212, startPoint y: 109, endPoint x: 211, endPoint y: 96, distance: 13.7
click at [212, 101] on div "Anjali 20 / 21 in 1.2s 6 Tanu 16 / 21 in 1.8s PallaviKas... 20 / 21 in 1.5s 7 A…" at bounding box center [146, 105] width 136 height 72
drag, startPoint x: 215, startPoint y: 107, endPoint x: 215, endPoint y: 104, distance: 3.4
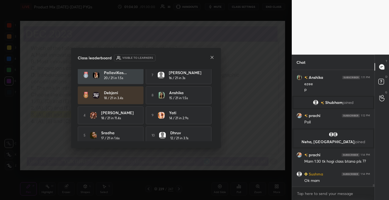
click at [215, 105] on div "Class leaderboard Visible to learners Anjali 20 / 21 in 1.2s 6 Tanu 16 / 21 in …" at bounding box center [146, 98] width 150 height 100
click at [215, 104] on div "Class leaderboard Visible to learners Anjali 20 / 21 in 1.2s 6 Tanu 16 / 21 in …" at bounding box center [146, 98] width 150 height 100
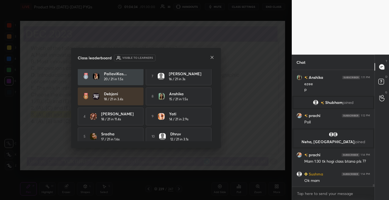
drag, startPoint x: 210, startPoint y: 102, endPoint x: 210, endPoint y: 112, distance: 10.6
click at [210, 117] on div "Anjali 20 / 21 in 1.2s 6 Tanu 16 / 21 in 1.8s PallaviKas... 20 / 21 in 1.5s 7 A…" at bounding box center [146, 96] width 136 height 98
drag, startPoint x: 210, startPoint y: 112, endPoint x: 211, endPoint y: 124, distance: 11.1
click at [211, 124] on div "9 Yati 14 / 21 in 2.9s" at bounding box center [179, 116] width 66 height 18
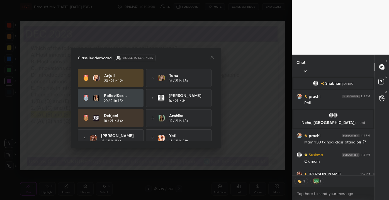
scroll to position [5122, 0]
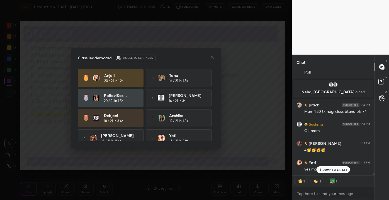
drag, startPoint x: 210, startPoint y: 97, endPoint x: 211, endPoint y: 122, distance: 25.1
click at [212, 127] on div "Anjali 20 / 21 in 1.2s 6 Tanu 16 / 21 in 1.8s PallaviKas... 20 / 21 in 1.5s 7 A…" at bounding box center [146, 105] width 136 height 72
click at [332, 171] on div "JUMP TO LATEST" at bounding box center [332, 169] width 33 height 7
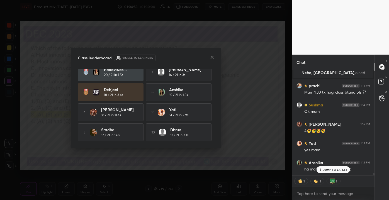
scroll to position [0, 0]
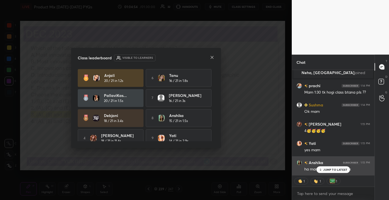
click at [328, 170] on p "JUMP TO LATEST" at bounding box center [335, 169] width 24 height 3
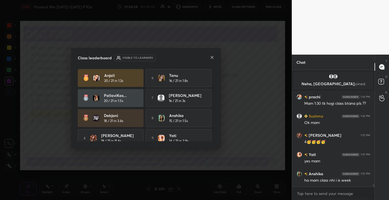
scroll to position [5130, 0]
click at [212, 56] on icon at bounding box center [212, 57] width 4 height 4
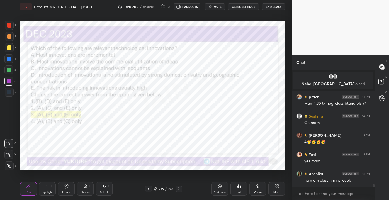
click at [271, 187] on div "More" at bounding box center [276, 188] width 17 height 13
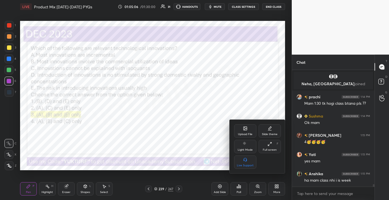
click at [239, 190] on div at bounding box center [194, 100] width 389 height 200
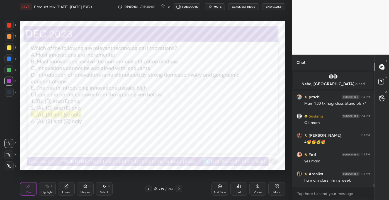
scroll to position [5149, 0]
click at [239, 186] on icon at bounding box center [238, 186] width 4 height 4
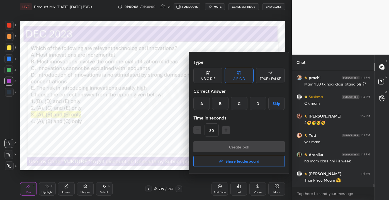
scroll to position [5169, 0]
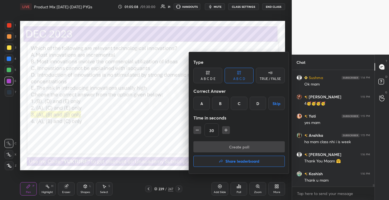
click at [210, 162] on button "Share leaderboard" at bounding box center [238, 161] width 91 height 11
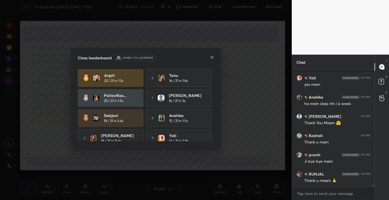
scroll to position [5231, 0]
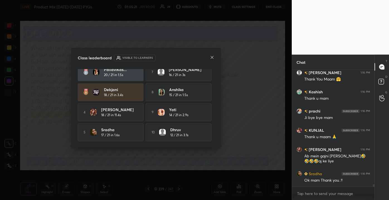
click at [211, 60] on div at bounding box center [212, 58] width 4 height 6
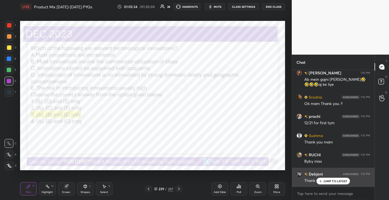
click at [325, 182] on div "JUMP TO LATEST" at bounding box center [332, 181] width 33 height 7
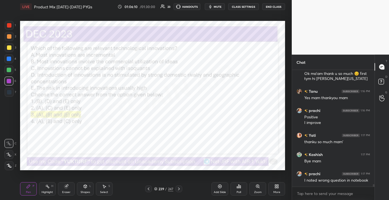
scroll to position [5472, 0]
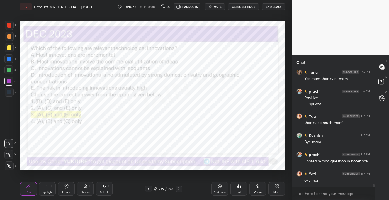
click at [270, 8] on button "End Class" at bounding box center [273, 6] width 23 height 7
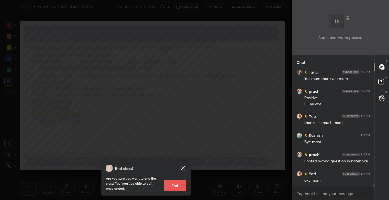
drag, startPoint x: 175, startPoint y: 185, endPoint x: 182, endPoint y: 183, distance: 7.0
click at [175, 185] on button "End" at bounding box center [175, 185] width 22 height 11
type textarea "x"
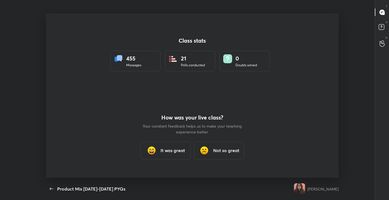
scroll to position [164, 384]
